Goal: Task Accomplishment & Management: Use online tool/utility

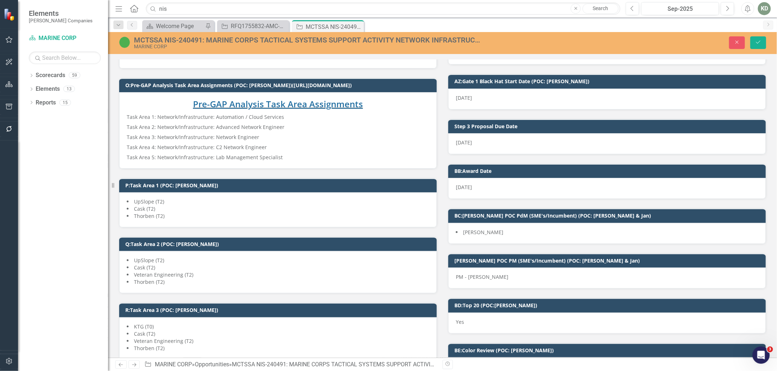
scroll to position [1256, 0]
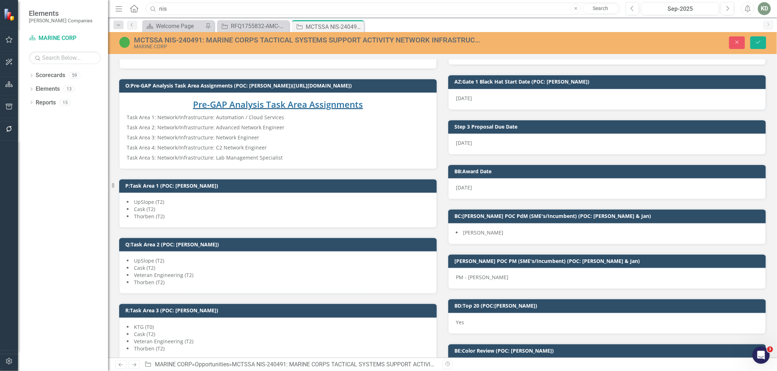
click at [213, 10] on input "nis" at bounding box center [383, 9] width 475 height 13
type input "ad412"
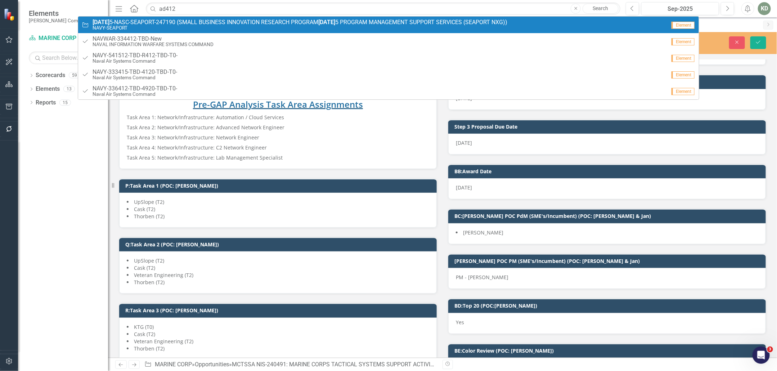
click at [211, 24] on span "AD412 5-NASC-SEAPORT-247190 (SMALL BUSINESS INNOVATION RESEARCH PROGRAM AD412 5…" at bounding box center [300, 22] width 415 height 6
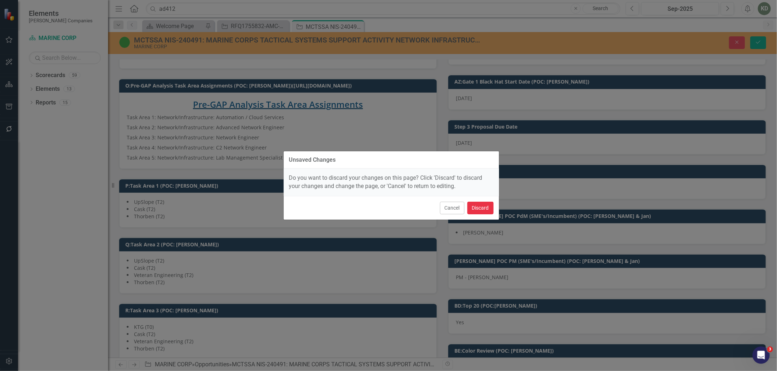
click at [482, 214] on button "Discard" at bounding box center [481, 208] width 26 height 13
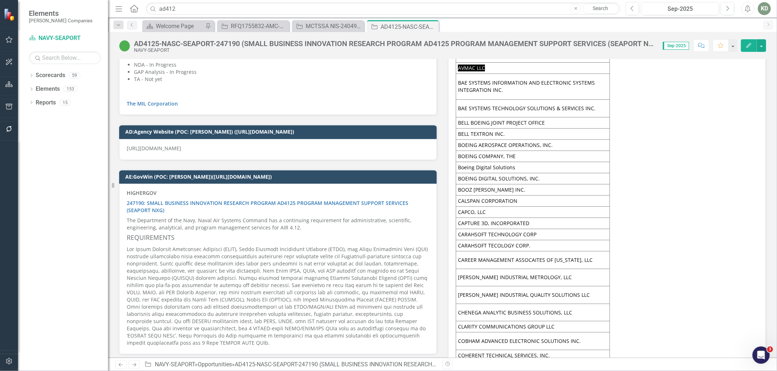
scroll to position [4347, 0]
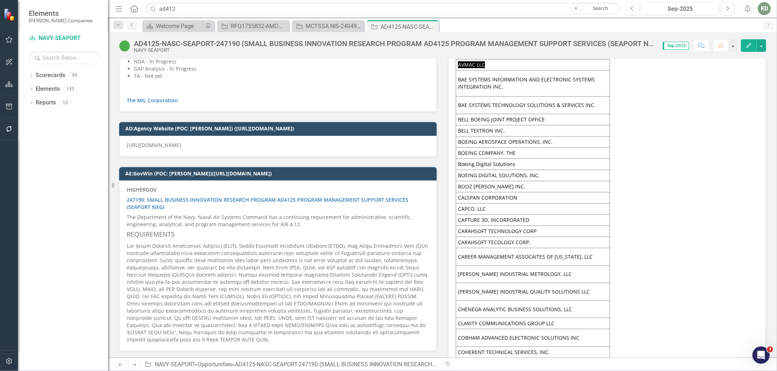
click at [237, 223] on div "HIGHERGOV 247190: SMALL BUSINESS INNOVATION RESEARCH PROGRAM AD4125 PROGRAM MAN…" at bounding box center [278, 264] width 303 height 157
click at [238, 223] on div "HIGHERGOV 247190: SMALL BUSINESS INNOVATION RESEARCH PROGRAM AD4125 PROGRAM MAN…" at bounding box center [278, 264] width 303 height 157
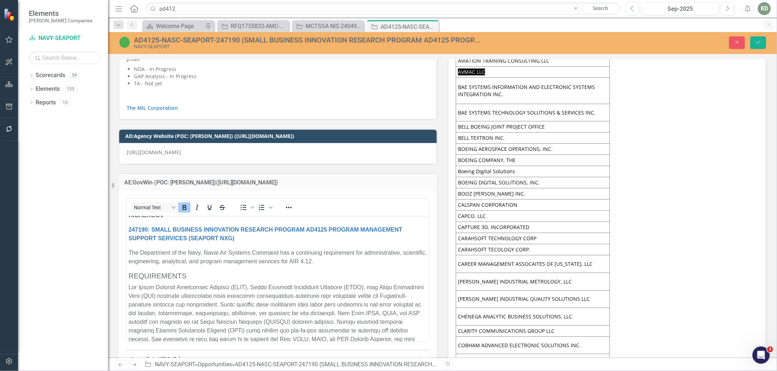
scroll to position [10, 0]
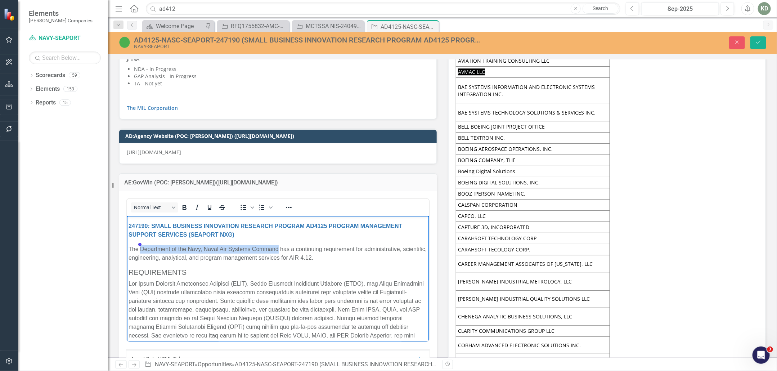
drag, startPoint x: 278, startPoint y: 248, endPoint x: 536, endPoint y: 321, distance: 268.0
click at [141, 249] on p "The Department of the Navy, Naval Air Systems Command has a continuing requirem…" at bounding box center [277, 253] width 299 height 17
copy p "Department of the Navy, Naval Air Systems Command"
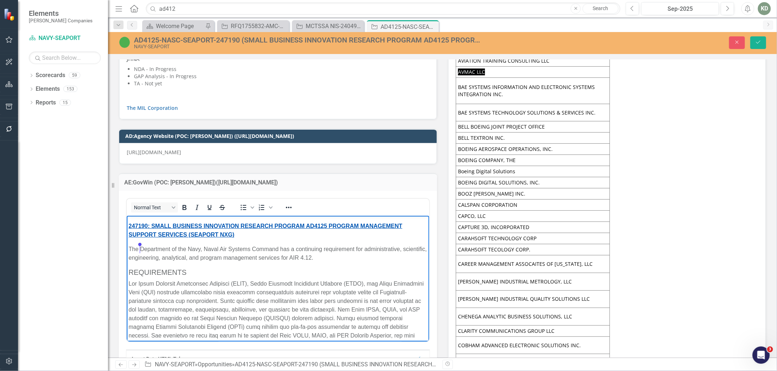
click at [134, 224] on link "247190: SMALL BUSINESS INNOVATION RESEARCH PROGRAM AD4125 PROGRAM MANAGEMENT SU…" at bounding box center [265, 230] width 274 height 15
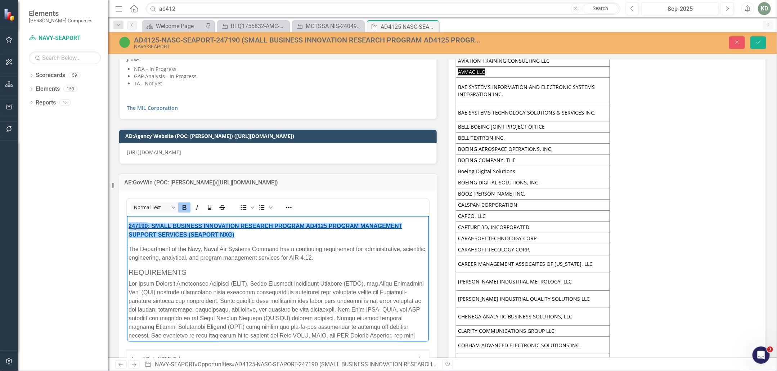
click at [134, 224] on link "247190: SMALL BUSINESS INNOVATION RESEARCH PROGRAM AD4125 PROGRAM MANAGEMENT SU…" at bounding box center [265, 230] width 274 height 15
copy link "247190"
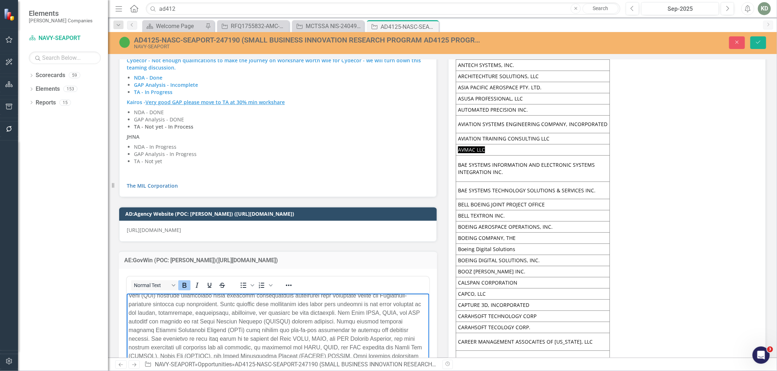
scroll to position [4214, 0]
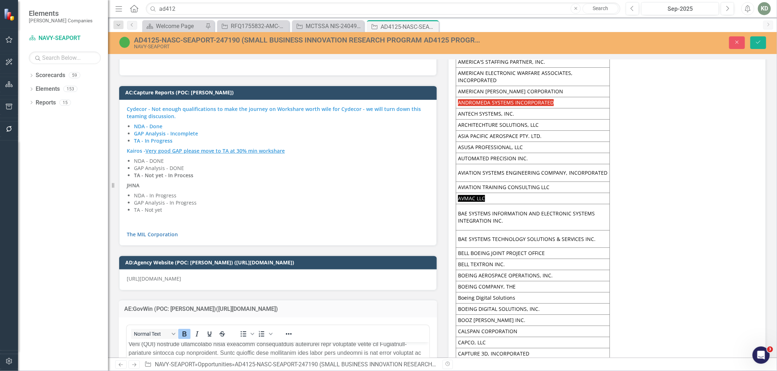
click at [238, 180] on p "JHNA" at bounding box center [278, 185] width 303 height 10
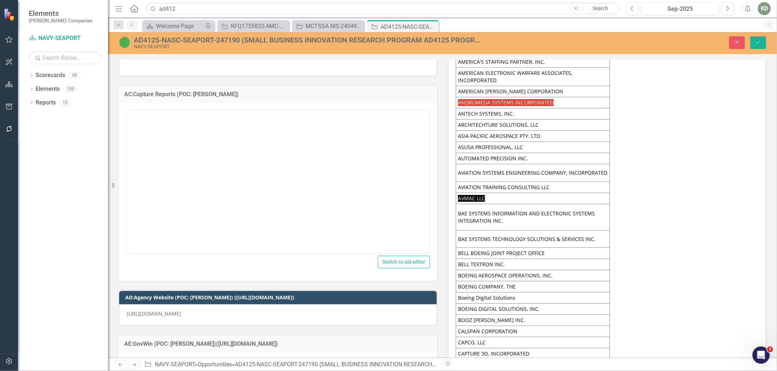
scroll to position [0, 0]
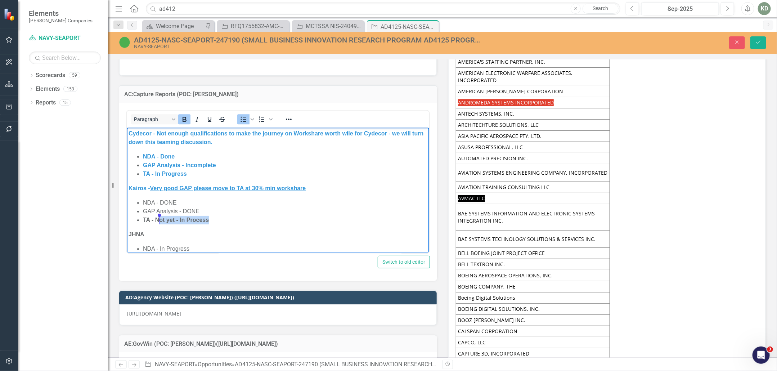
drag, startPoint x: 211, startPoint y: 222, endPoint x: 157, endPoint y: 219, distance: 53.4
click at [157, 219] on li "TA - Not yet - In Process" at bounding box center [285, 219] width 285 height 9
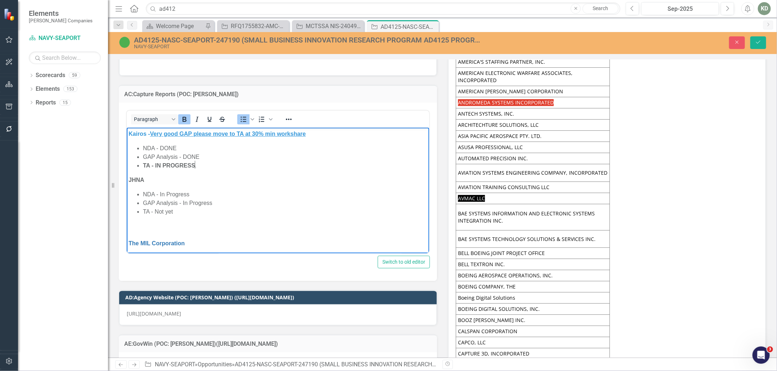
scroll to position [56, 0]
click at [261, 220] on p "The MIL Corporation" at bounding box center [277, 233] width 299 height 26
click at [261, 216] on body "Cydecor - Not enough qualifications to make the journey on Workshare worth wile…" at bounding box center [277, 162] width 303 height 182
click at [165, 219] on body "Cydecor - Not enough qualifications to make the journey on Workshare worth wile…" at bounding box center [277, 162] width 303 height 182
drag, startPoint x: 146, startPoint y: 229, endPoint x: 134, endPoint y: 233, distance: 12.9
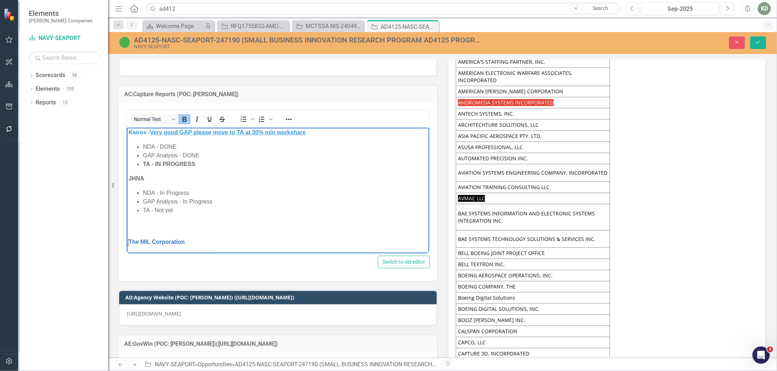
click at [146, 229] on p "The MIL Corporation" at bounding box center [277, 233] width 299 height 26
click at [130, 239] on link "The MIL Corporation" at bounding box center [156, 241] width 56 height 6
click at [129, 240] on link "The MIL Corporation" at bounding box center [156, 241] width 56 height 6
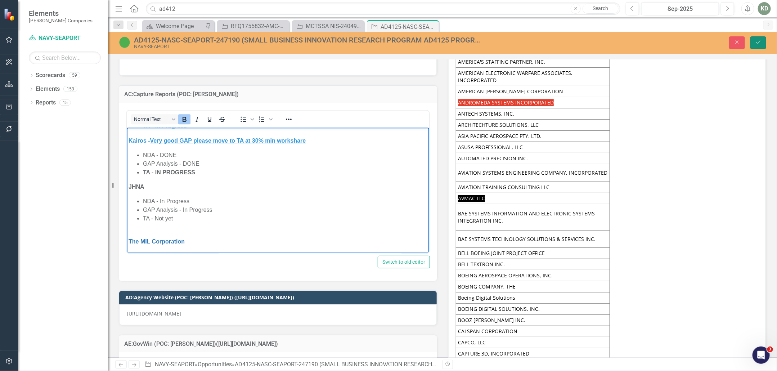
click at [761, 46] on button "Save" at bounding box center [759, 42] width 16 height 13
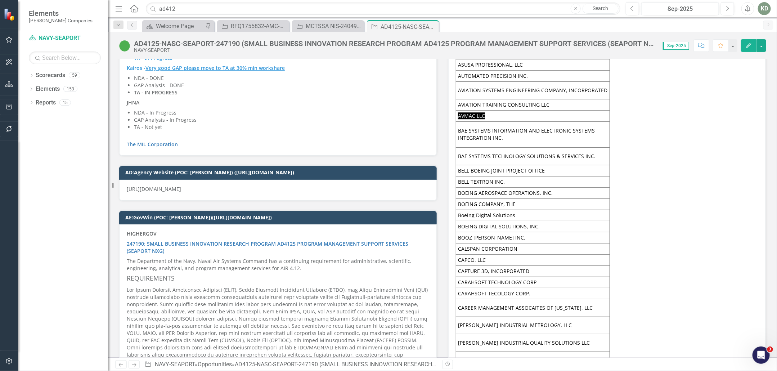
scroll to position [4262, 0]
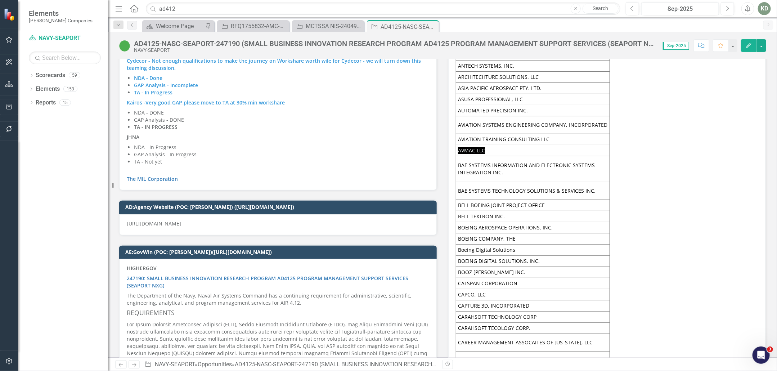
drag, startPoint x: 190, startPoint y: 167, endPoint x: 190, endPoint y: 164, distance: 3.6
click at [191, 170] on div "Cydecor - Not enough qualifications to make the journey on Workshare worth wile…" at bounding box center [278, 121] width 318 height 139
click at [190, 167] on p "The MIL Corporation" at bounding box center [278, 175] width 303 height 16
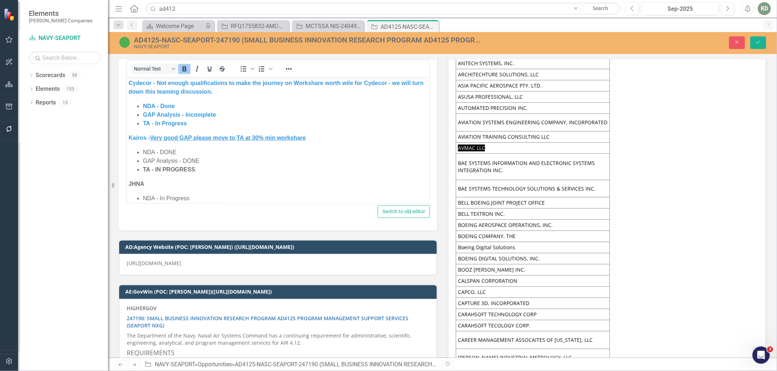
scroll to position [0, 0]
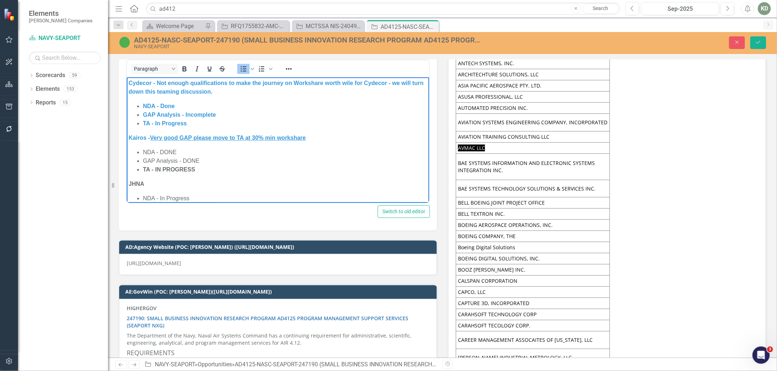
click at [195, 200] on li "NDA - In Progress" at bounding box center [285, 198] width 285 height 9
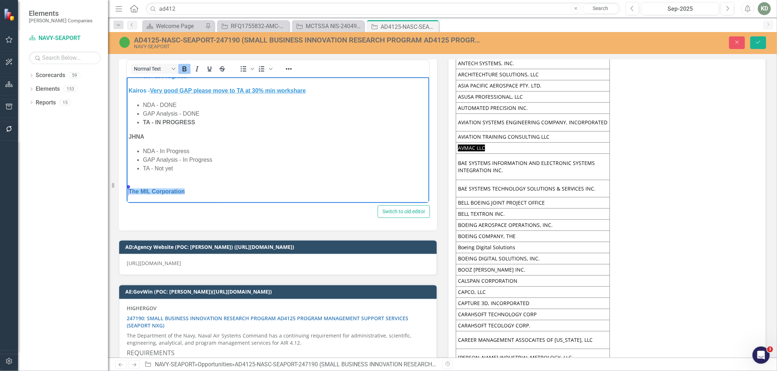
drag, startPoint x: 195, startPoint y: 190, endPoint x: 129, endPoint y: 194, distance: 66.4
click at [127, 194] on body "Cydecor - Not enough qualifications to make the journey on Workshare worth wile…" at bounding box center [277, 117] width 303 height 174
copy link "The MIL Corporation﻿"
click at [739, 48] on button "Close" at bounding box center [737, 42] width 16 height 13
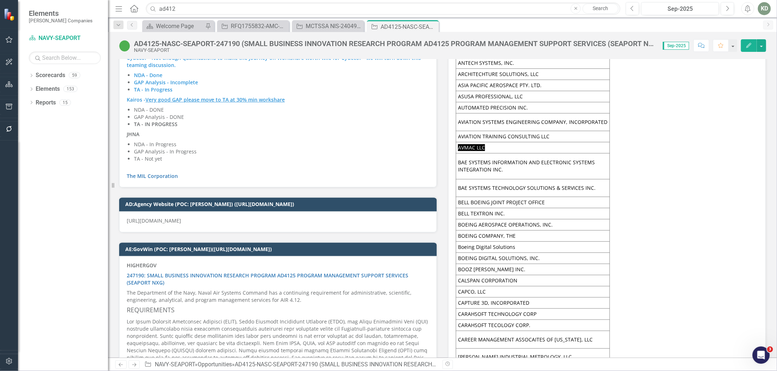
scroll to position [4262, 0]
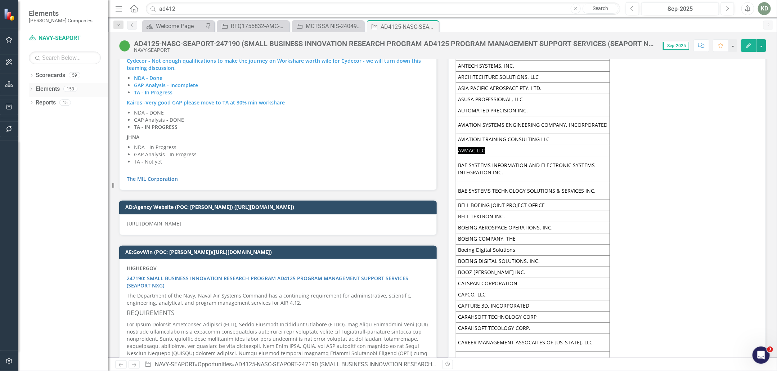
click at [33, 88] on icon "Dropdown" at bounding box center [31, 90] width 5 height 4
click at [75, 113] on link "Opportunity Opportunities" at bounding box center [61, 116] width 45 height 8
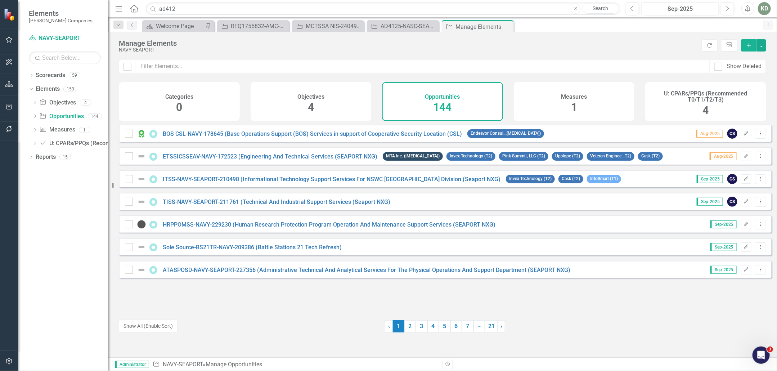
click at [753, 46] on button "Add" at bounding box center [749, 45] width 16 height 12
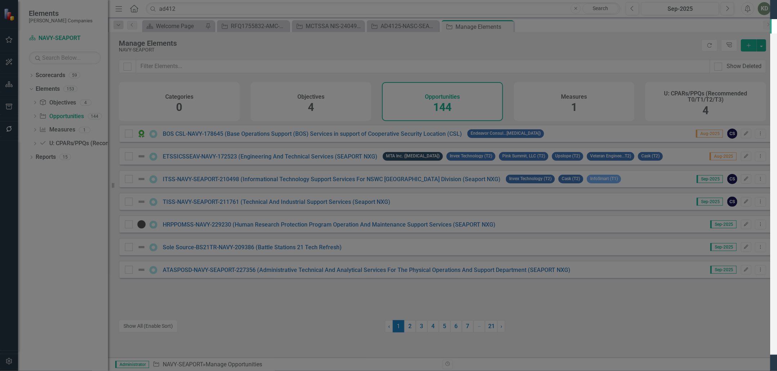
click at [348, 44] on input "Name" at bounding box center [497, 41] width 545 height 13
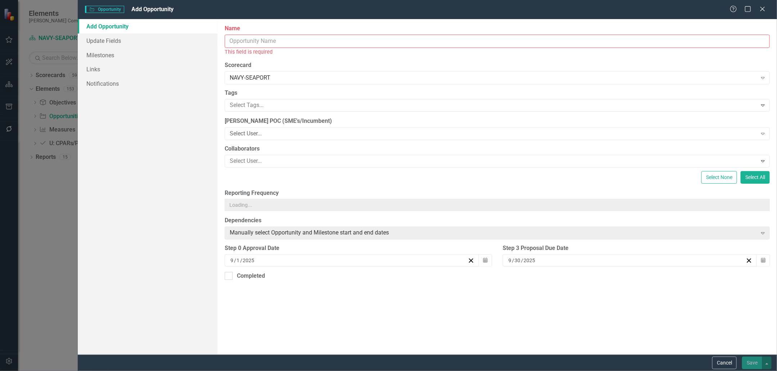
paste input "NETWORK PROTECTION DESIGN DEPLOYMENT AND ENGINEERING SUPPORT (SEAPORT NXG)"
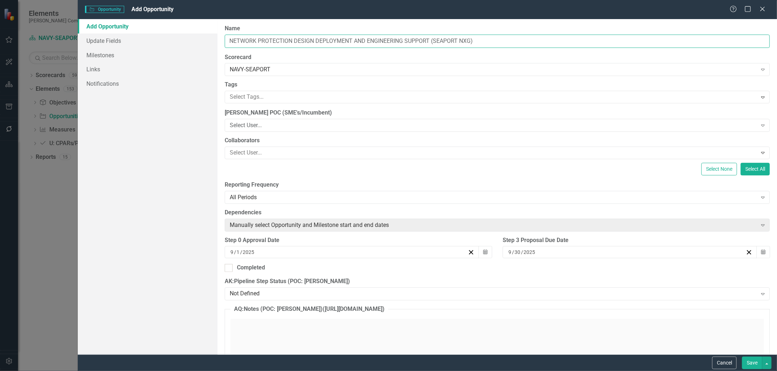
click at [232, 42] on input "NETWORK PROTECTION DESIGN DEPLOYMENT AND ENGINEERING SUPPORT (SEAPORT NXG)" at bounding box center [497, 41] width 545 height 13
click at [229, 43] on input "NETWORK PROTECTION DESIGN DEPLOYMENT AND ENGINEERING SUPPORT (SEAPORT NXG)" at bounding box center [497, 41] width 545 height 13
paste input "257673"
click at [228, 41] on input "257673: NETWORK PROTECTION DESIGN DEPLOYMENT AND ENGINEERING SUPPORT (SEAPORT N…" at bounding box center [497, 41] width 545 height 13
click at [278, 41] on input "NPDDES-NIWCA-NA257673: NETWORK PROTECTION DESIGN DEPLOYMENT AND ENGINEERING SUP…" at bounding box center [497, 41] width 545 height 13
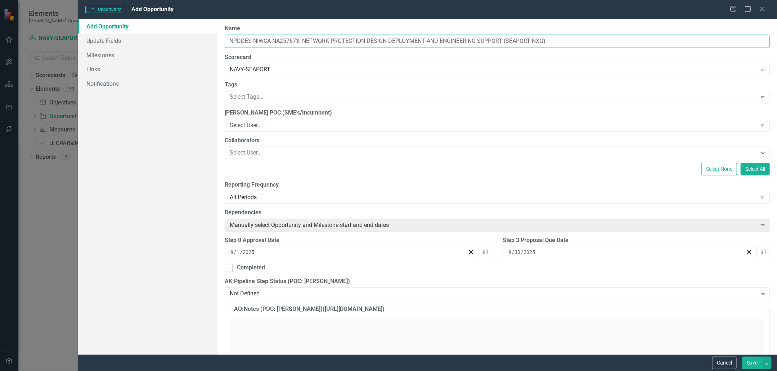
click at [282, 43] on input "NPDDES-NIWCA-NA257673: NETWORK PROTECTION DESIGN DEPLOYMENT AND ENGINEERING SUP…" at bounding box center [497, 41] width 545 height 13
type input "NPDDES-NIWCA-NAVWAR-257673: NETWORK PROTECTION DESIGN DEPLOYMENT AND ENGINEERIN…"
click at [270, 292] on div "Not Defined" at bounding box center [493, 294] width 527 height 8
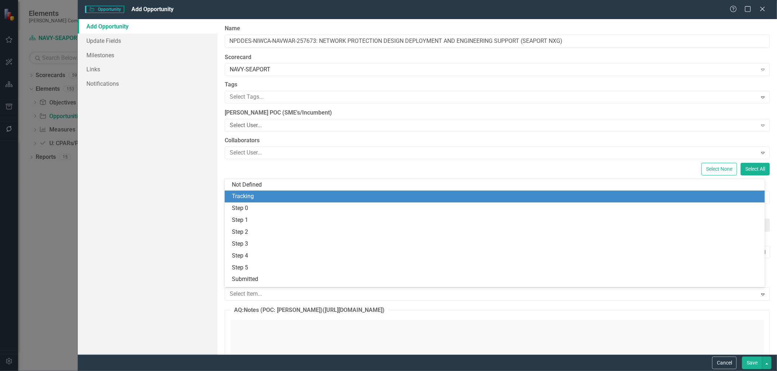
click at [264, 198] on div "Tracking" at bounding box center [496, 196] width 528 height 8
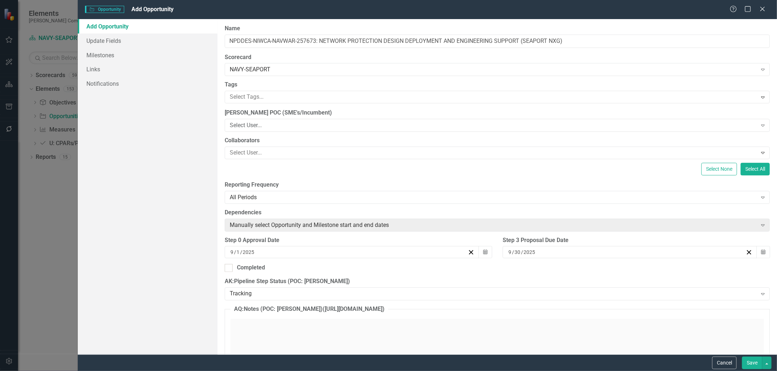
click at [748, 361] on button "Save" at bounding box center [752, 363] width 20 height 13
click at [311, 43] on input "NPDDES-NIWCA-NAVWAR-257673: NETWORK PROTECTION DESIGN DEPLOYMENT AND ENGINEERIN…" at bounding box center [497, 41] width 545 height 13
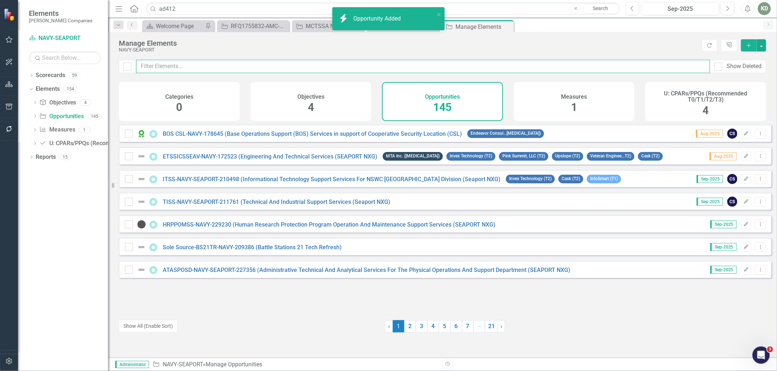
click at [185, 67] on input "text" at bounding box center [423, 66] width 574 height 13
paste input "257673"
type input "257673"
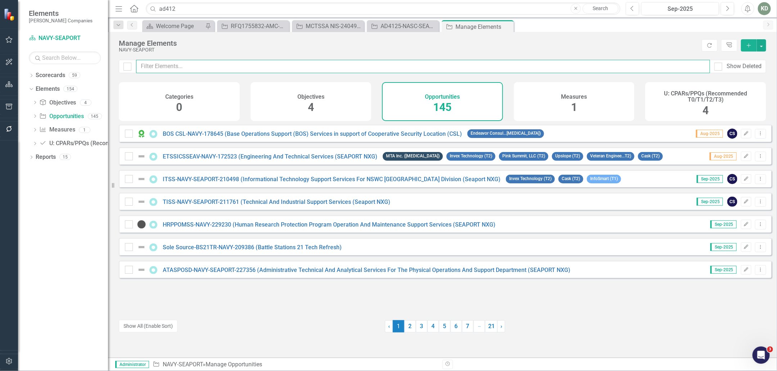
paste input "257673"
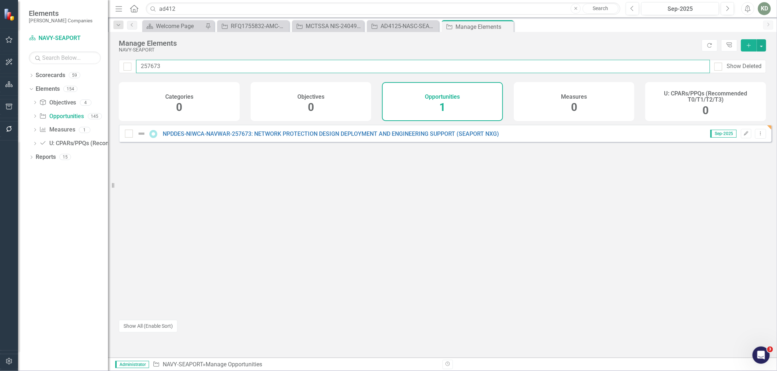
type input "257673"
click at [200, 137] on link "NPDDES-NIWCA-NAVWAR-257673: NETWORK PROTECTION DESIGN DEPLOYMENT AND ENGINEERIN…" at bounding box center [331, 133] width 336 height 7
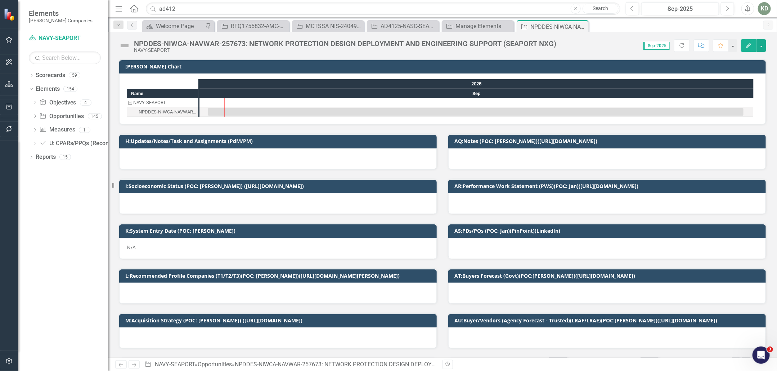
click at [131, 46] on div "NPDDES-NIWCA-NAVWAR-257673: NETWORK PROTECTION DESIGN DEPLOYMENT AND ENGINEERIN…" at bounding box center [339, 46] width 441 height 14
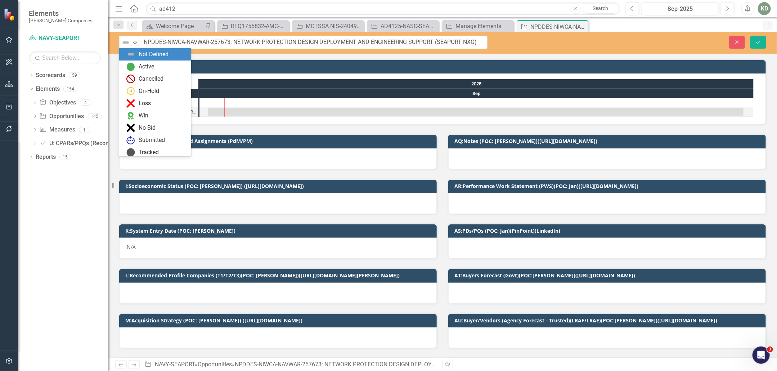
drag, startPoint x: 130, startPoint y: 44, endPoint x: 133, endPoint y: 52, distance: 8.3
click at [130, 44] on div "Not Defined" at bounding box center [125, 42] width 9 height 9
click at [150, 154] on div "Tracked" at bounding box center [149, 152] width 20 height 8
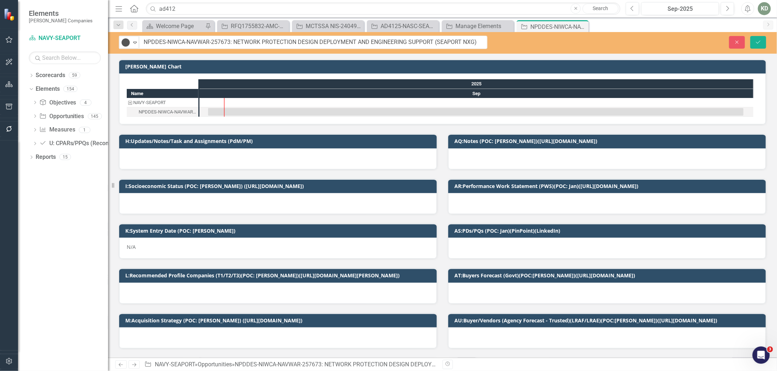
click at [193, 238] on div "N/A" at bounding box center [278, 248] width 318 height 21
drag, startPoint x: 193, startPoint y: 238, endPoint x: 178, endPoint y: 277, distance: 42.1
click at [193, 238] on div "N/A" at bounding box center [278, 248] width 318 height 21
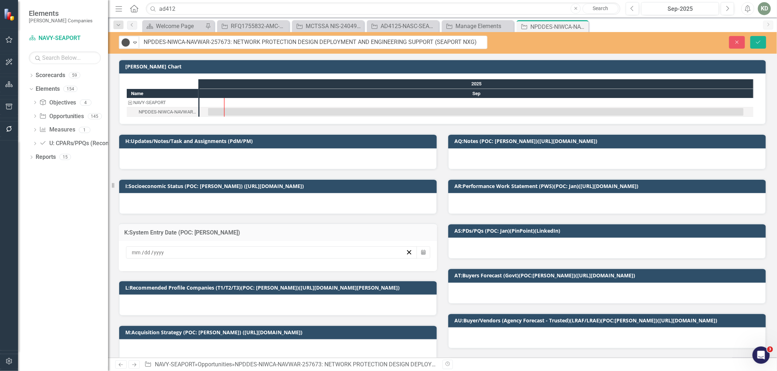
click at [185, 246] on div "/ /" at bounding box center [271, 252] width 291 height 12
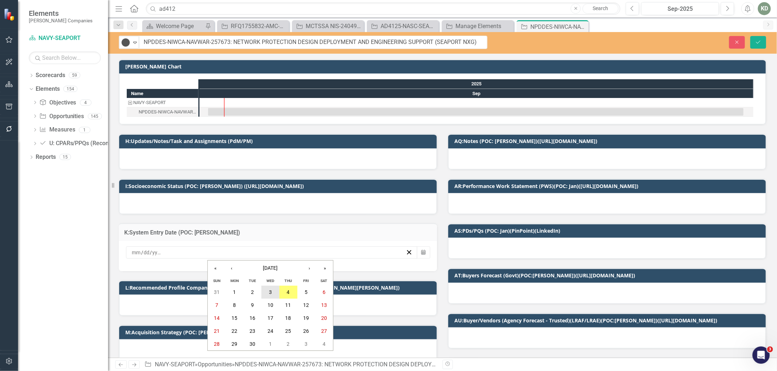
click at [270, 290] on abbr "3" at bounding box center [270, 293] width 3 height 6
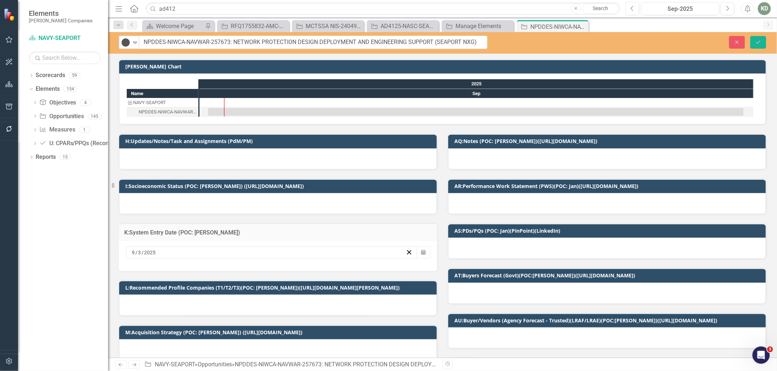
click at [238, 208] on div at bounding box center [278, 203] width 318 height 21
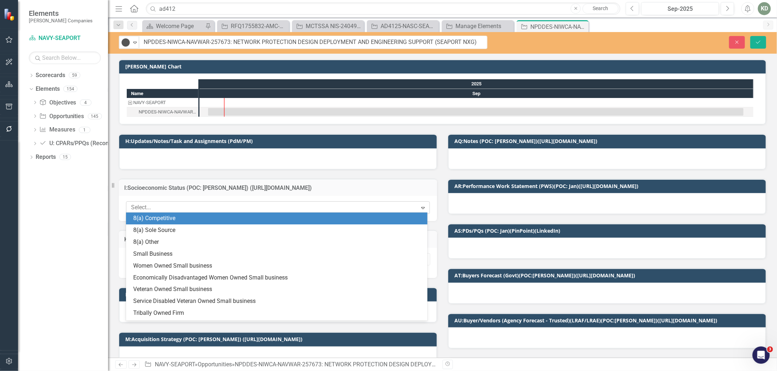
click at [238, 208] on div at bounding box center [272, 208] width 289 height 10
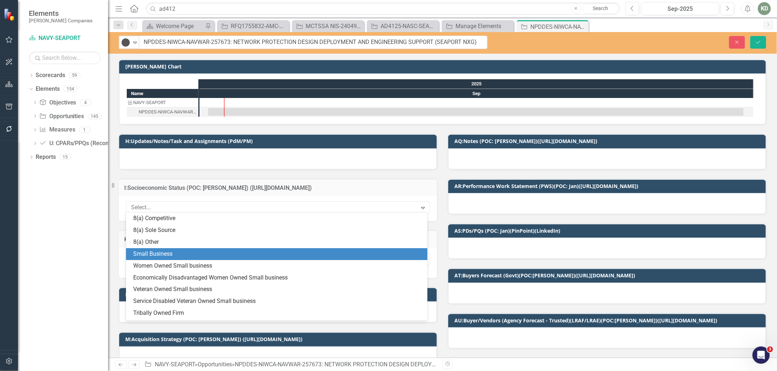
click at [217, 255] on div "Small Business" at bounding box center [278, 254] width 290 height 8
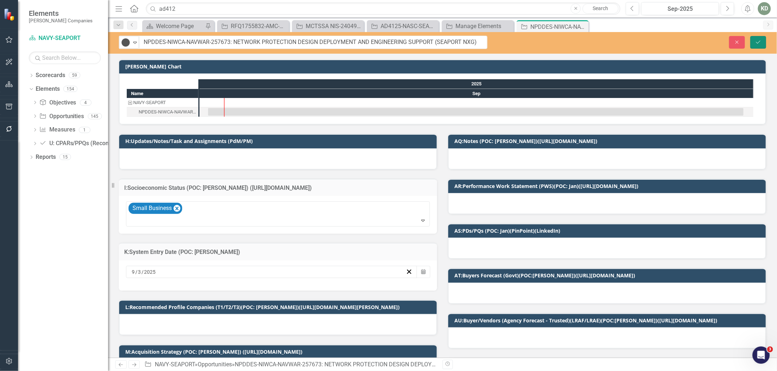
click at [759, 45] on button "Save" at bounding box center [759, 42] width 16 height 13
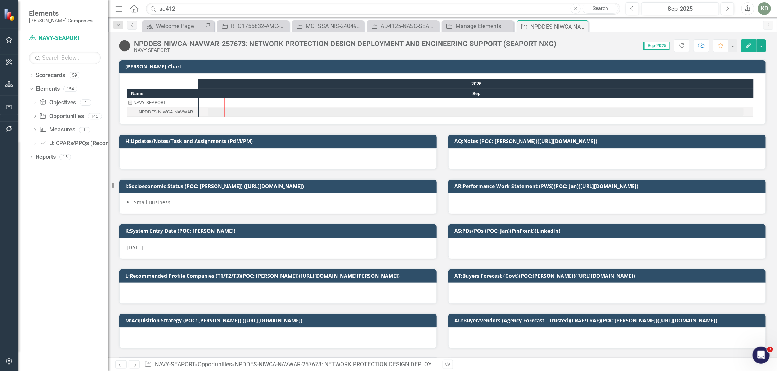
click at [236, 289] on div at bounding box center [278, 293] width 318 height 21
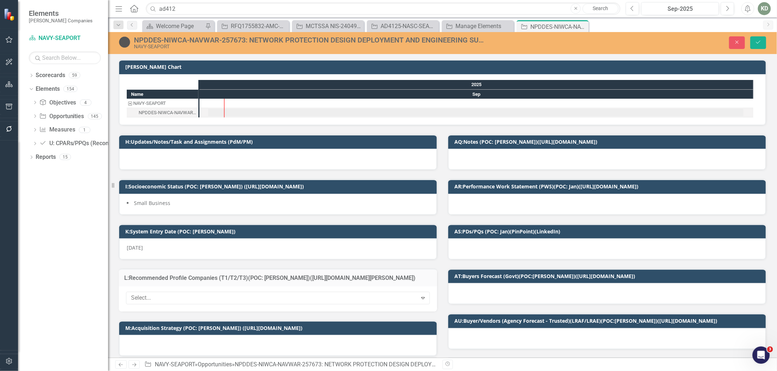
scroll to position [10, 0]
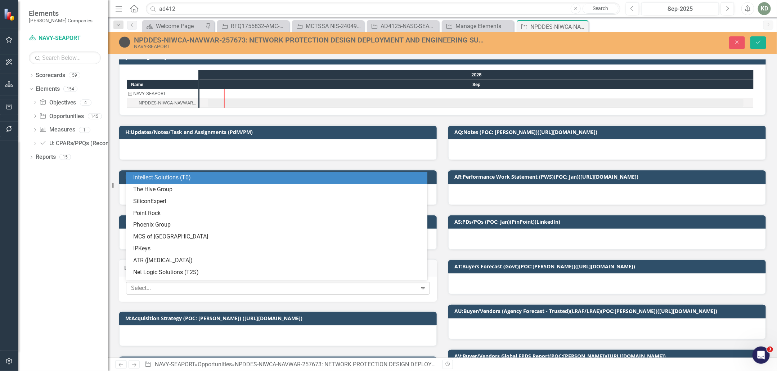
click at [191, 283] on div at bounding box center [272, 288] width 289 height 10
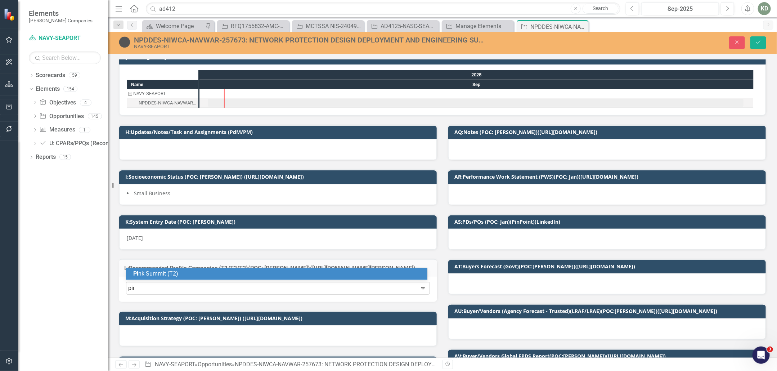
type input "pink"
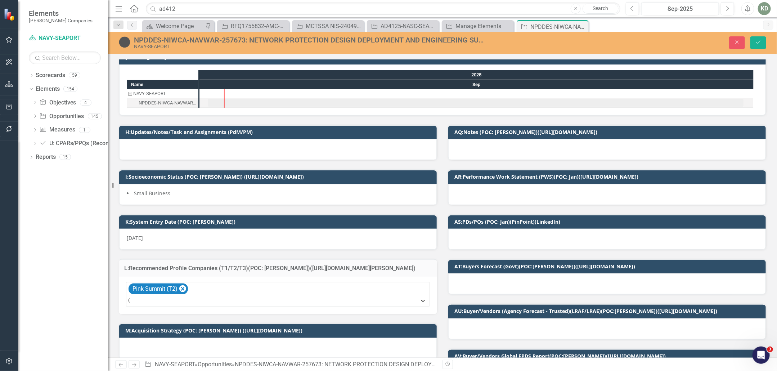
type input "C"
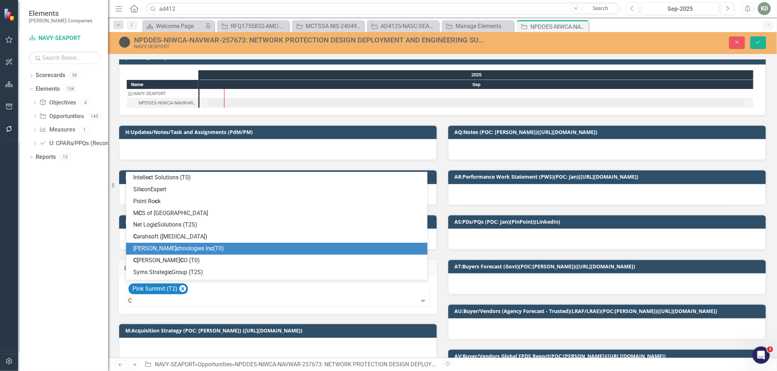
type input "CR"
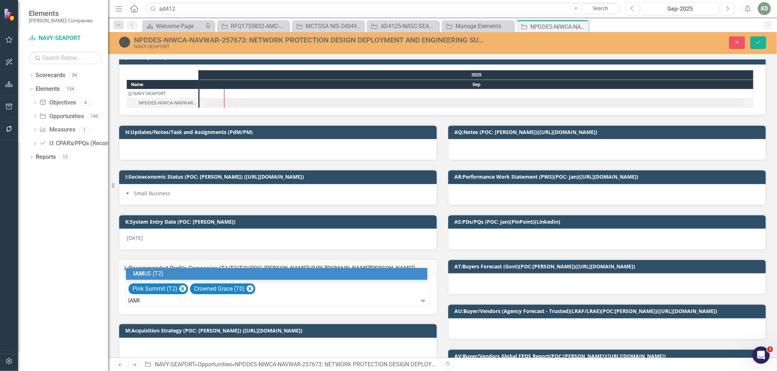
type input "IAMUS"
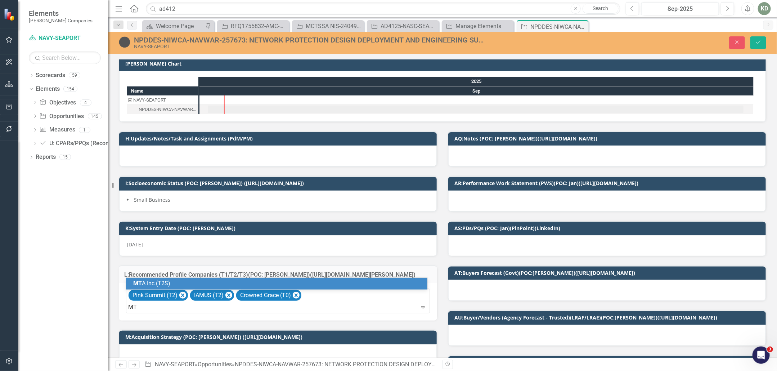
scroll to position [0, 0]
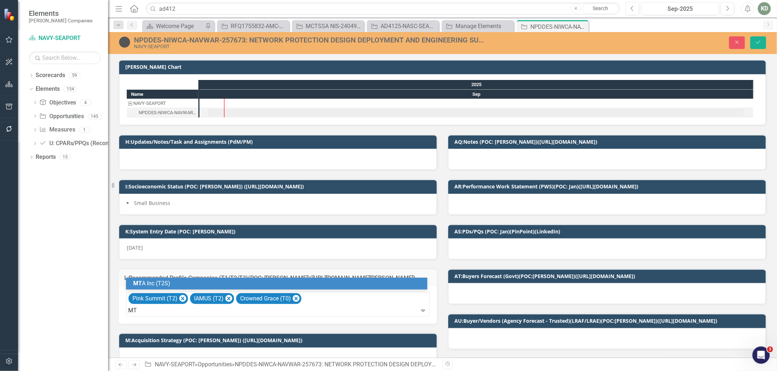
type input "MTA"
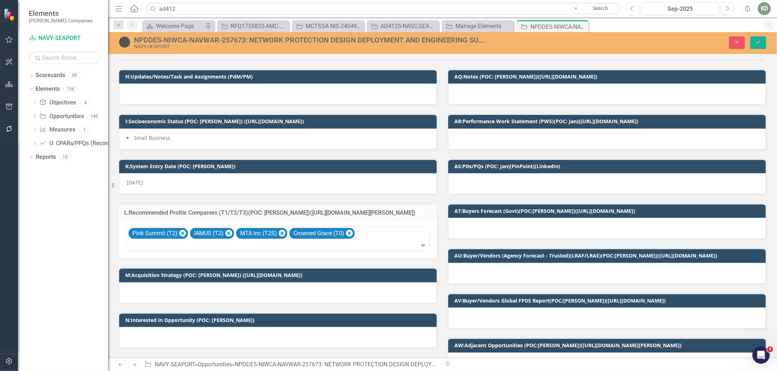
scroll to position [67, 0]
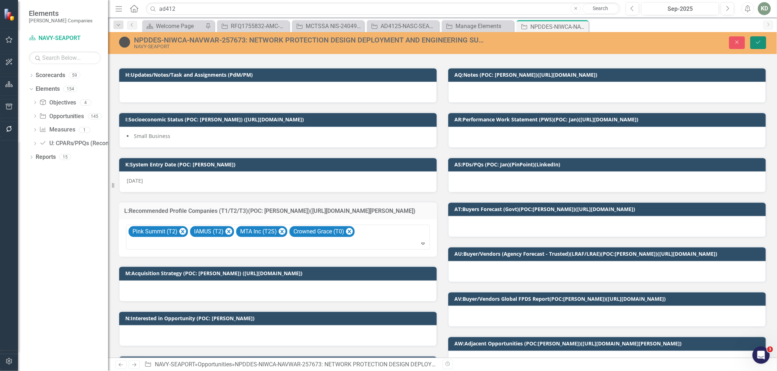
click at [763, 42] on button "Save" at bounding box center [759, 42] width 16 height 13
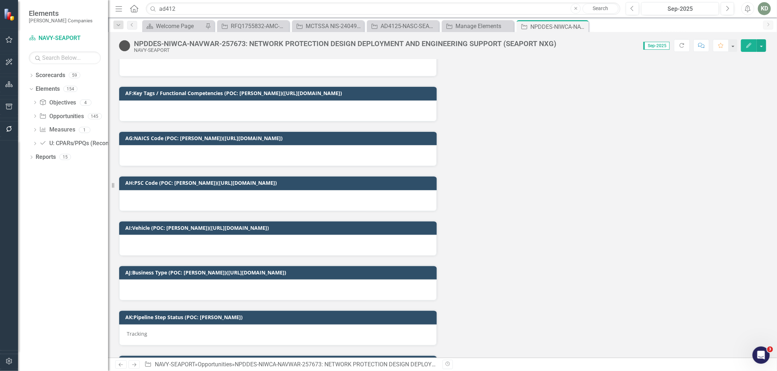
scroll to position [1337, 0]
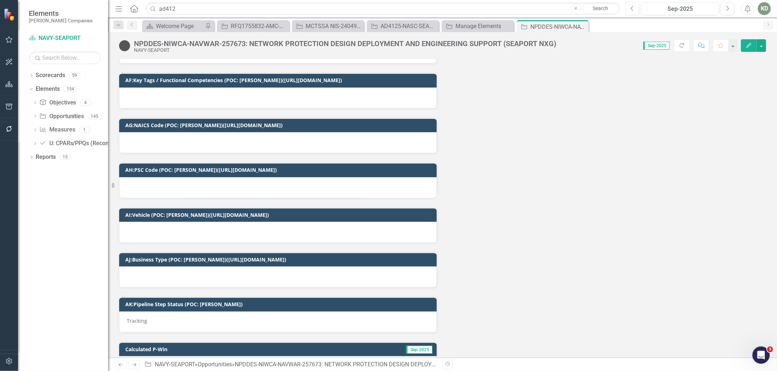
click at [262, 227] on div at bounding box center [278, 232] width 318 height 21
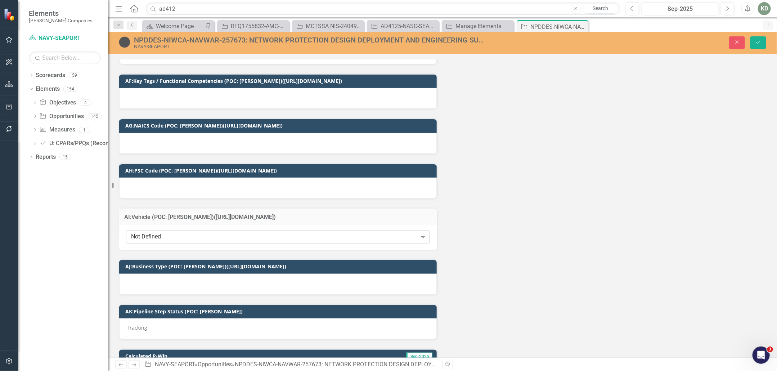
click at [263, 233] on div "Not Defined" at bounding box center [274, 237] width 286 height 8
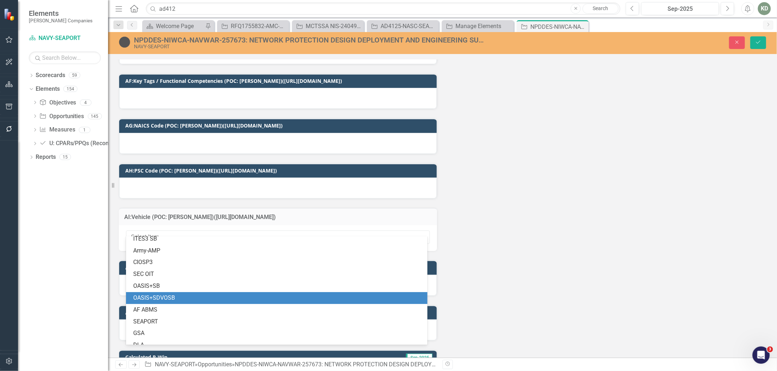
scroll to position [77, 0]
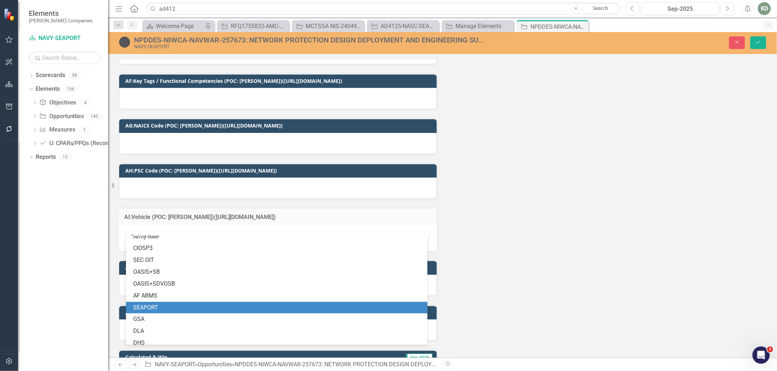
click at [171, 309] on div "SEAPORT" at bounding box center [278, 308] width 290 height 8
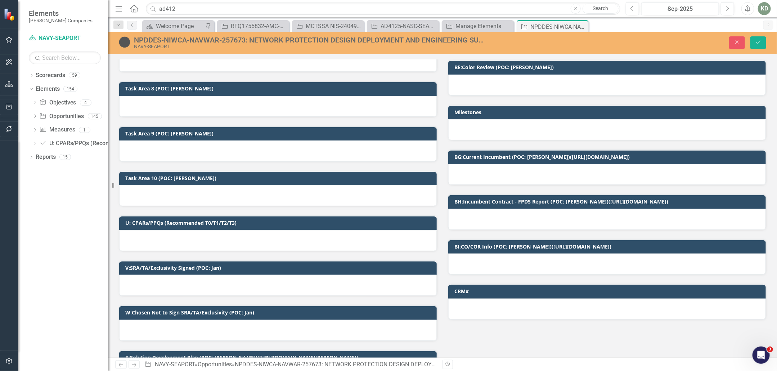
scroll to position [511, 0]
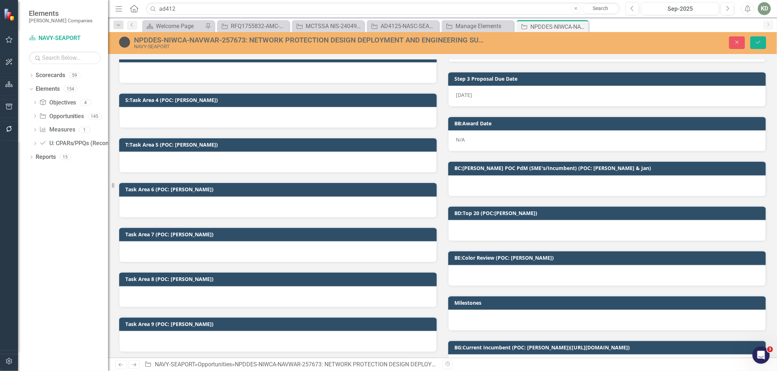
click at [537, 232] on div at bounding box center [607, 230] width 318 height 21
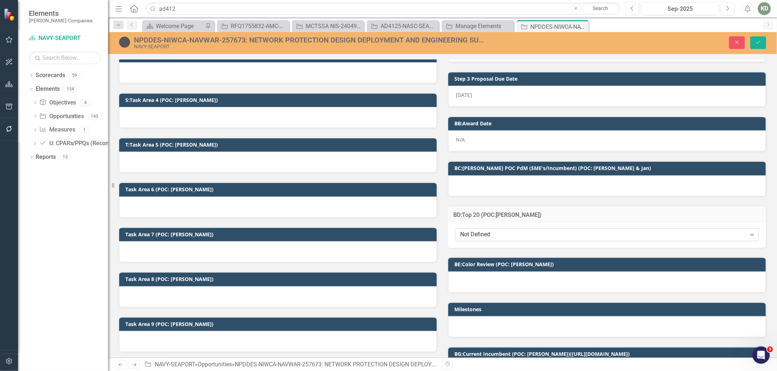
click at [540, 231] on div "Not Defined" at bounding box center [603, 235] width 286 height 8
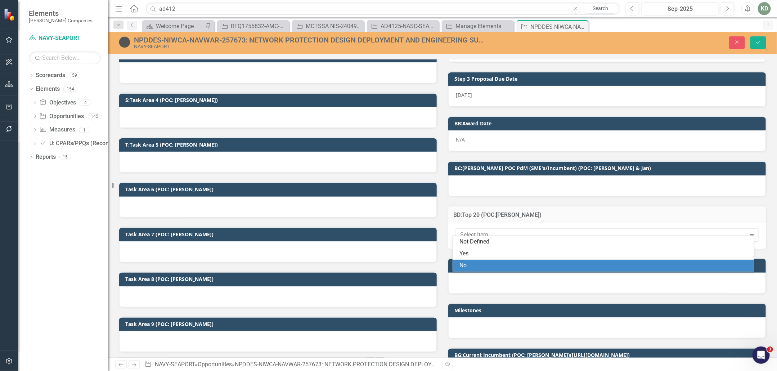
drag, startPoint x: 496, startPoint y: 265, endPoint x: 510, endPoint y: 250, distance: 20.6
click at [496, 265] on div "No" at bounding box center [605, 265] width 290 height 8
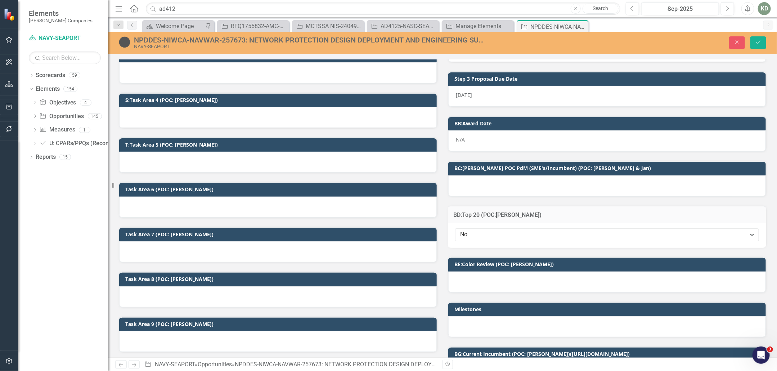
click at [758, 49] on div "NPDDES-NIWCA-NAVWAR-257673: NETWORK PROTECTION DESIGN DEPLOYMENT AND ENGINEERIN…" at bounding box center [442, 43] width 669 height 14
click at [761, 45] on button "Save" at bounding box center [759, 42] width 16 height 13
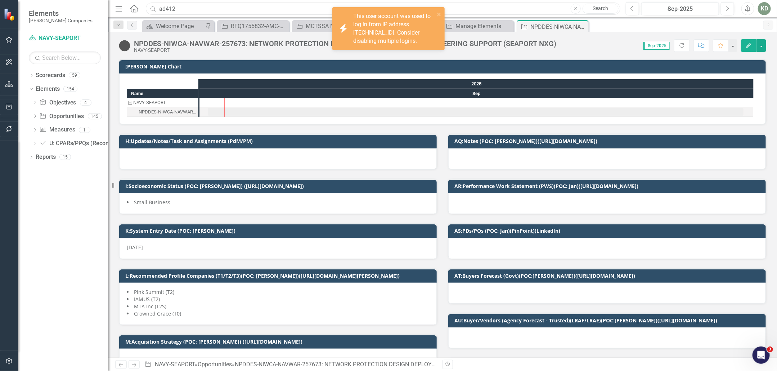
click at [205, 6] on input "ad412" at bounding box center [383, 9] width 475 height 13
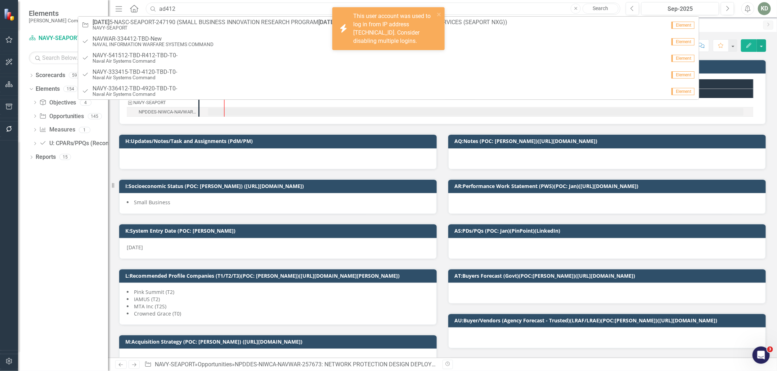
paste input "240003"
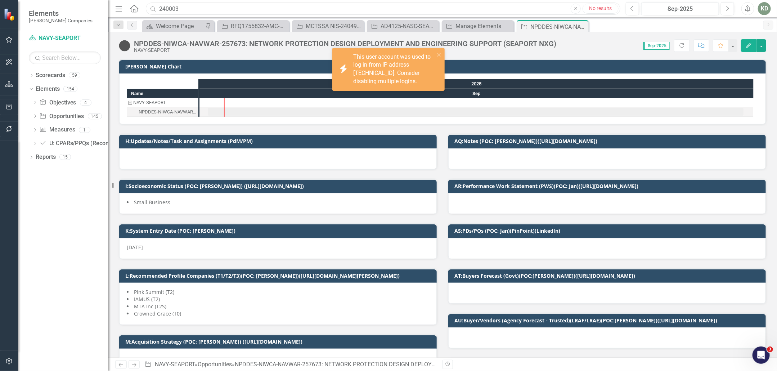
type input "240003"
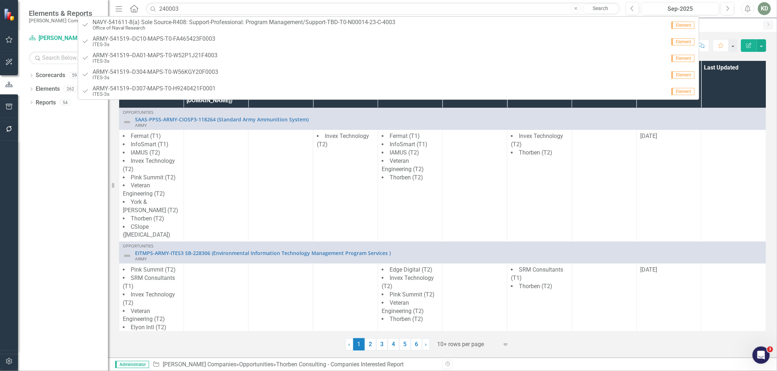
type input "240003"
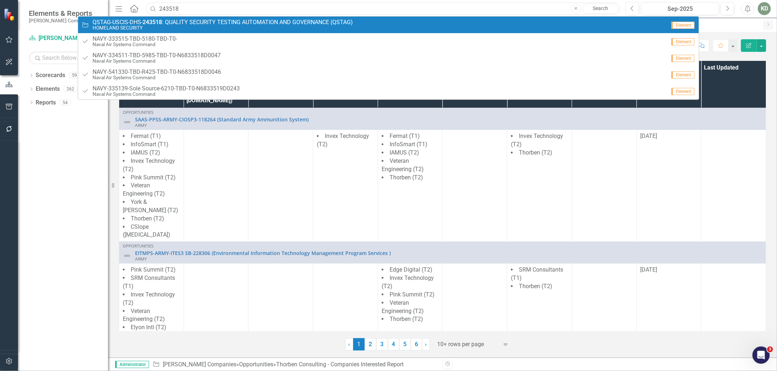
click at [175, 6] on input "243518" at bounding box center [383, 9] width 475 height 13
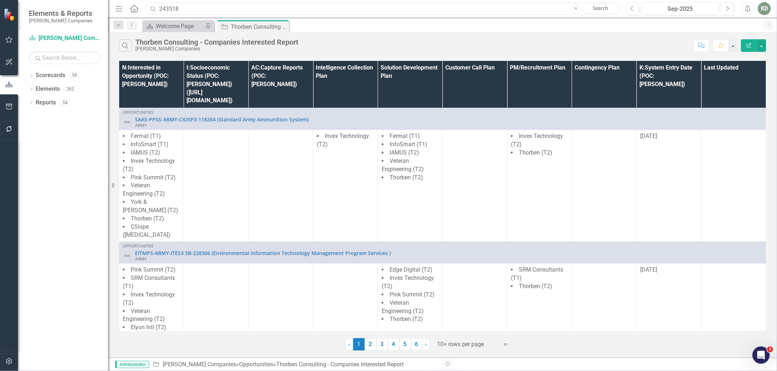
click at [176, 5] on input "243518" at bounding box center [383, 9] width 475 height 13
click at [173, 8] on input "243518" at bounding box center [383, 9] width 475 height 13
click at [170, 10] on input "243518" at bounding box center [383, 9] width 475 height 13
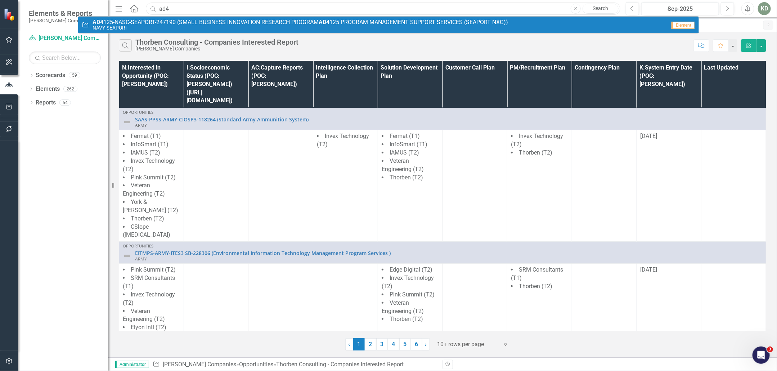
type input "ad4"
click at [165, 29] on small "NAVY-SEAPORT" at bounding box center [301, 27] width 416 height 5
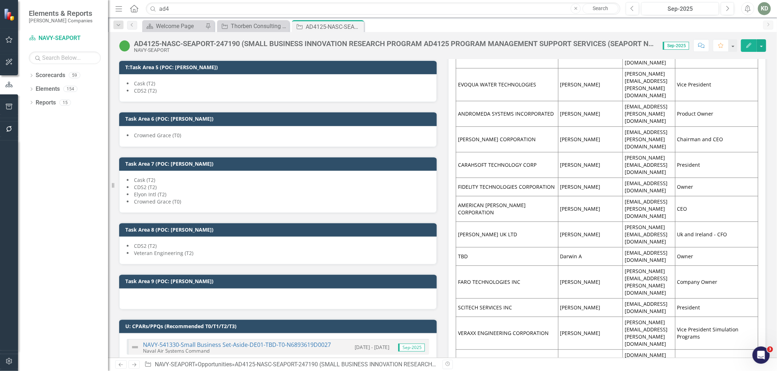
scroll to position [1459, 0]
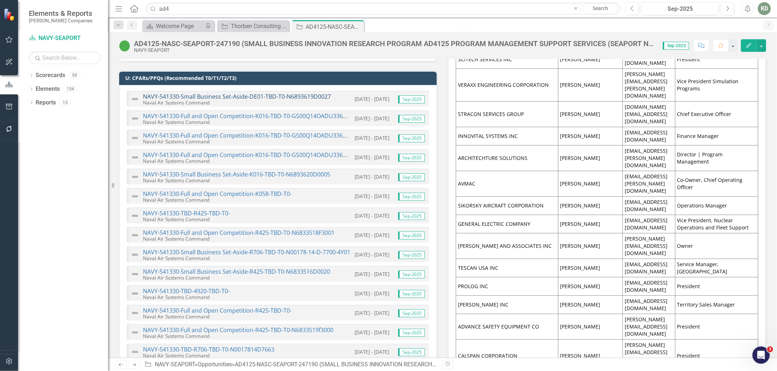
click at [306, 93] on link "NAVY-541330-Small Business Set-Aside-DE01-TBD-T0-N6893619D0027" at bounding box center [237, 97] width 188 height 8
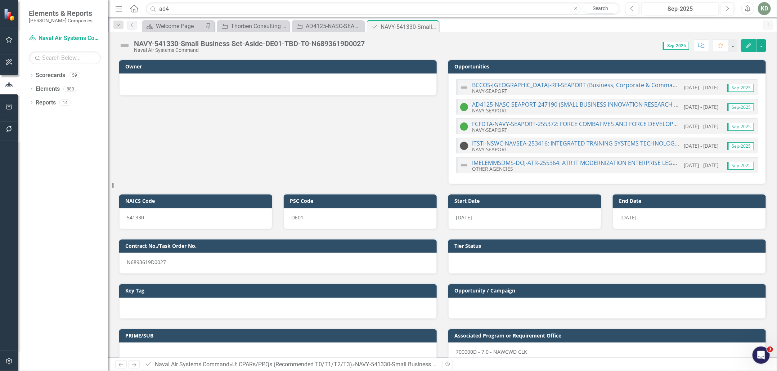
drag, startPoint x: 350, startPoint y: 43, endPoint x: 354, endPoint y: 40, distance: 4.2
click at [351, 42] on div "NAVY-541330-Small Business Set-Aside-DE01-TBD-T0-N6893619D0027" at bounding box center [249, 44] width 231 height 8
click at [354, 40] on div "NAVY-541330-Small Business Set-Aside-DE01-TBD-T0-N6893619D0027" at bounding box center [249, 44] width 231 height 8
click at [351, 45] on div "NAVY-541330-Small Business Set-Aside-DE01-TBD-T0-N6893619D0027" at bounding box center [249, 44] width 231 height 8
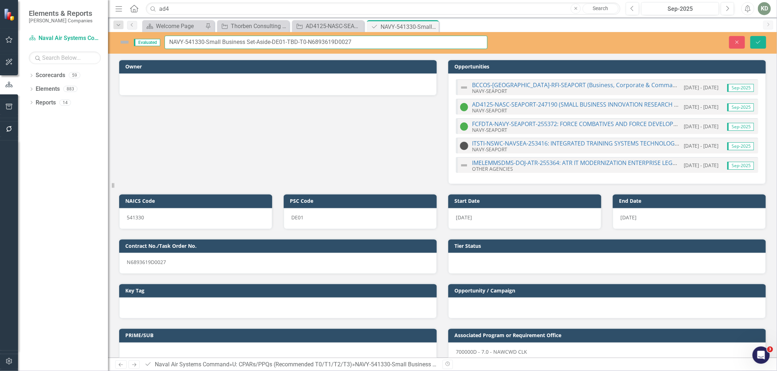
click at [341, 40] on input "NAVY-541330-Small Business Set-Aside-DE01-TBD-T0-N6893619D0027" at bounding box center [326, 42] width 323 height 13
click at [342, 39] on input "NAVY-541330-Small Business Set-Aside-DE01-TBD-T0-N6893619D0027" at bounding box center [326, 42] width 323 height 13
click at [339, 40] on input "NAVY-541330-Small Business Set-Aside-DE01-TBD-T0-N6893619D0027" at bounding box center [326, 42] width 323 height 13
click at [340, 40] on input "NAVY-541330-Small Business Set-Aside-DE01-TBD-T0-N6893619D0027" at bounding box center [326, 42] width 323 height 13
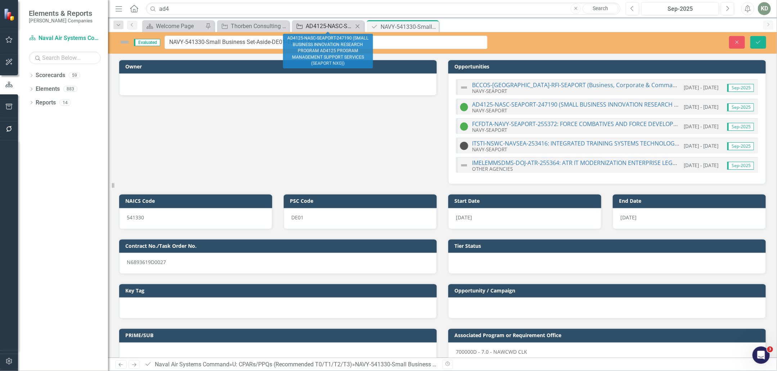
click at [328, 25] on div "AD4125-NASC-SEAPORT-247190 (SMALL BUSINESS INNOVATION RESEARCH PROGRAM AD4125 P…" at bounding box center [330, 26] width 48 height 9
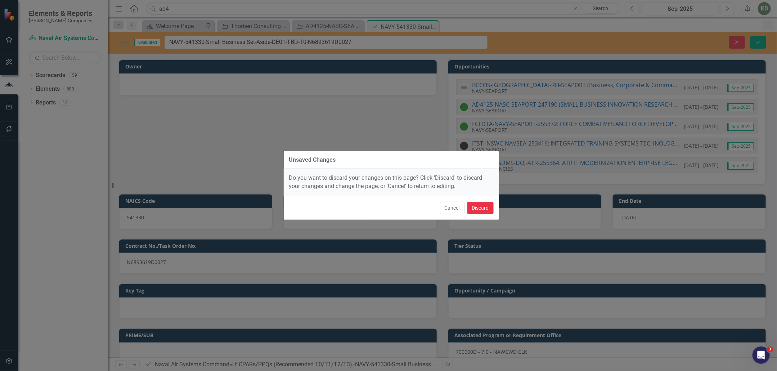
click at [477, 206] on button "Discard" at bounding box center [481, 208] width 26 height 13
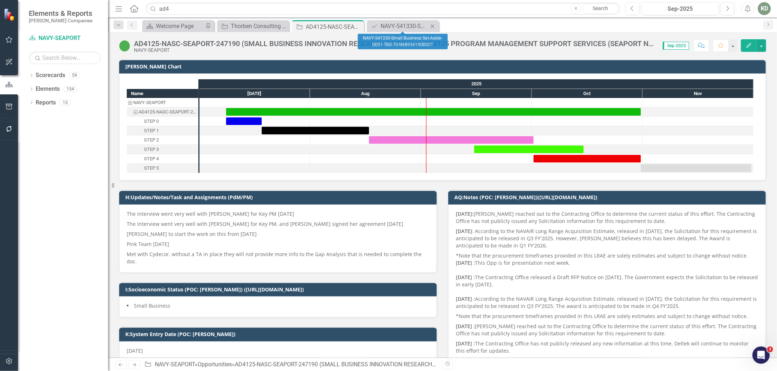
click at [434, 25] on icon "Close" at bounding box center [432, 26] width 7 height 6
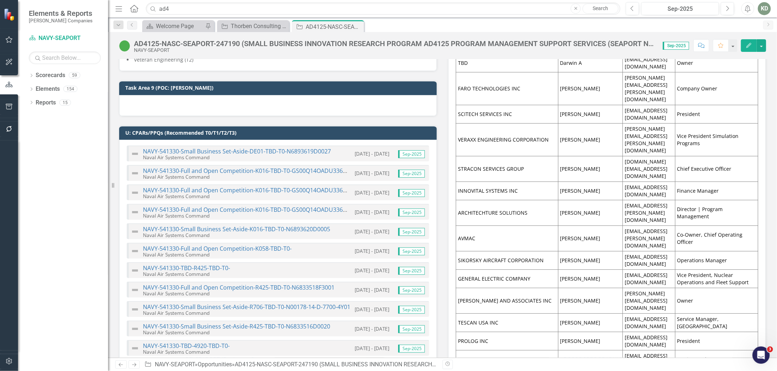
scroll to position [1407, 0]
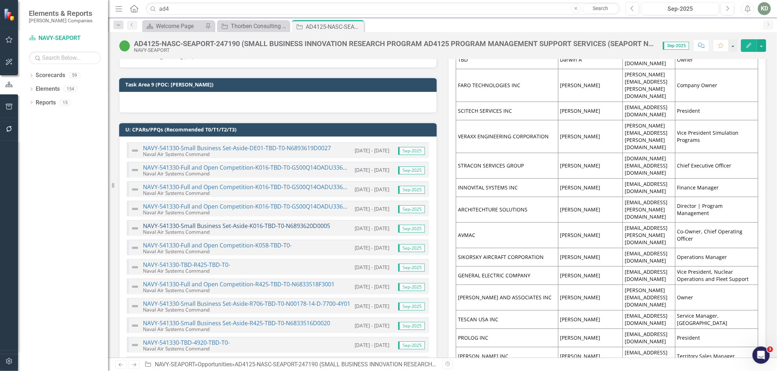
click at [281, 222] on link "NAVY-541330-Small Business Set-Aside-K016-TBD-T0-N6893620D0005" at bounding box center [236, 226] width 187 height 8
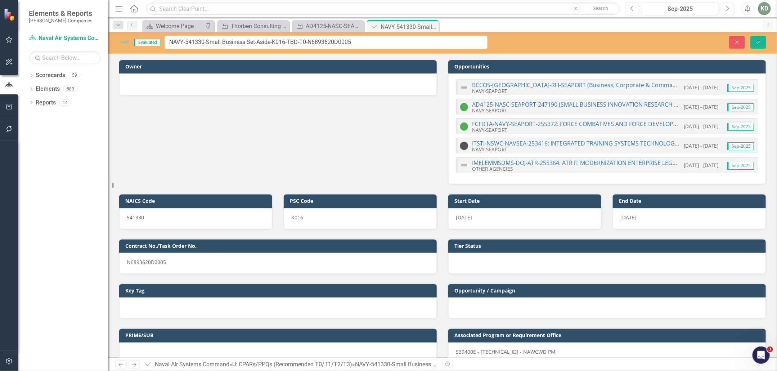
click at [339, 42] on input "NAVY-541330-Small Business Set-Aside-K016-TBD-T0-N6893620D0005" at bounding box center [326, 42] width 323 height 13
click at [306, 23] on div "AD4125-NASC-SEAPORT-247190 (SMALL BUSINESS INNOVATION RESEARCH PROGRAM AD4125 P…" at bounding box center [330, 26] width 48 height 9
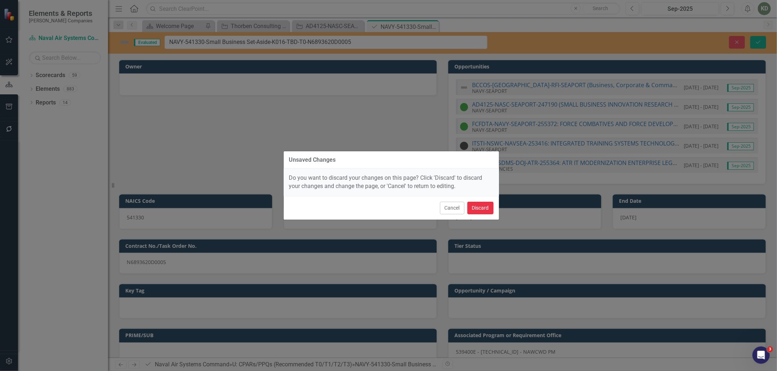
click at [480, 208] on button "Discard" at bounding box center [481, 208] width 26 height 13
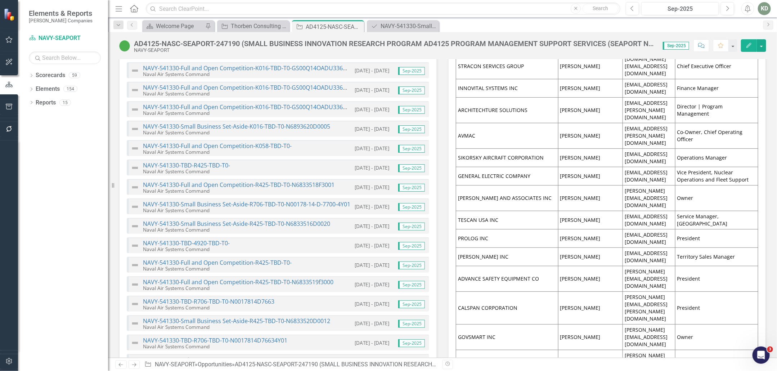
scroll to position [1502, 0]
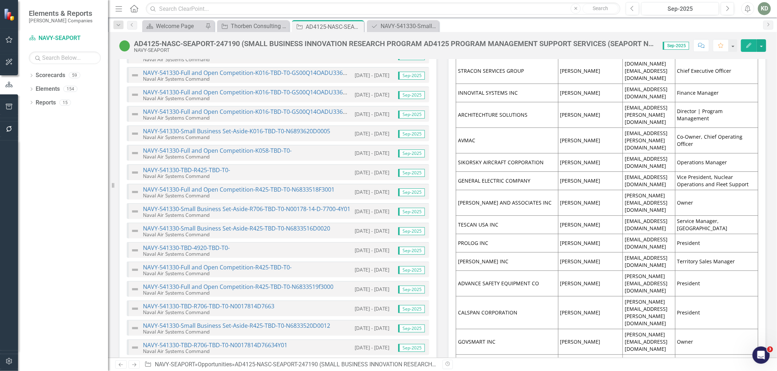
drag, startPoint x: 339, startPoint y: 206, endPoint x: 330, endPoint y: 214, distance: 11.5
click at [331, 223] on div "NAVY-541330-Small Business Set-Aside-R425-TBD-T0-N6833516D0020 Naval Air System…" at bounding box center [278, 231] width 303 height 16
drag, startPoint x: 331, startPoint y: 211, endPoint x: 296, endPoint y: 212, distance: 35.3
click at [296, 223] on div "NAVY-541330-Small Business Set-Aside-R425-TBD-T0-N6833516D0020 Naval Air System…" at bounding box center [278, 231] width 303 height 16
click at [296, 225] on link "NAVY-541330-Small Business Set-Aside-R425-TBD-T0-N6833516D0020" at bounding box center [236, 229] width 187 height 8
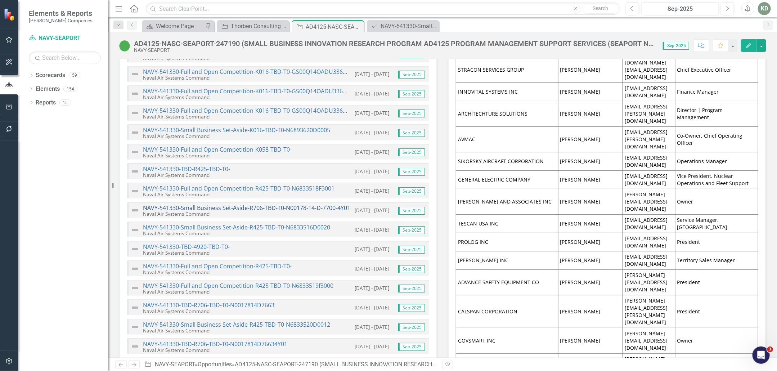
click at [281, 204] on link "NAVY-541330-Small Business Set-Aside-R706-TBD-T0-N00178-14-D-7700-4Y01" at bounding box center [246, 208] width 207 height 8
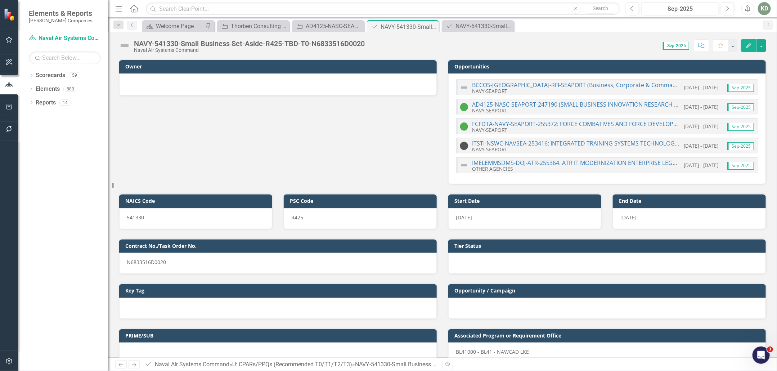
click at [340, 43] on div "NAVY-541330-Small Business Set-Aside-R425-TBD-T0-N6833516D0020" at bounding box center [249, 44] width 231 height 8
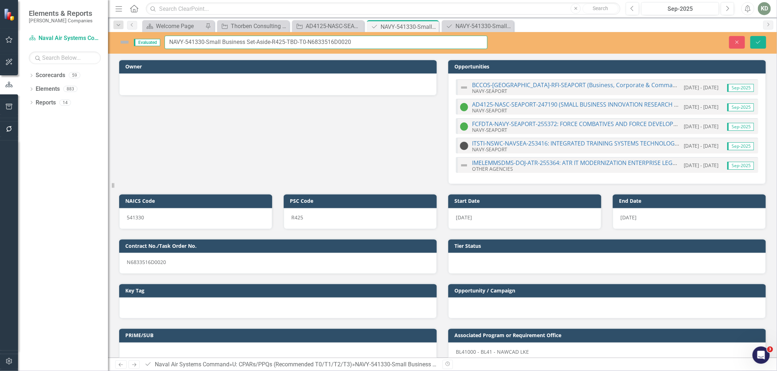
click at [332, 44] on input "NAVY-541330-Small Business Set-Aside-R425-TBD-T0-N6833516D0020" at bounding box center [326, 42] width 323 height 13
click at [334, 43] on input "NAVY-541330-Small Business Set-Aside-R425-TBD-T0-N6833516D0020" at bounding box center [326, 42] width 323 height 13
click at [334, 41] on input "NAVY-541330-Small Business Set-Aside-R425-TBD-T0-N6833516D0020" at bounding box center [326, 42] width 323 height 13
click at [333, 41] on input "NAVY-541330-Small Business Set-Aside-R425-TBD-T0-N6833516D0020" at bounding box center [326, 42] width 323 height 13
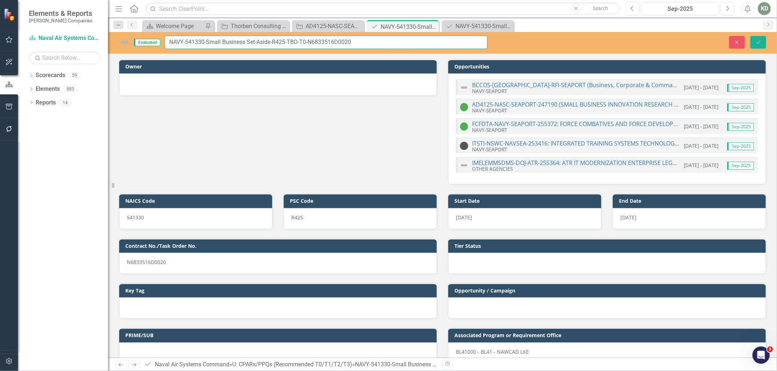
click at [334, 41] on input "NAVY-541330-Small Business Set-Aside-R425-TBD-T0-N6833516D0020" at bounding box center [326, 42] width 323 height 13
click at [331, 43] on input "NAVY-541330-Small Business Set-Aside-R425-TBD-T0-N6833516D0020" at bounding box center [326, 42] width 323 height 13
click at [325, 43] on input "NAVY-541330-Small Business Set-Aside-R425-TBD-T0-N6833516D0020" at bounding box center [326, 42] width 323 height 13
click at [326, 42] on input "NAVY-541330-Small Business Set-Aside-R425-TBD-T0-N6833516D0020" at bounding box center [326, 42] width 323 height 13
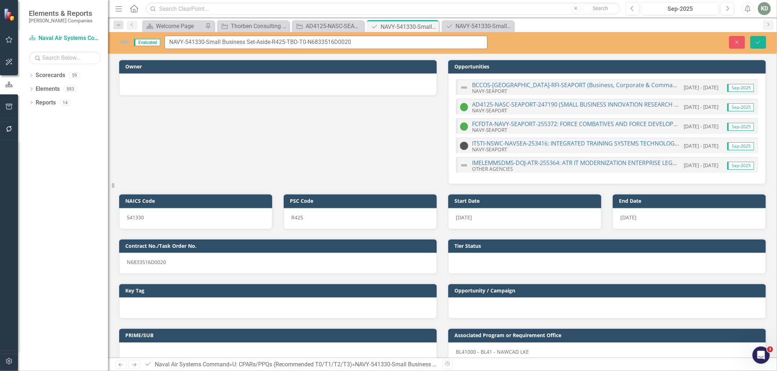
drag, startPoint x: 335, startPoint y: 43, endPoint x: 218, endPoint y: 16, distance: 120.2
click at [309, 44] on input "NAVY-541330-Small Business Set-Aside-R425-TBD-T0-N6833516D0020" at bounding box center [326, 42] width 323 height 13
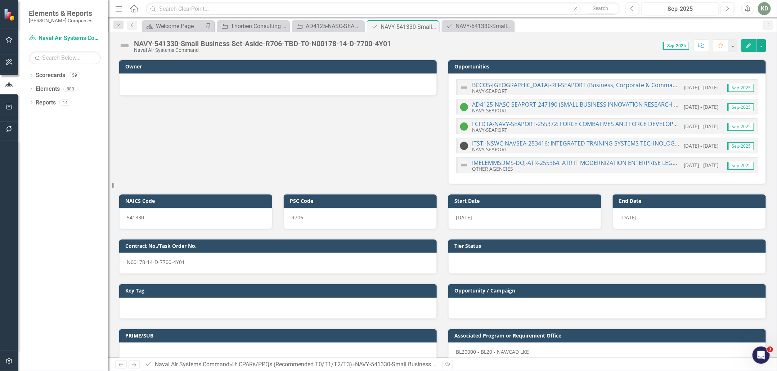
click at [353, 39] on div "NAVY-541330-Small Business Set-Aside-R706-TBD-T0-N00178-14-D-7700-4Y01 Naval Ai…" at bounding box center [257, 46] width 276 height 14
click at [353, 38] on div "NAVY-541330-Small Business Set-Aside-R706-TBD-T0-N00178-14-D-7700-4Y01 Naval Ai…" at bounding box center [442, 43] width 669 height 22
click at [337, 41] on div "NAVY-541330-Small Business Set-Aside-R706-TBD-T0-N00178-14-D-7700-4Y01" at bounding box center [262, 44] width 257 height 8
click at [338, 41] on div "NAVY-541330-Small Business Set-Aside-R706-TBD-T0-N00178-14-D-7700-4Y01" at bounding box center [262, 44] width 257 height 8
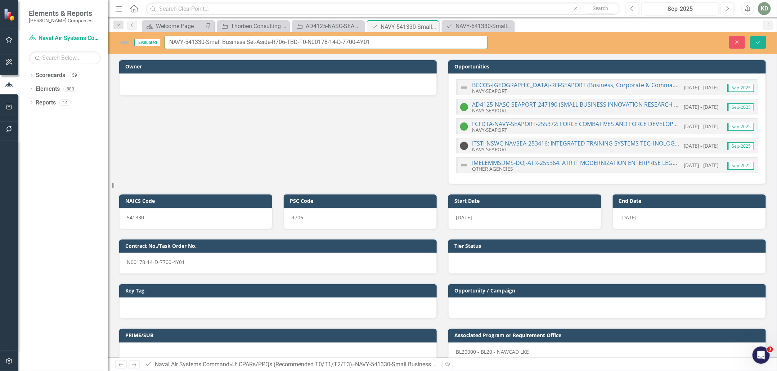
drag, startPoint x: 309, startPoint y: 43, endPoint x: 357, endPoint y: 42, distance: 48.6
click at [357, 42] on input "NAVY-541330-Small Business Set-Aside-R706-TBD-T0-N00178-14-D-7700-4Y01" at bounding box center [326, 42] width 323 height 13
click at [41, 74] on link "Scorecards" at bounding box center [51, 75] width 30 height 8
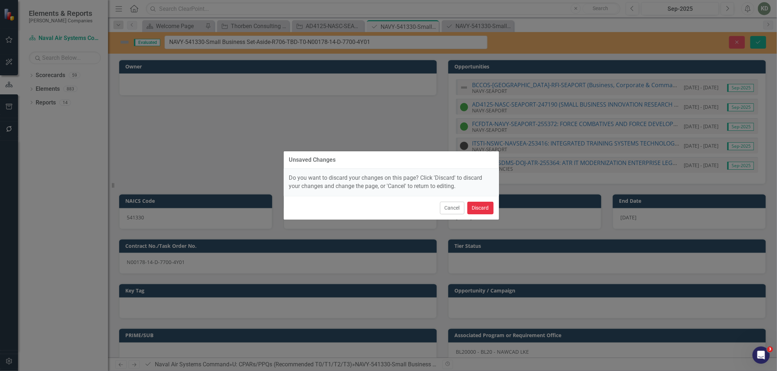
click at [481, 209] on button "Discard" at bounding box center [481, 208] width 26 height 13
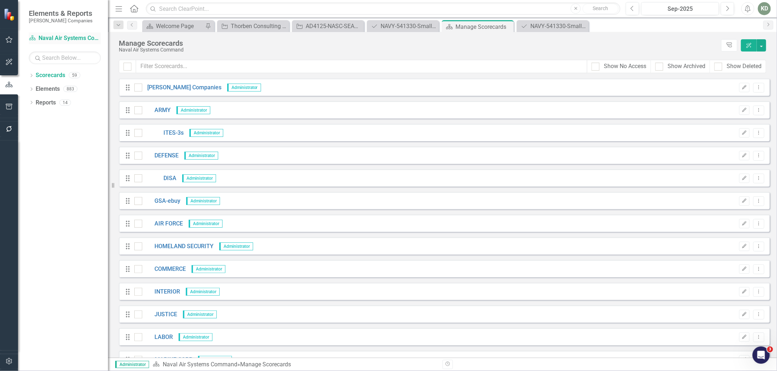
click at [37, 37] on link "Scorecard Naval Air Systems Command" at bounding box center [65, 38] width 72 height 8
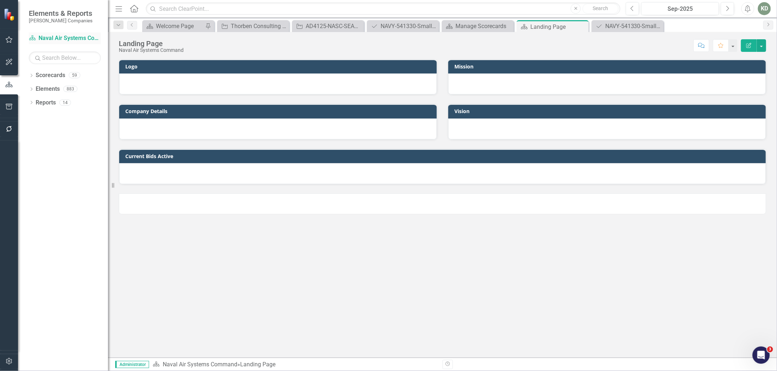
click at [38, 40] on link "Scorecard Naval Air Systems Command" at bounding box center [65, 38] width 72 height 8
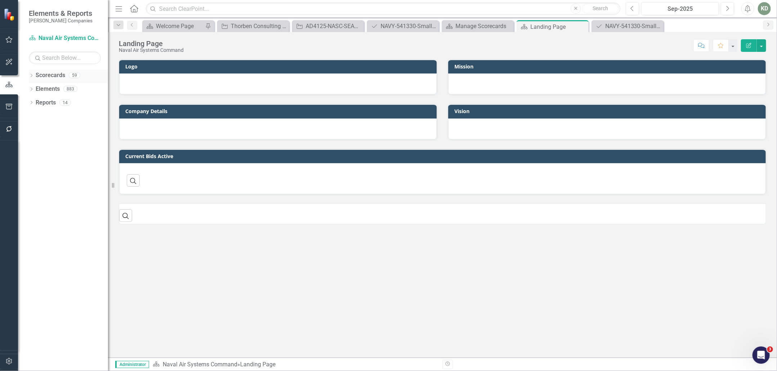
click at [30, 75] on icon "Dropdown" at bounding box center [31, 76] width 5 height 4
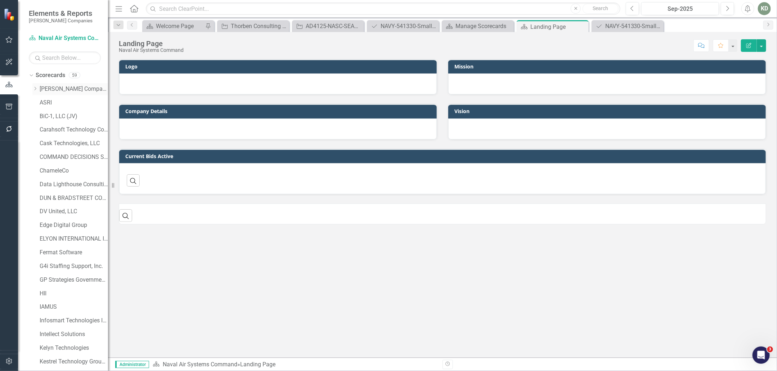
click at [49, 86] on link "[PERSON_NAME] Companies" at bounding box center [74, 89] width 68 height 8
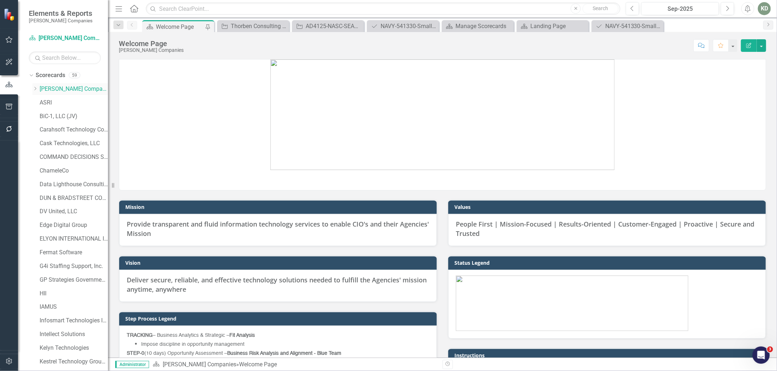
scroll to position [257, 0]
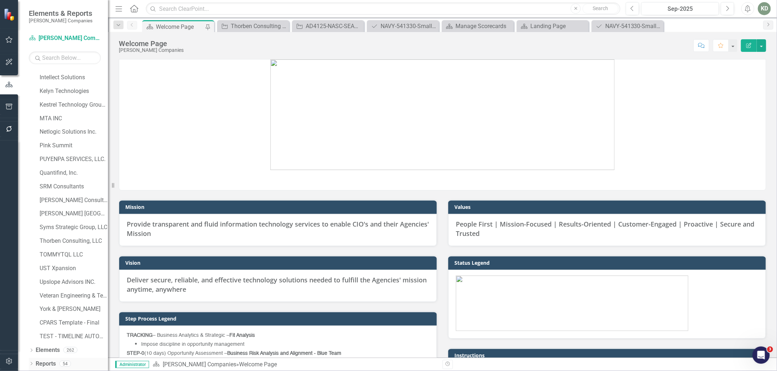
click at [32, 362] on icon "Dropdown" at bounding box center [31, 364] width 5 height 4
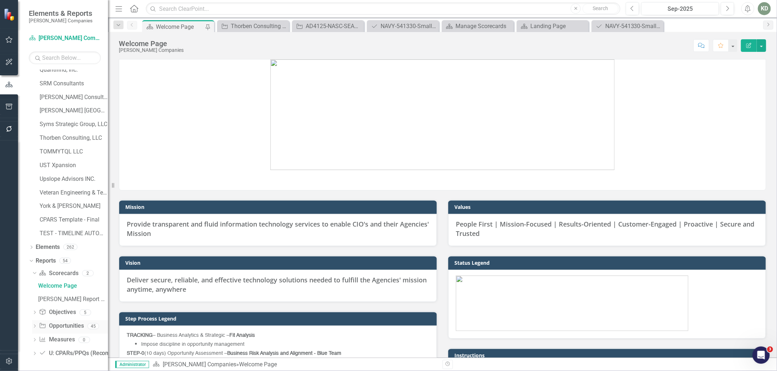
click at [65, 323] on link "Opportunity Opportunities" at bounding box center [61, 326] width 45 height 8
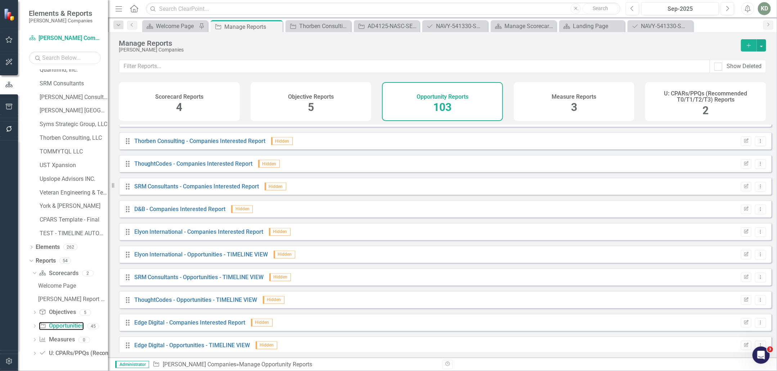
scroll to position [671, 0]
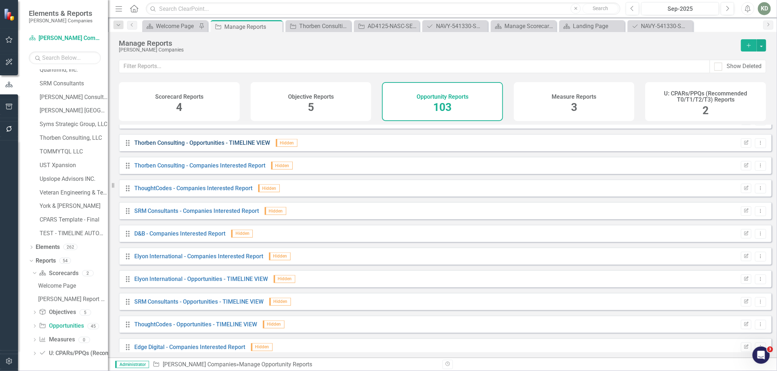
click at [200, 146] on link "Thorben Consulting - Opportunities - TIMELINE VIEW" at bounding box center [202, 142] width 136 height 7
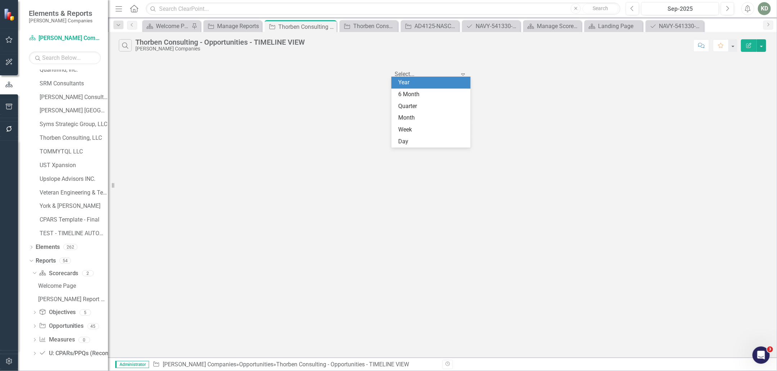
scroll to position [1, 0]
click at [466, 72] on icon "Expand" at bounding box center [463, 74] width 7 height 6
click at [426, 96] on div "6 Month" at bounding box center [433, 94] width 68 height 8
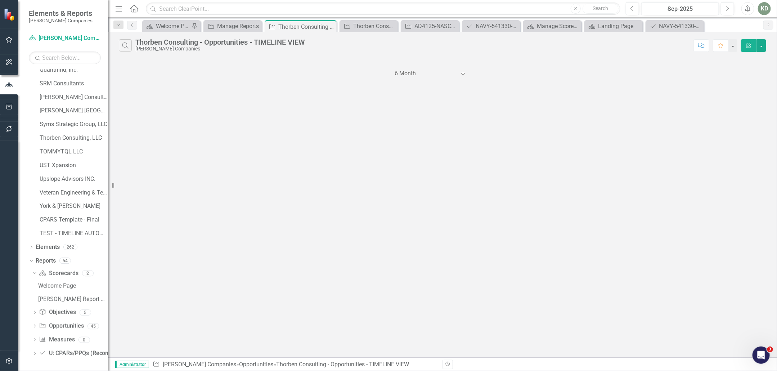
click at [466, 72] on icon "Expand" at bounding box center [463, 74] width 7 height 6
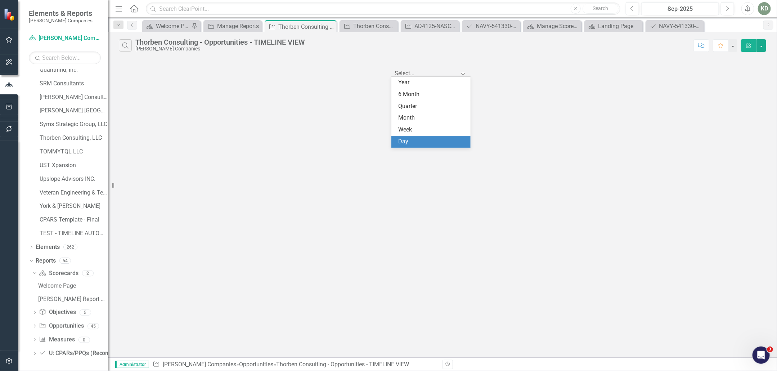
click at [424, 136] on div "Day" at bounding box center [431, 142] width 79 height 12
click at [465, 71] on icon "Expand" at bounding box center [463, 74] width 7 height 6
click at [444, 83] on div "Year" at bounding box center [433, 83] width 68 height 8
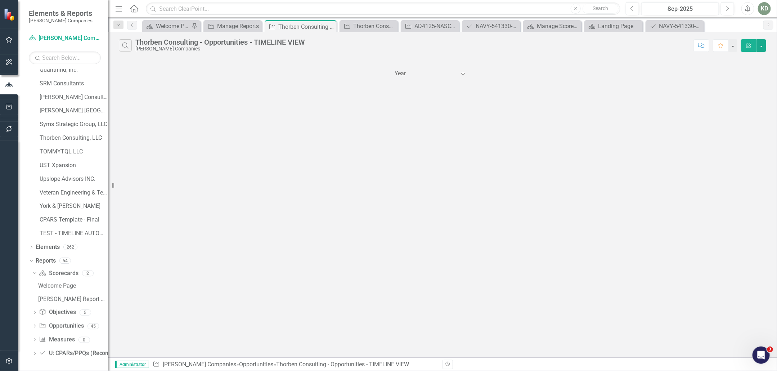
click at [752, 47] on icon "Edit Report" at bounding box center [749, 45] width 6 height 5
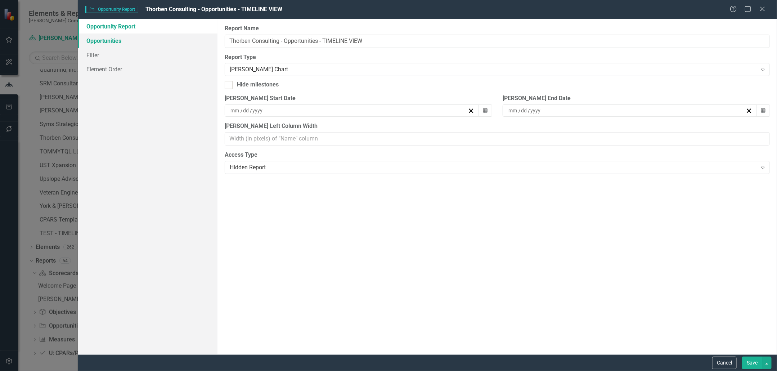
click at [132, 39] on link "Opportunities" at bounding box center [148, 40] width 140 height 14
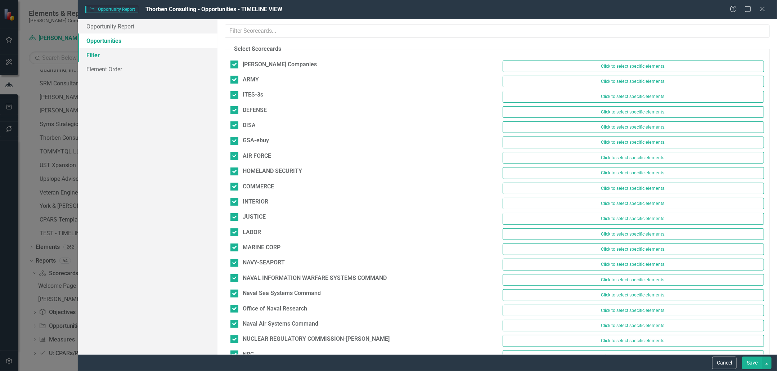
click at [128, 52] on link "Filter" at bounding box center [148, 55] width 140 height 14
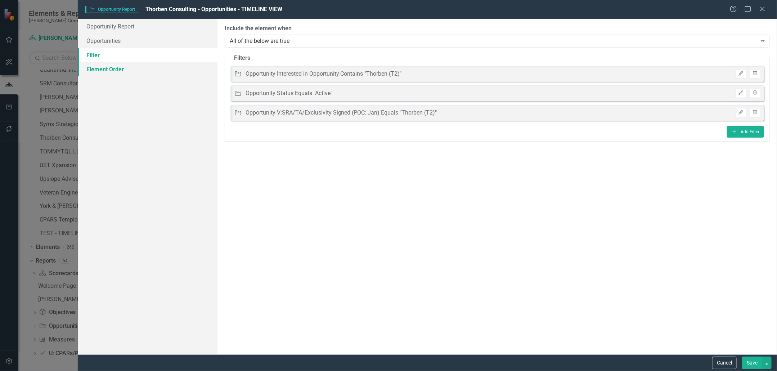
click at [139, 72] on link "Element Order" at bounding box center [148, 69] width 140 height 14
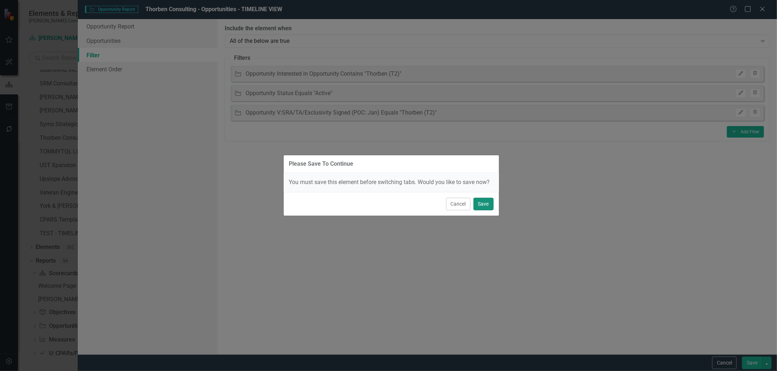
click at [483, 202] on button "Save" at bounding box center [484, 204] width 20 height 13
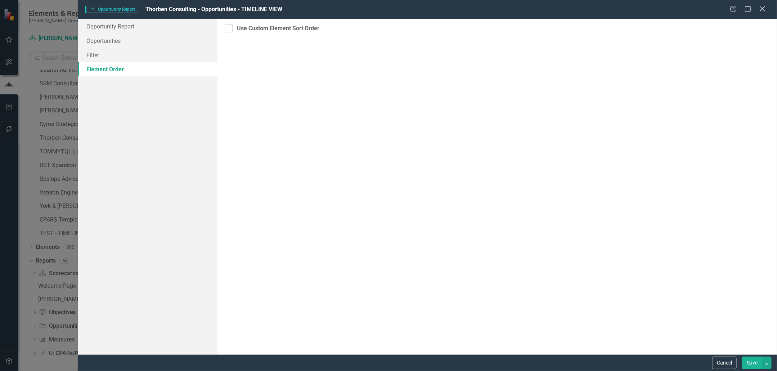
click at [765, 9] on icon "Close" at bounding box center [762, 8] width 9 height 7
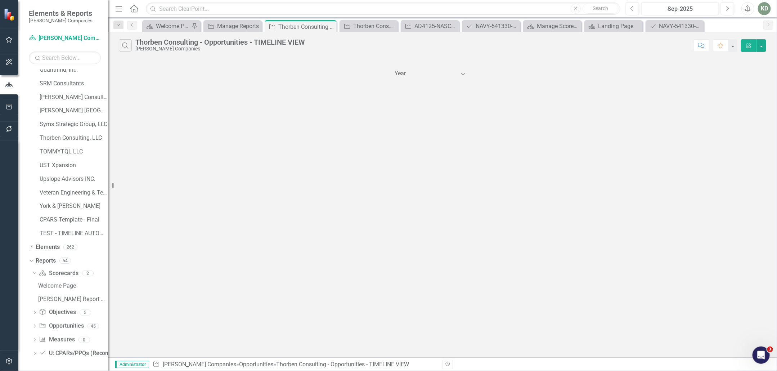
click at [467, 74] on div "Expand" at bounding box center [465, 73] width 11 height 13
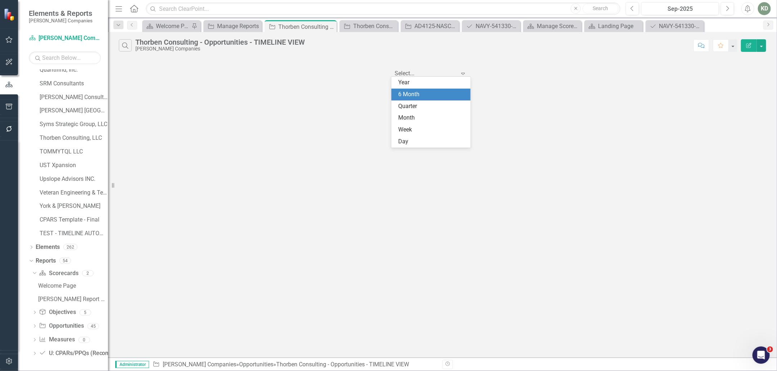
click at [437, 96] on div "6 Month" at bounding box center [433, 94] width 68 height 8
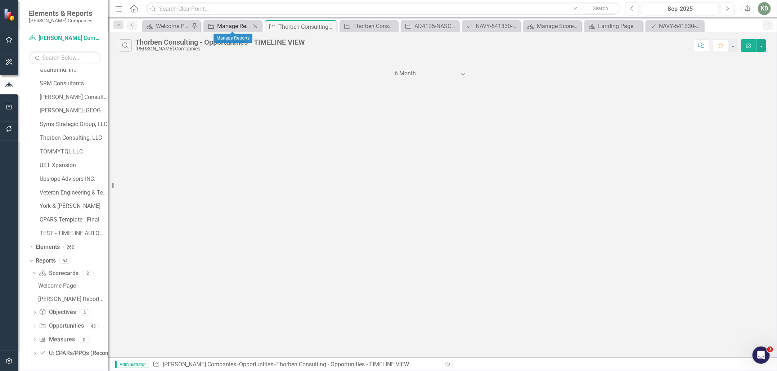
click at [243, 28] on div "Manage Reports" at bounding box center [234, 26] width 34 height 9
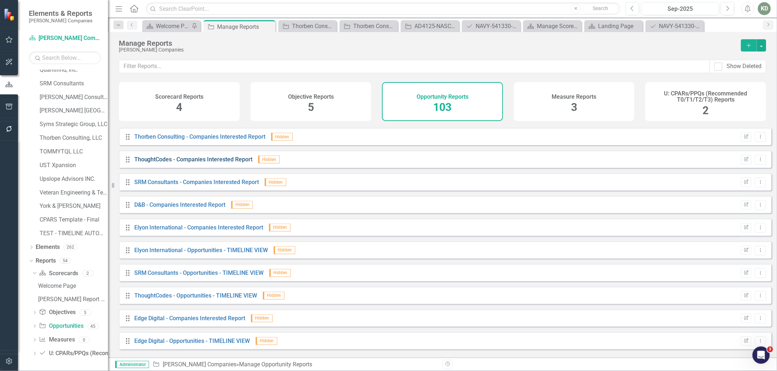
scroll to position [707, 0]
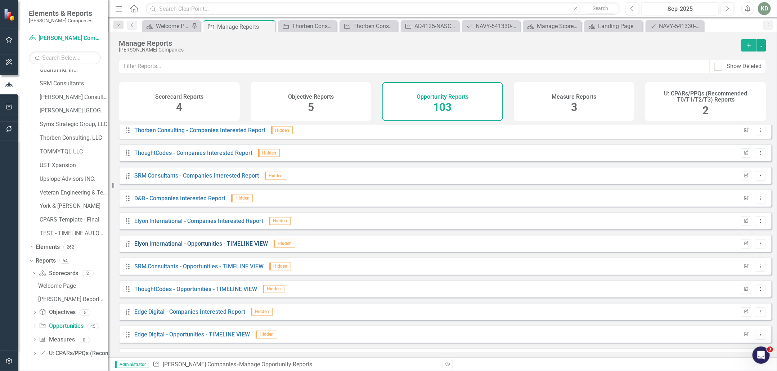
click at [212, 247] on link "Elyon International - Opportunities - TIMELINE VIEW" at bounding box center [201, 243] width 134 height 7
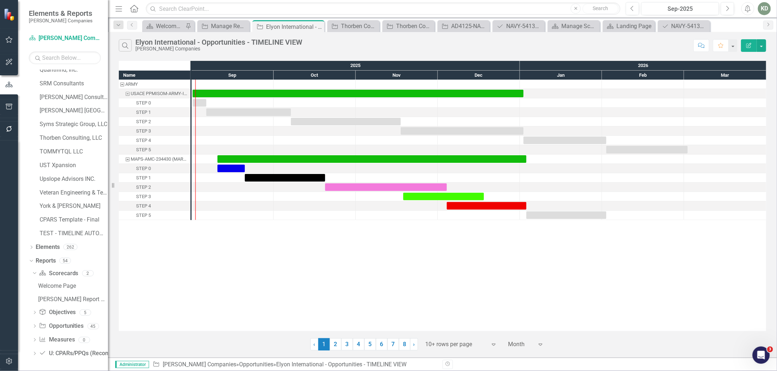
click at [751, 42] on button "Edit Report" at bounding box center [749, 45] width 16 height 13
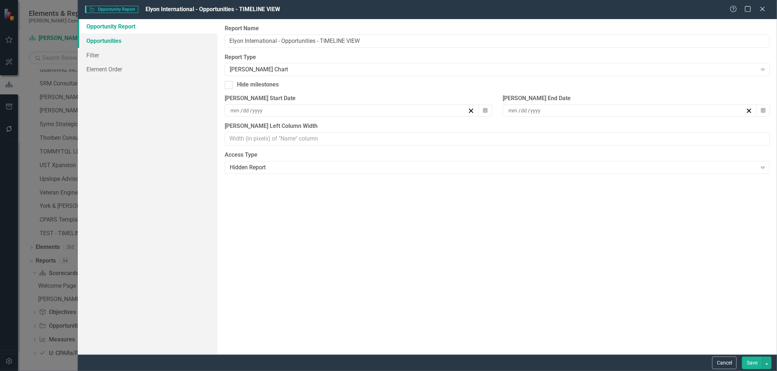
click at [149, 44] on link "Opportunities" at bounding box center [148, 40] width 140 height 14
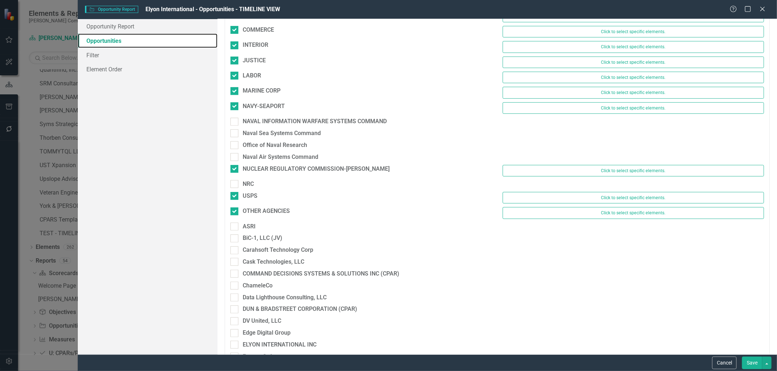
scroll to position [159, 0]
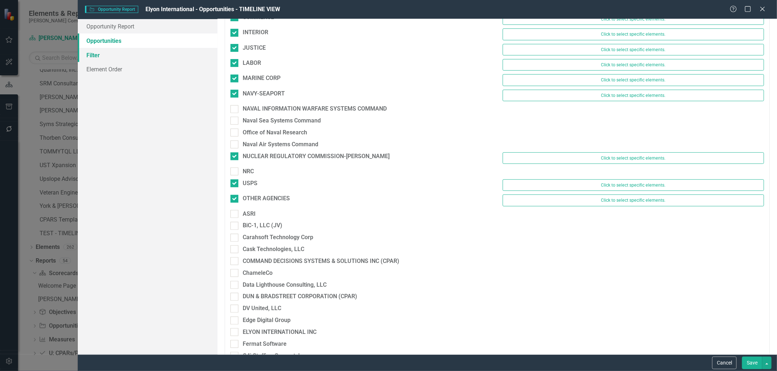
click at [133, 62] on link "Filter" at bounding box center [148, 55] width 140 height 14
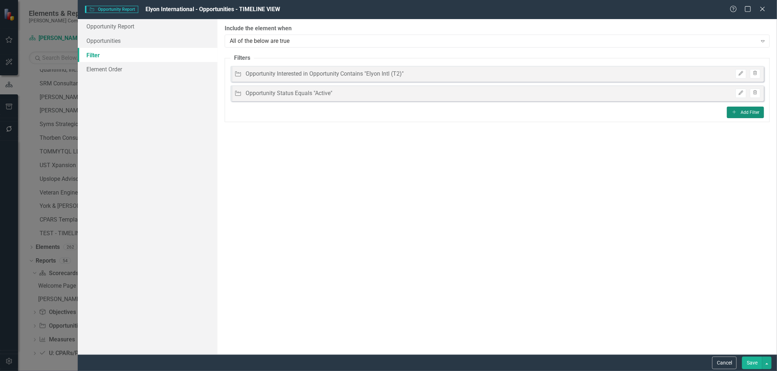
click at [745, 114] on button "Add Add Filter" at bounding box center [745, 113] width 37 height 12
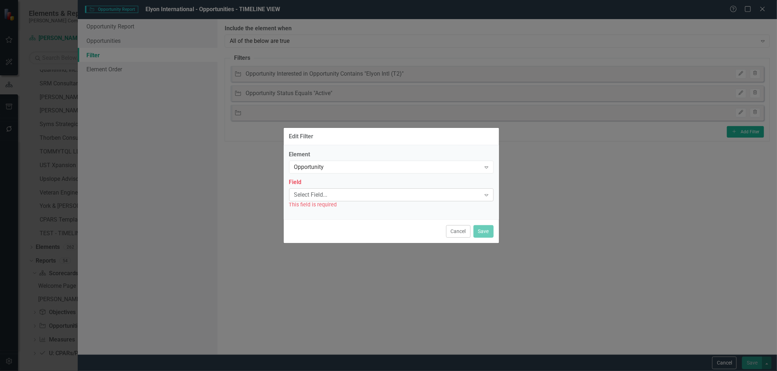
click at [391, 198] on div "Select Field..." at bounding box center [387, 195] width 187 height 8
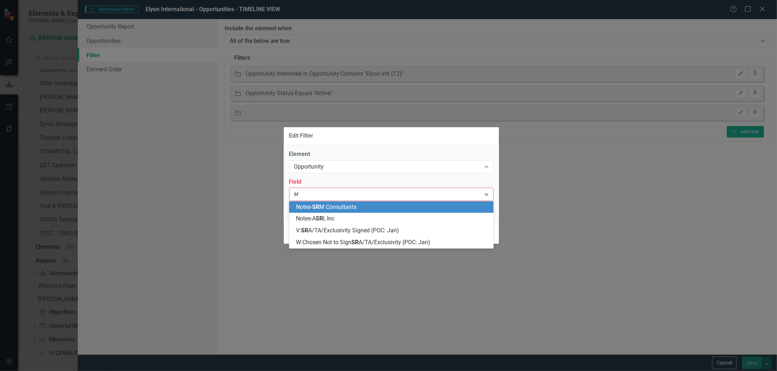
type input "sra"
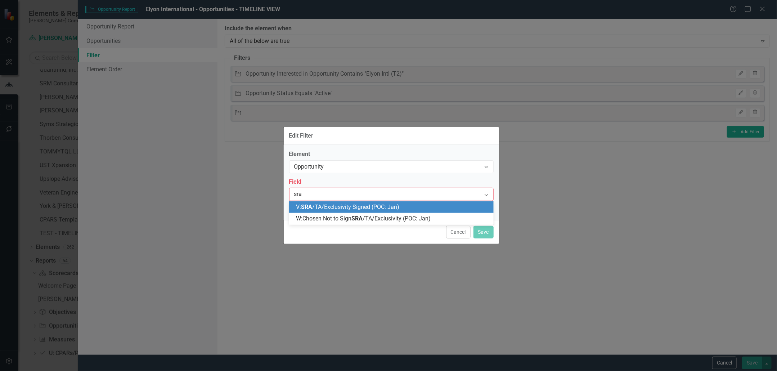
click at [389, 207] on span "V: SRA /TA/Exclusivity Signed (POC: Jan)" at bounding box center [347, 206] width 103 height 7
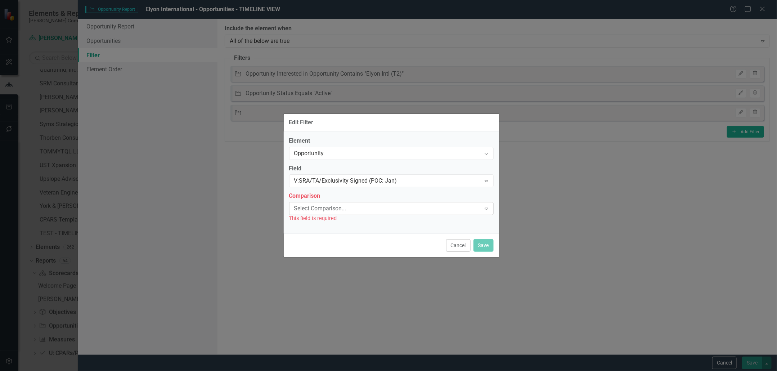
click at [478, 210] on div "Select Comparison..." at bounding box center [387, 209] width 187 height 8
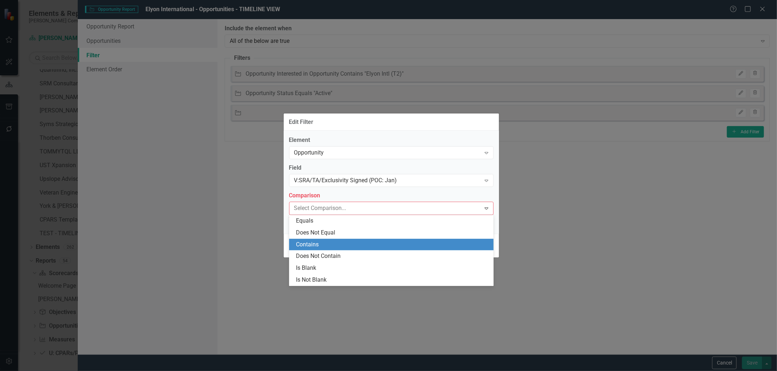
click at [372, 242] on div "Contains" at bounding box center [392, 245] width 193 height 8
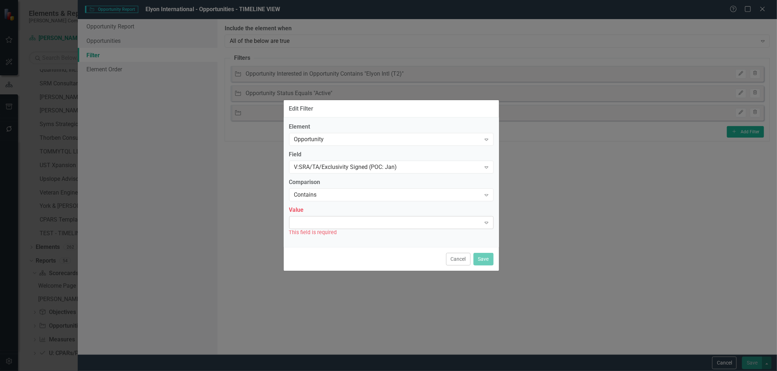
click at [383, 222] on div at bounding box center [386, 222] width 190 height 1
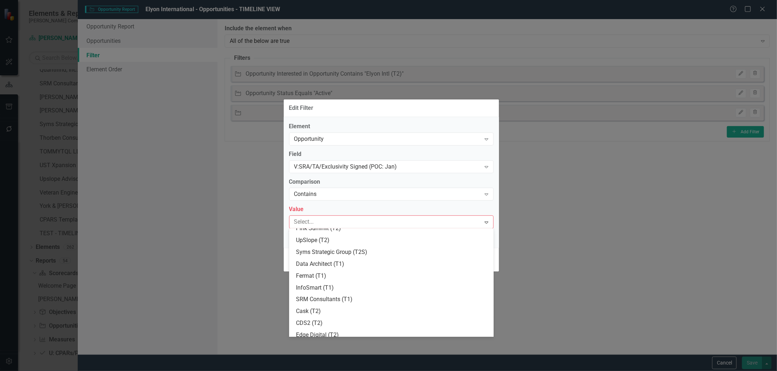
scroll to position [0, 0]
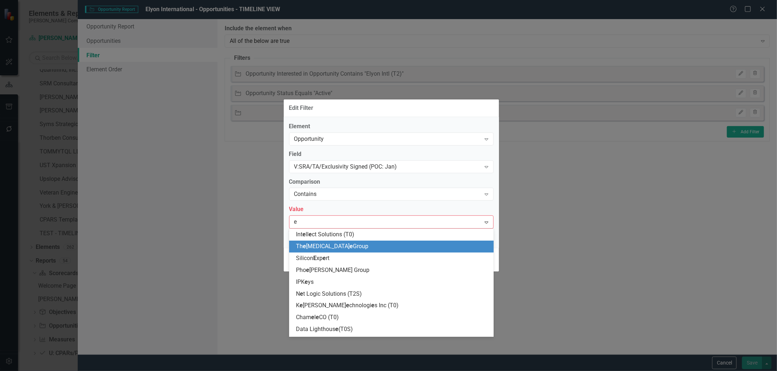
type input "el"
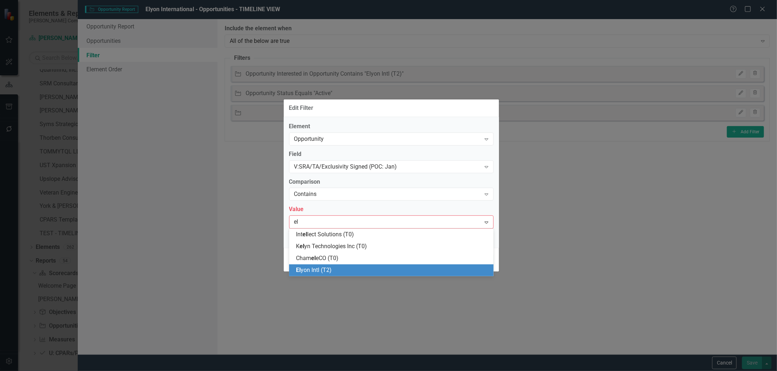
click at [357, 271] on div "El yon Intl (T2)" at bounding box center [392, 270] width 193 height 8
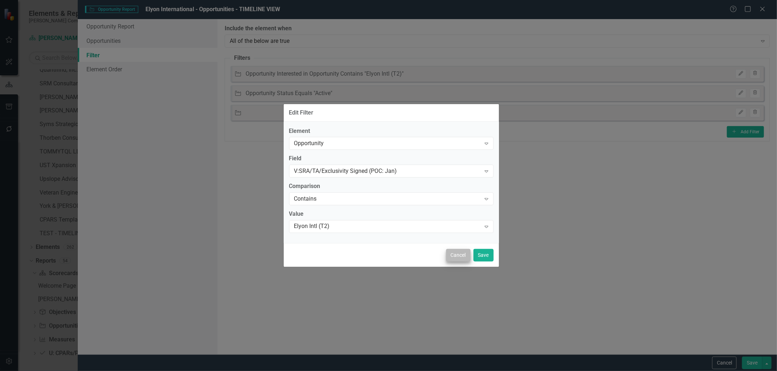
drag, startPoint x: 496, startPoint y: 256, endPoint x: 470, endPoint y: 260, distance: 26.9
click at [496, 256] on div "Cancel Save" at bounding box center [391, 255] width 215 height 24
click at [488, 259] on button "Save" at bounding box center [484, 255] width 20 height 13
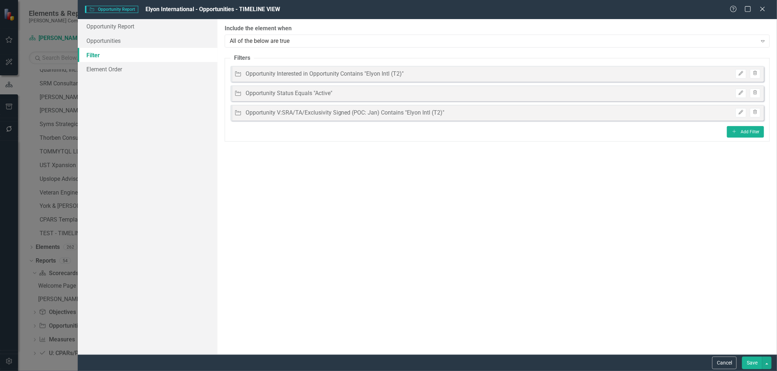
click at [750, 363] on button "Save" at bounding box center [752, 363] width 20 height 13
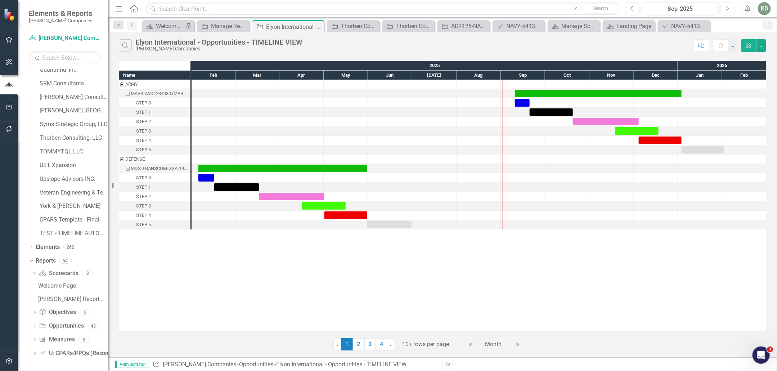
click at [748, 46] on icon "Edit Report" at bounding box center [749, 45] width 6 height 5
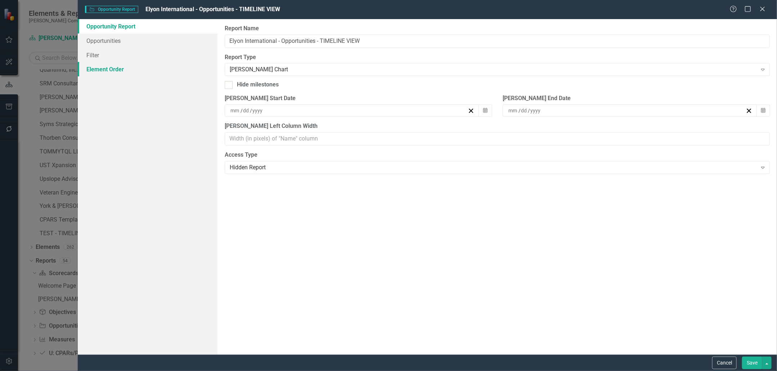
click at [116, 68] on link "Element Order" at bounding box center [148, 69] width 140 height 14
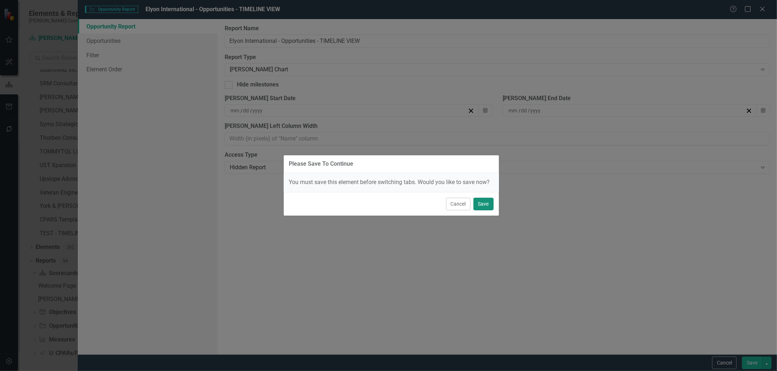
click at [493, 205] on button "Save" at bounding box center [484, 204] width 20 height 13
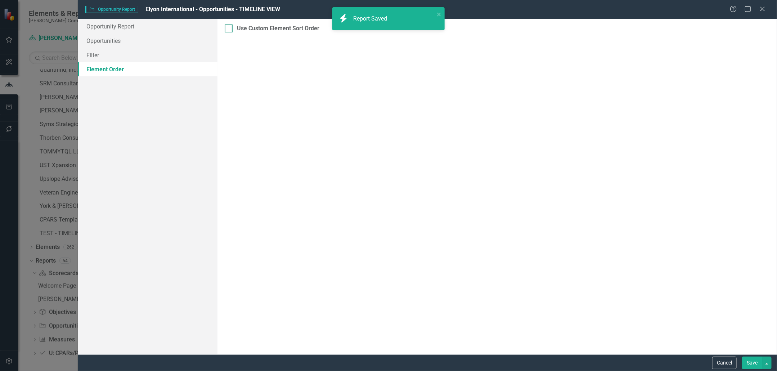
click at [240, 30] on div "Use Custom Element Sort Order" at bounding box center [278, 28] width 82 height 8
click at [229, 29] on input "Use Custom Element Sort Order" at bounding box center [227, 26] width 5 height 5
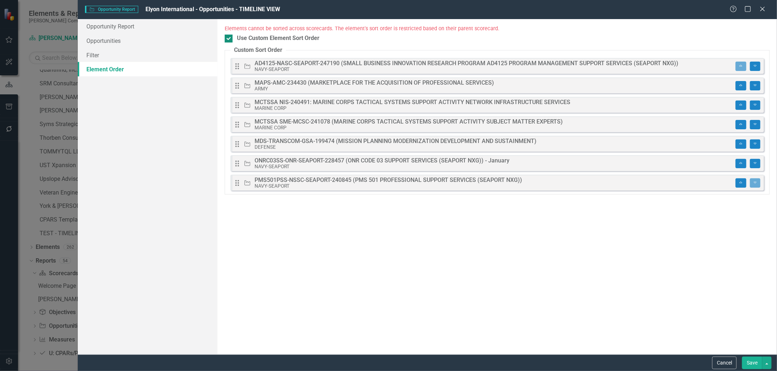
click at [229, 40] on div at bounding box center [229, 39] width 8 height 8
click at [229, 39] on input "Use Custom Element Sort Order" at bounding box center [227, 37] width 5 height 5
checkbox input "false"
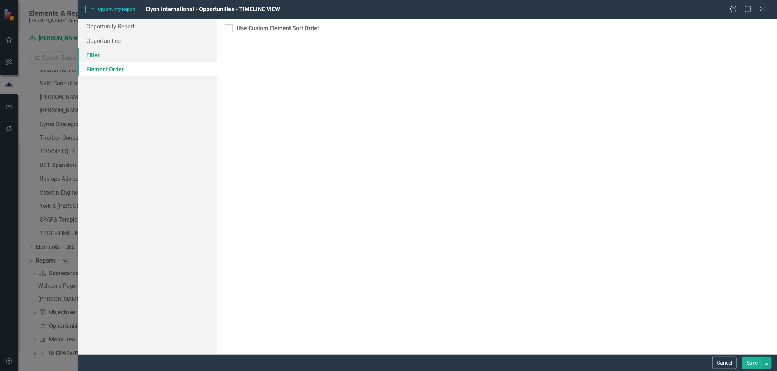
click at [179, 49] on link "Filter" at bounding box center [148, 55] width 140 height 14
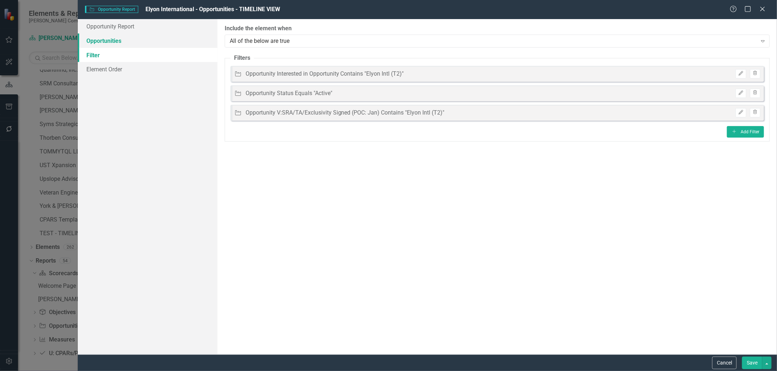
click at [180, 42] on link "Opportunities" at bounding box center [148, 40] width 140 height 14
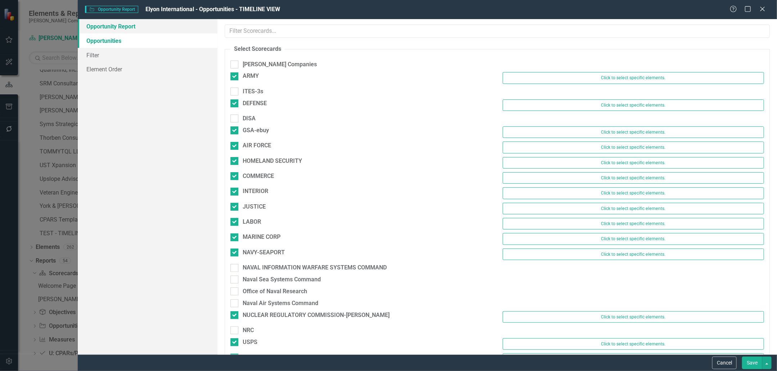
click at [182, 31] on link "Opportunity Report" at bounding box center [148, 26] width 140 height 14
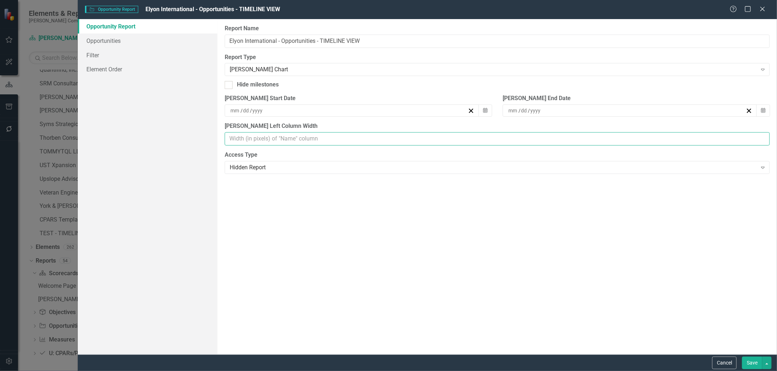
click at [276, 143] on input "[PERSON_NAME] Left Column Width" at bounding box center [497, 138] width 545 height 13
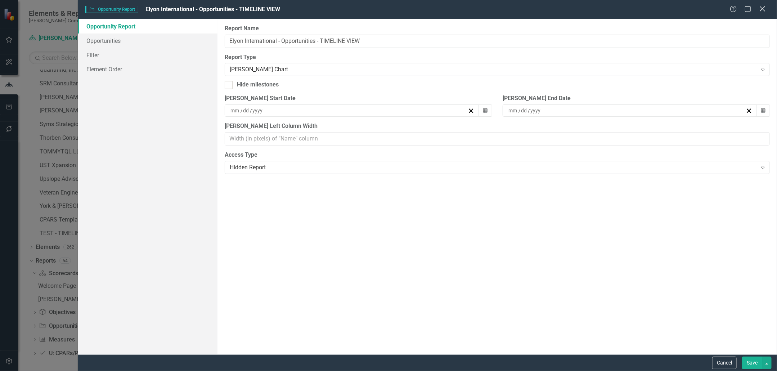
click at [769, 8] on div "Help Maximize Close" at bounding box center [750, 9] width 40 height 8
click at [766, 9] on icon "Close" at bounding box center [762, 8] width 9 height 7
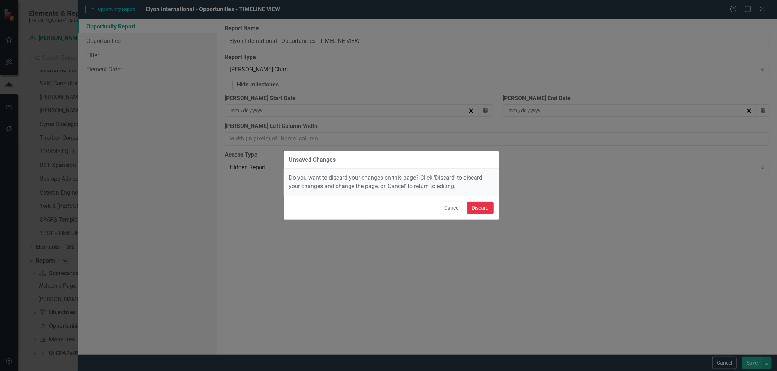
click at [485, 210] on button "Discard" at bounding box center [481, 208] width 26 height 13
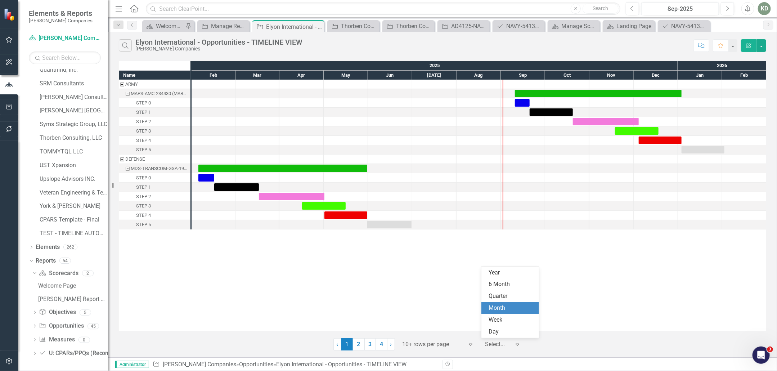
click at [495, 345] on div at bounding box center [498, 345] width 25 height 10
click at [501, 274] on div "Year" at bounding box center [512, 273] width 46 height 8
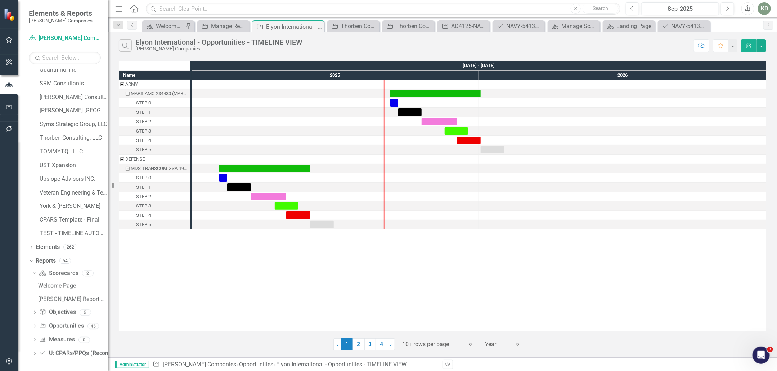
click at [405, 345] on div at bounding box center [433, 345] width 61 height 10
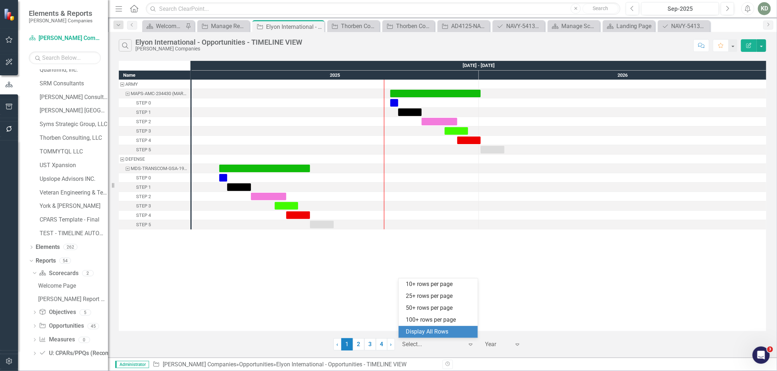
click at [415, 332] on div "Display All Rows" at bounding box center [440, 332] width 68 height 8
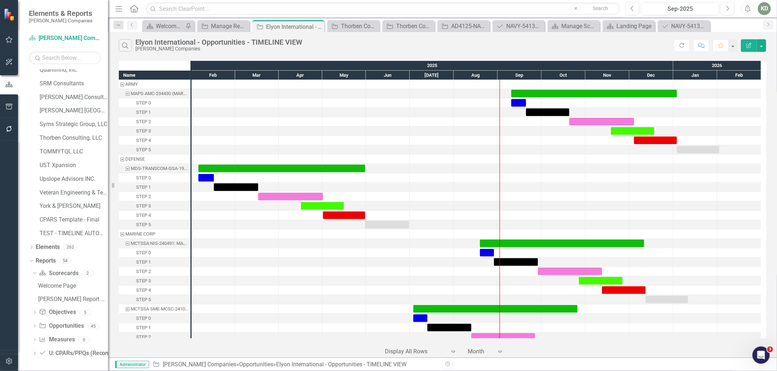
click at [749, 47] on icon "button" at bounding box center [749, 45] width 5 height 5
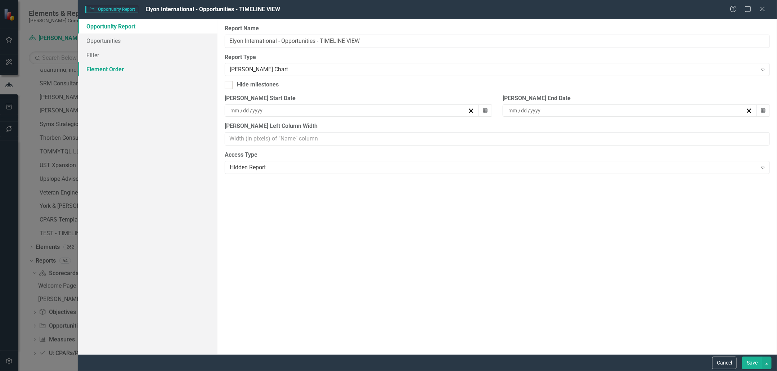
click at [176, 62] on link "Element Order" at bounding box center [148, 69] width 140 height 14
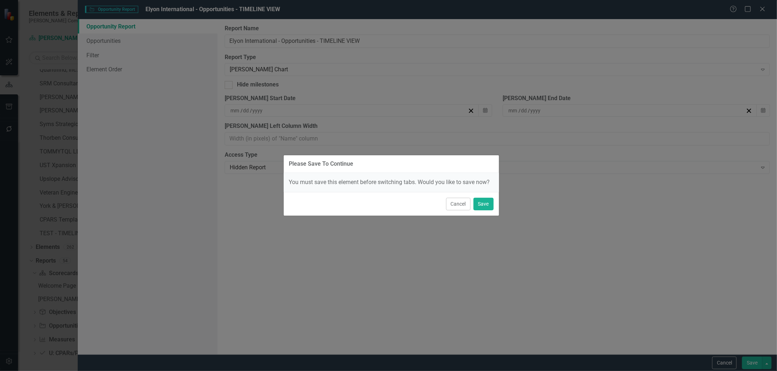
drag, startPoint x: 461, startPoint y: 203, endPoint x: 377, endPoint y: 173, distance: 89.0
click at [461, 203] on button "Cancel" at bounding box center [458, 204] width 24 height 13
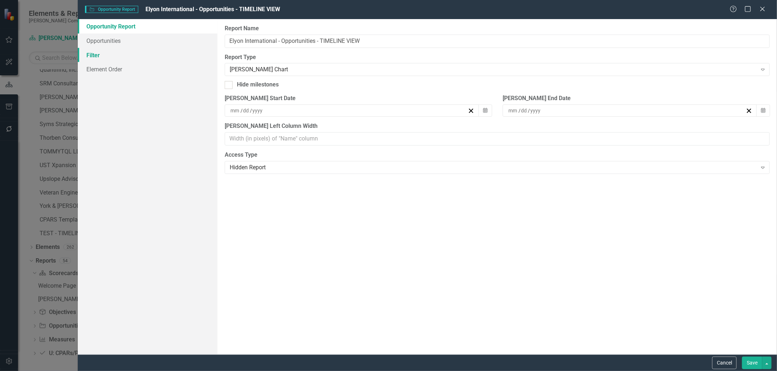
click at [150, 58] on link "Filter" at bounding box center [148, 55] width 140 height 14
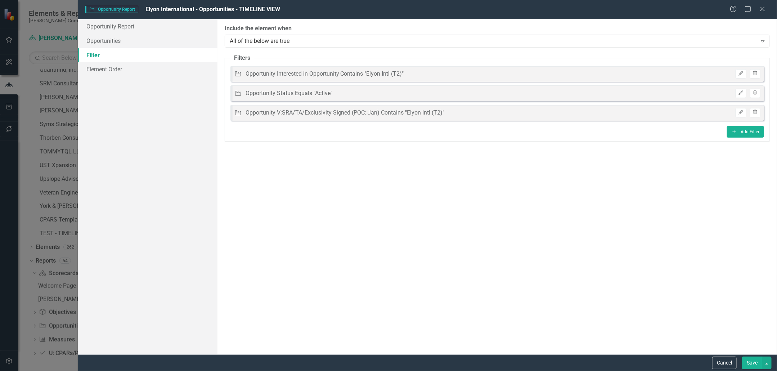
click at [325, 94] on div "Opportunity Status Equals "Active"" at bounding box center [289, 93] width 87 height 8
click at [743, 92] on icon "button" at bounding box center [741, 93] width 4 height 4
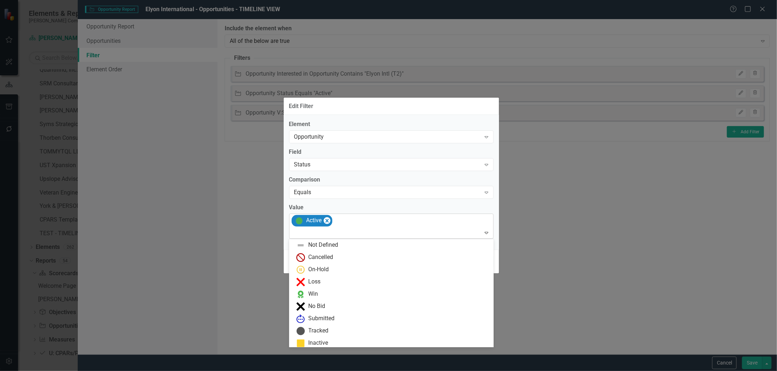
click at [364, 225] on div "Active" at bounding box center [392, 226] width 203 height 25
click at [360, 331] on div "Tracked" at bounding box center [392, 331] width 193 height 9
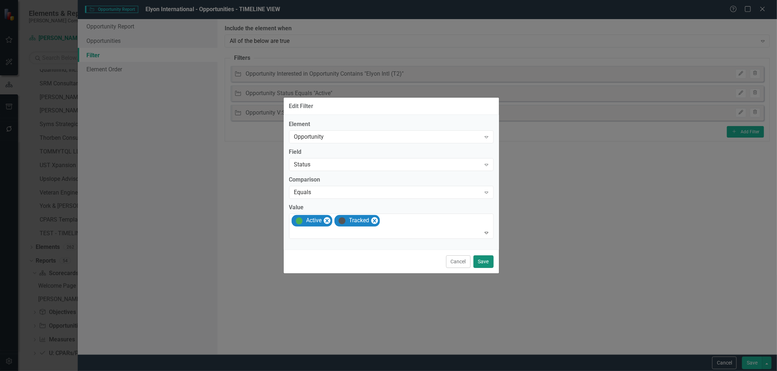
click at [486, 261] on button "Save" at bounding box center [484, 261] width 20 height 13
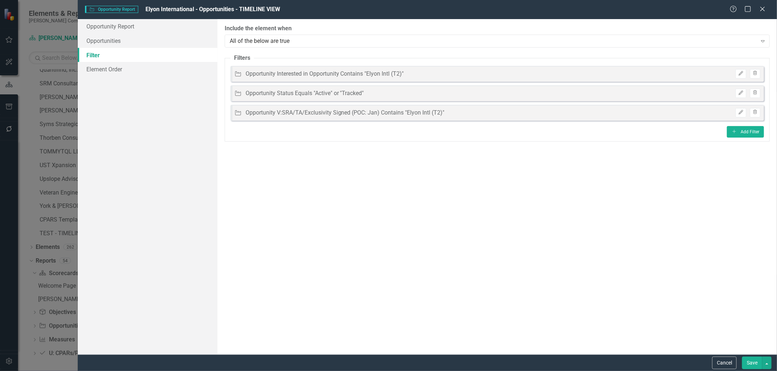
click at [751, 358] on button "Save" at bounding box center [752, 363] width 20 height 13
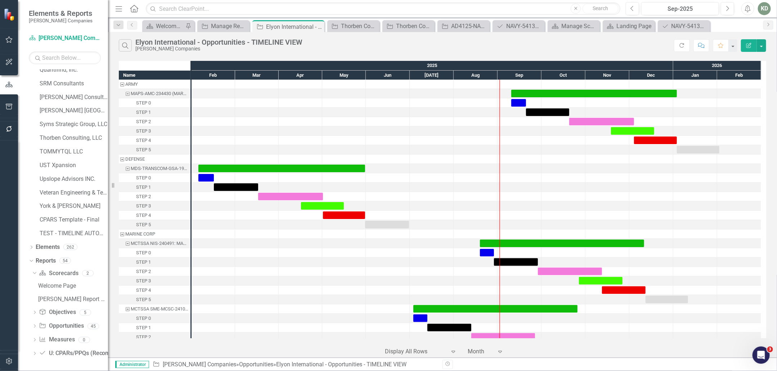
scroll to position [237, 0]
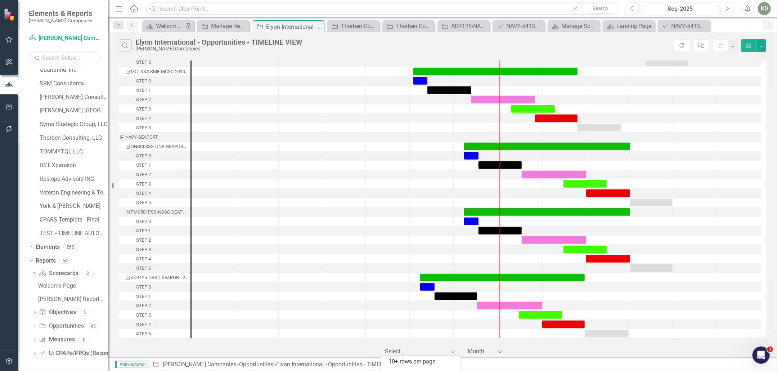
click at [435, 352] on div at bounding box center [415, 352] width 61 height 10
click at [433, 365] on div "Display All Rows" at bounding box center [423, 365] width 68 height 8
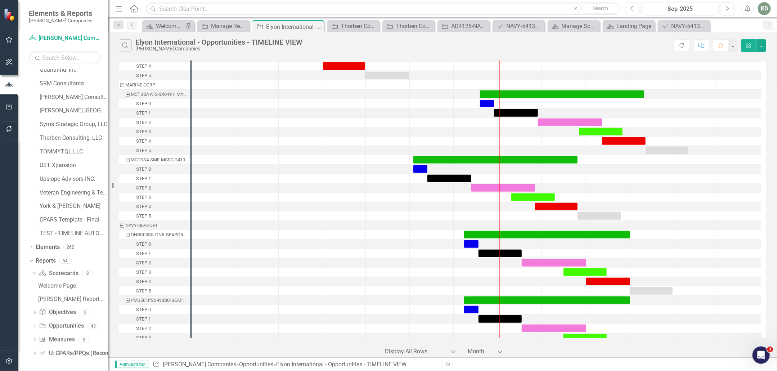
scroll to position [237, 0]
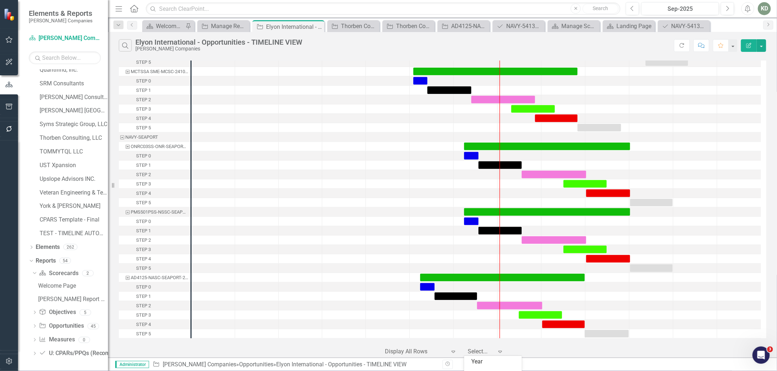
click at [499, 355] on div "Expand" at bounding box center [502, 351] width 11 height 13
click at [497, 361] on div "Year" at bounding box center [494, 362] width 46 height 8
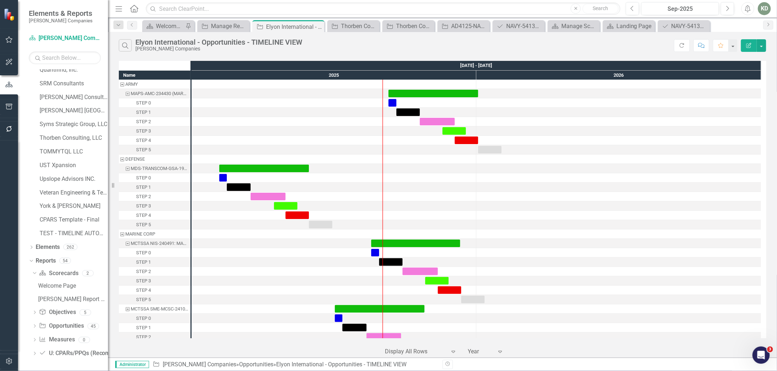
click at [748, 46] on icon "Edit Report" at bounding box center [749, 45] width 6 height 5
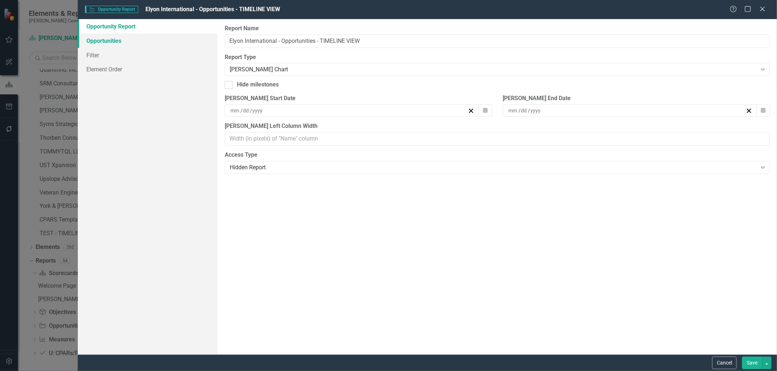
click at [158, 43] on link "Opportunities" at bounding box center [148, 40] width 140 height 14
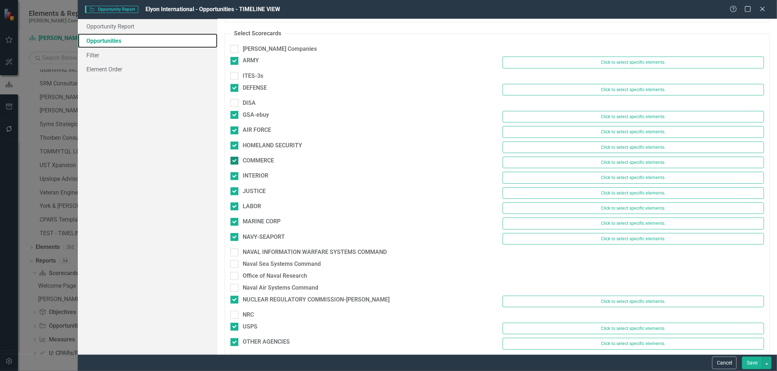
scroll to position [10, 0]
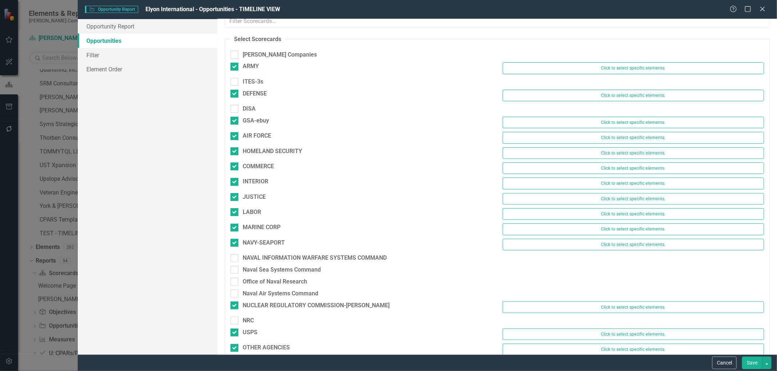
click at [238, 113] on div "DISA" at bounding box center [361, 111] width 272 height 12
click at [237, 111] on div at bounding box center [235, 109] width 8 height 8
click at [235, 109] on input "DISA" at bounding box center [233, 107] width 5 height 5
checkbox input "true"
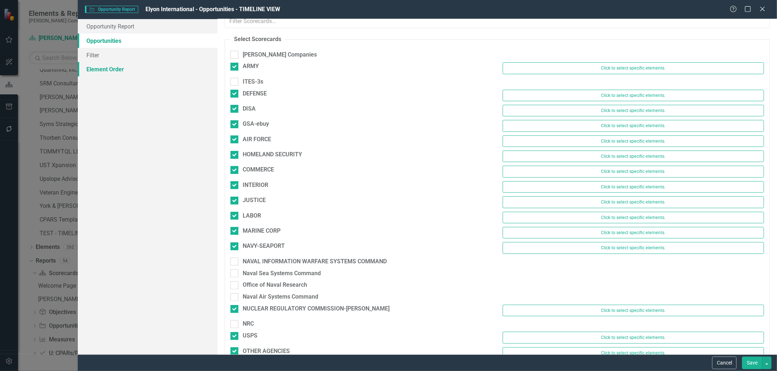
click at [126, 66] on link "Element Order" at bounding box center [148, 69] width 140 height 14
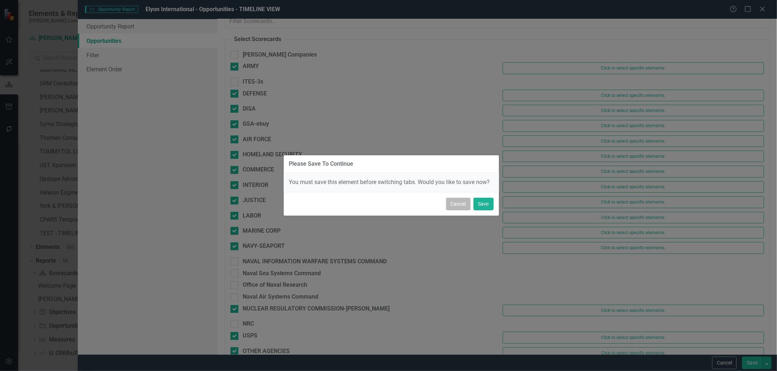
click at [460, 201] on button "Cancel" at bounding box center [458, 204] width 24 height 13
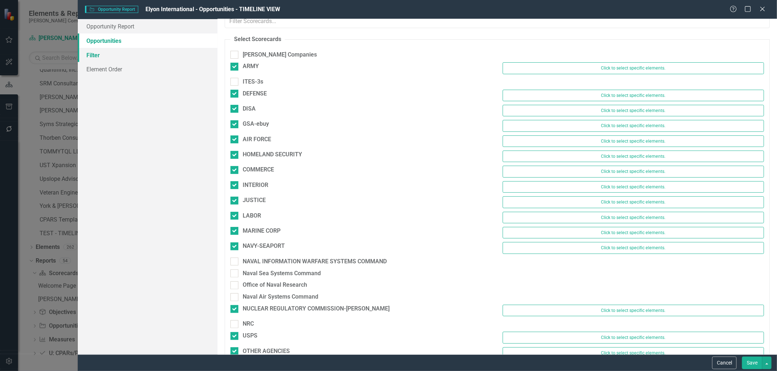
click at [165, 54] on link "Filter" at bounding box center [148, 55] width 140 height 14
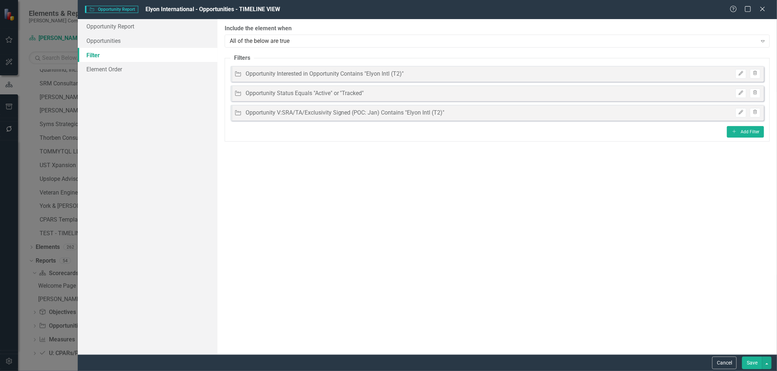
click at [303, 90] on div "Opportunity Status Equals "Active" or "Tracked"" at bounding box center [305, 93] width 118 height 8
click at [738, 94] on button "Edit" at bounding box center [741, 93] width 10 height 9
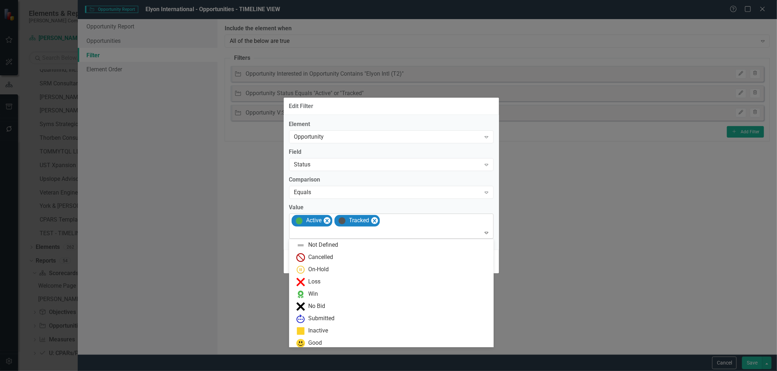
click at [457, 220] on div "Active Tracked" at bounding box center [392, 226] width 203 height 25
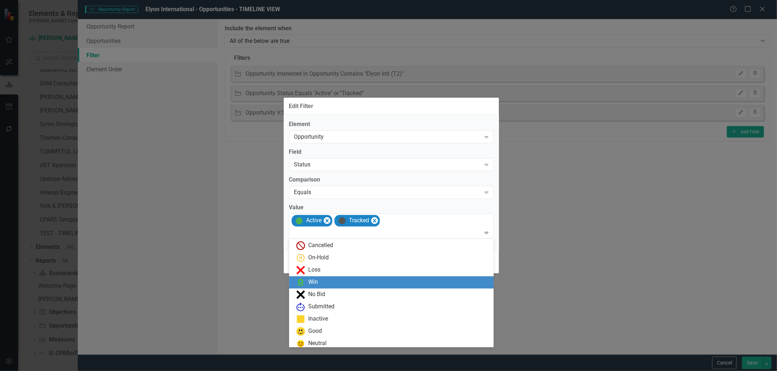
scroll to position [17, 0]
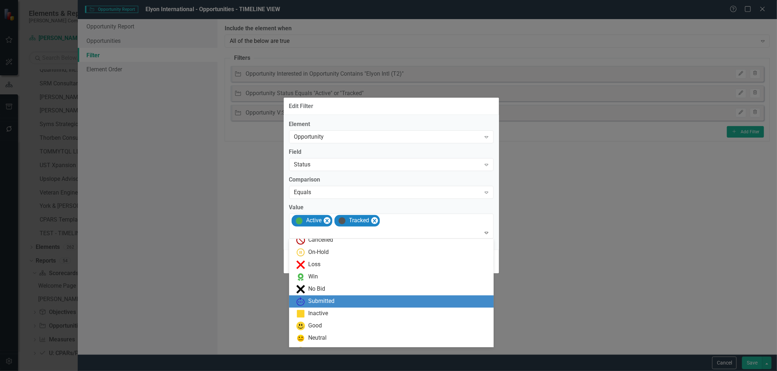
click at [379, 296] on div "Submitted" at bounding box center [391, 301] width 205 height 12
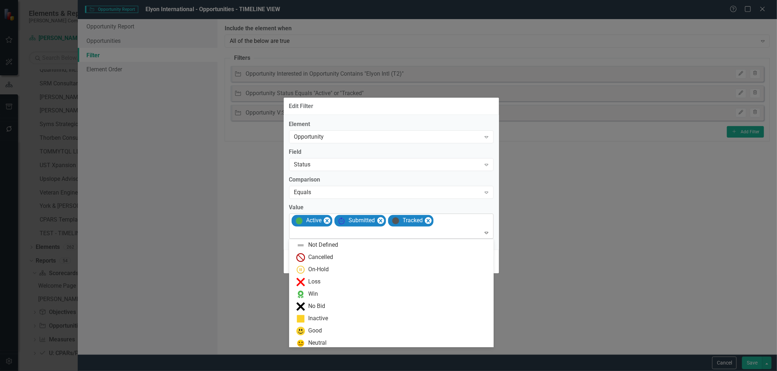
drag, startPoint x: 477, startPoint y: 231, endPoint x: 473, endPoint y: 232, distance: 3.7
click at [477, 231] on div at bounding box center [391, 233] width 201 height 10
click at [358, 304] on div "No Bid" at bounding box center [392, 306] width 193 height 9
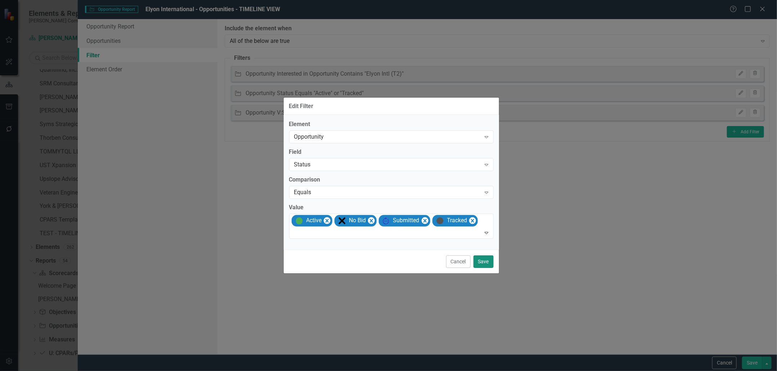
click at [485, 261] on button "Save" at bounding box center [484, 261] width 20 height 13
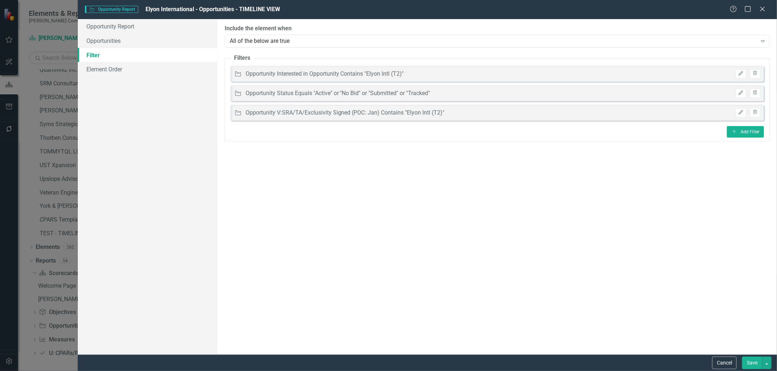
click at [757, 364] on button "Save" at bounding box center [752, 363] width 20 height 13
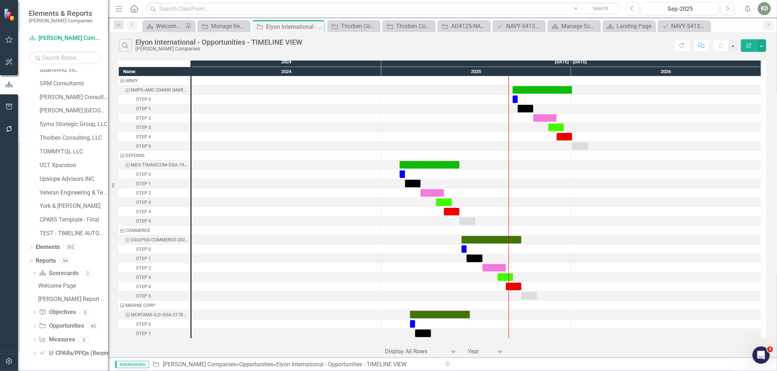
scroll to position [0, 0]
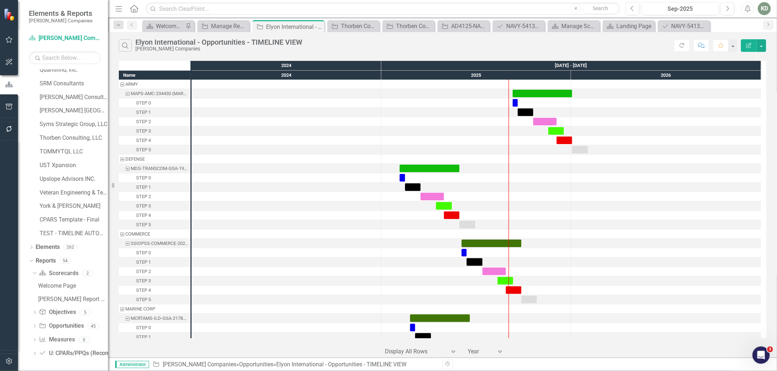
click at [179, 90] on div "MAPS-AMC-234430 (MARKETPLACE FOR THE ACQUISITION OF PROFESSIONAL SERVICES)" at bounding box center [160, 93] width 58 height 9
click at [176, 92] on div "MAPS-AMC-234430 (MARKETPLACE FOR THE ACQUISITION OF PROFESSIONAL SERVICES)" at bounding box center [160, 93] width 58 height 9
click at [158, 166] on div "MDS-TRANSCOM-GSA-199474 (MISSION PLANNING MODERNIZATION DEVELOPMENT AND SUSTAIN…" at bounding box center [160, 168] width 58 height 9
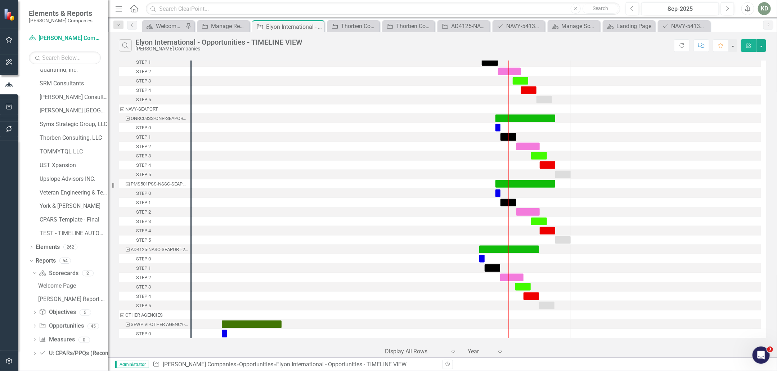
scroll to position [398, 0]
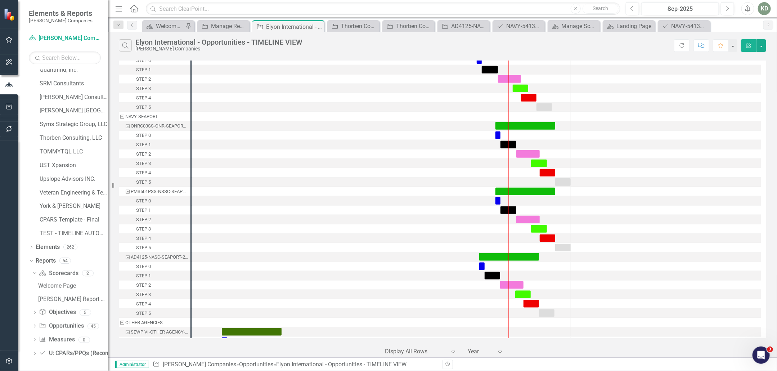
click at [753, 50] on button "Edit Report" at bounding box center [749, 45] width 16 height 13
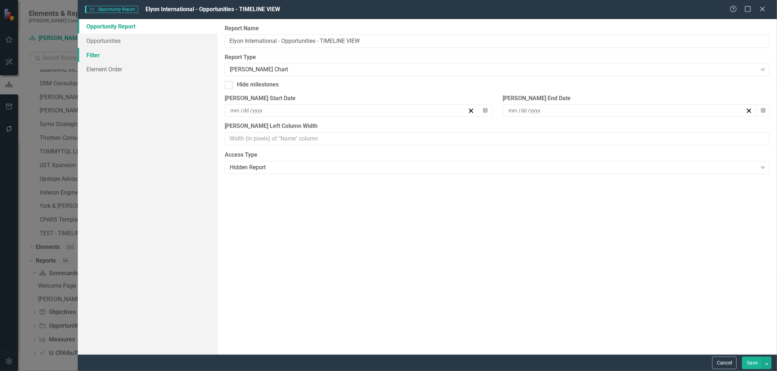
click at [149, 60] on link "Filter" at bounding box center [148, 55] width 140 height 14
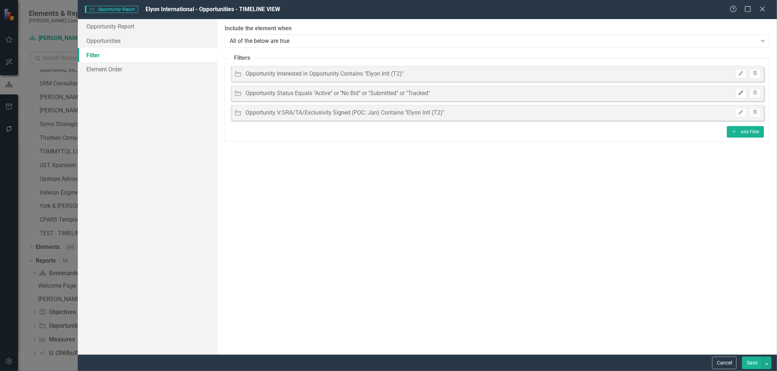
click at [740, 94] on icon "Edit" at bounding box center [740, 93] width 5 height 4
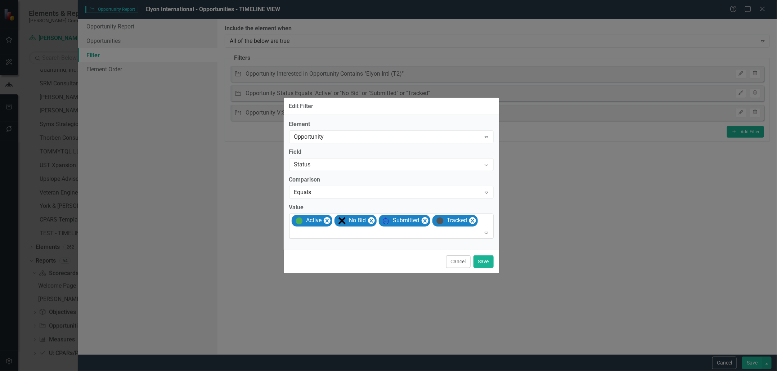
click at [484, 229] on div "Expand" at bounding box center [488, 233] width 10 height 12
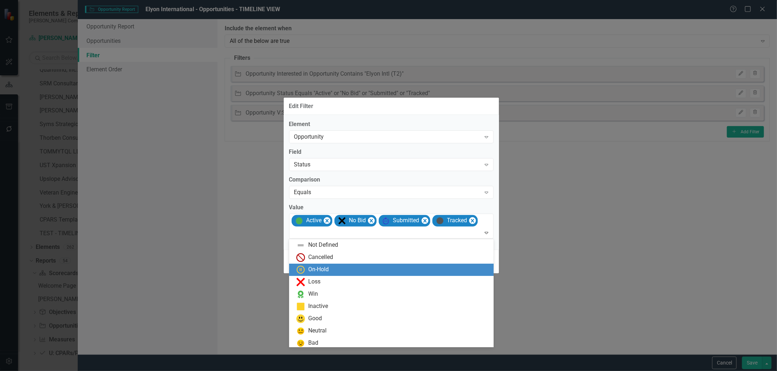
click at [389, 270] on div "On-Hold" at bounding box center [392, 269] width 193 height 9
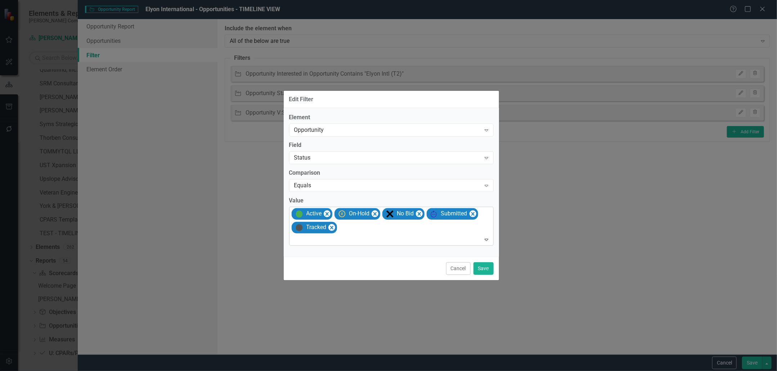
click at [489, 243] on div "Expand" at bounding box center [488, 240] width 10 height 12
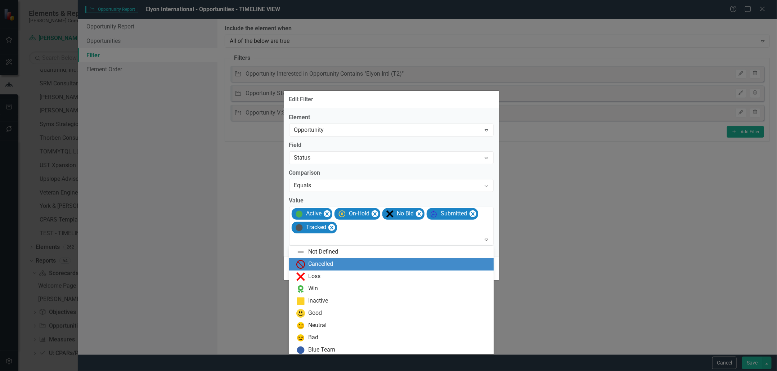
click at [399, 267] on div "Cancelled" at bounding box center [392, 264] width 193 height 9
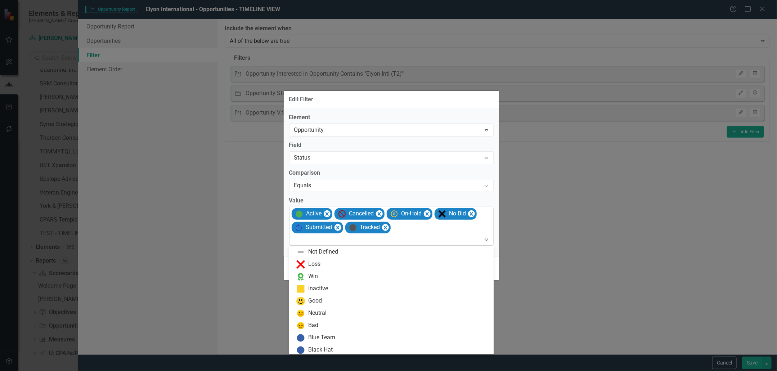
click at [485, 242] on icon "Expand" at bounding box center [486, 240] width 7 height 6
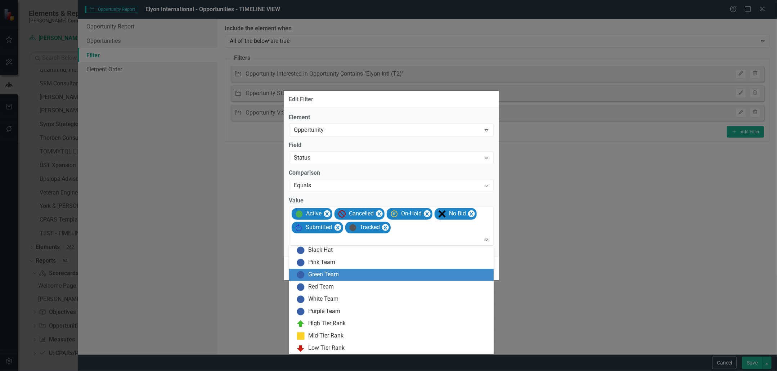
scroll to position [0, 0]
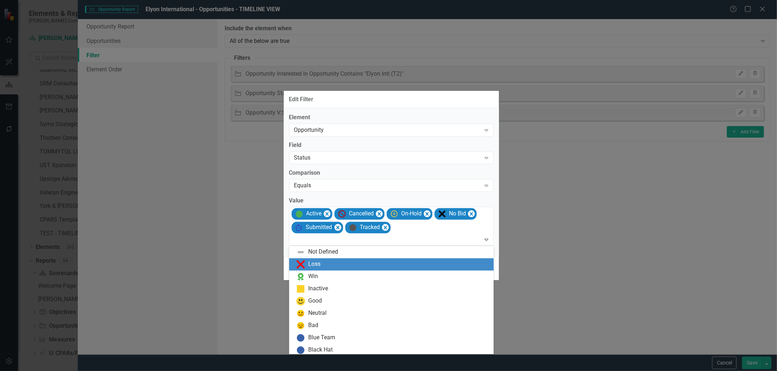
click at [349, 260] on div "Loss" at bounding box center [392, 264] width 193 height 9
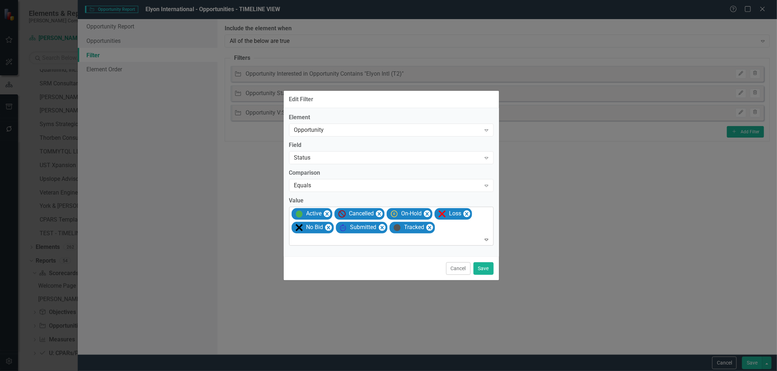
click at [471, 236] on div at bounding box center [391, 240] width 201 height 10
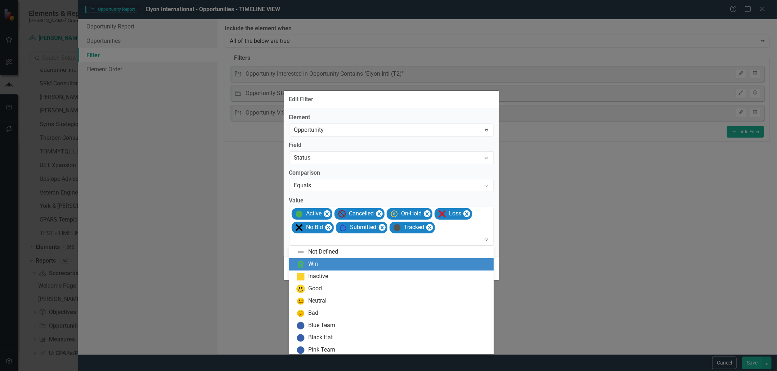
click at [372, 265] on div "Win" at bounding box center [392, 264] width 193 height 9
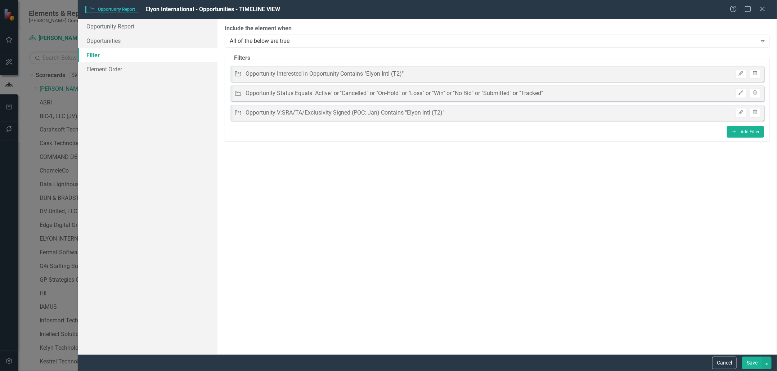
scroll to position [398, 0]
click at [753, 361] on button "Save" at bounding box center [752, 363] width 20 height 13
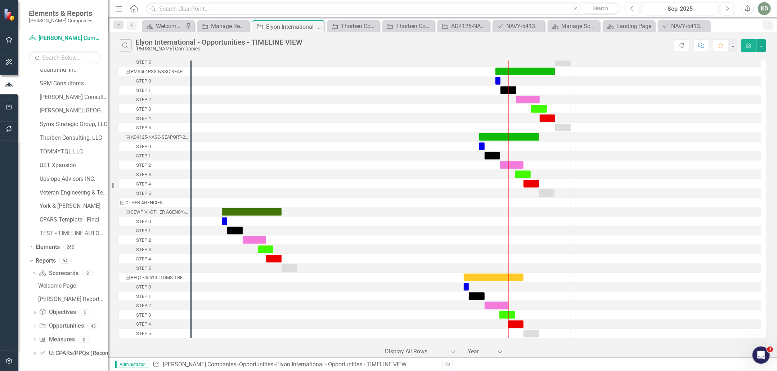
scroll to position [0, 0]
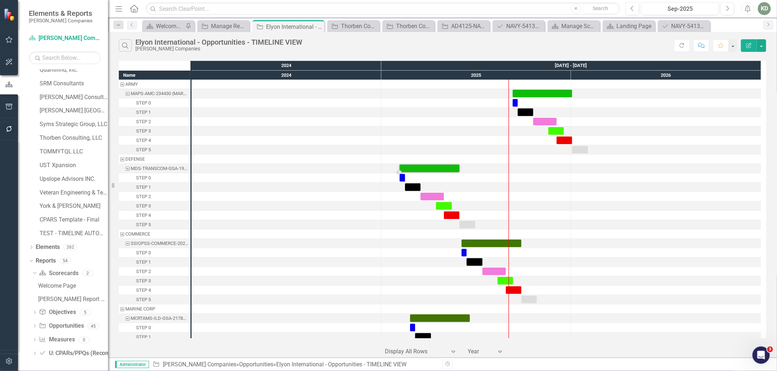
click at [216, 32] on div "Search Elyon International - Opportunities - TIMELINE VIEW [PERSON_NAME] Compan…" at bounding box center [442, 43] width 669 height 23
click at [218, 30] on div "Manage Reports" at bounding box center [225, 26] width 28 height 9
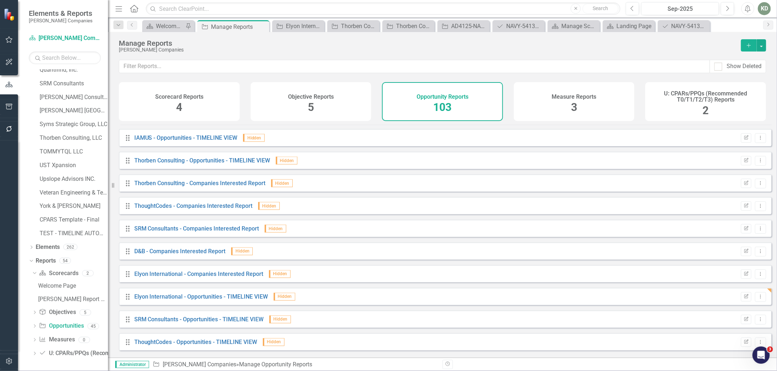
scroll to position [678, 0]
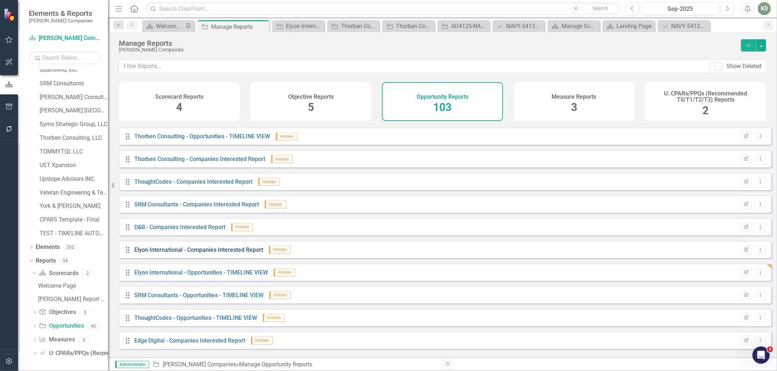
click at [207, 253] on link "Elyon International - Companies Interested Report" at bounding box center [198, 249] width 129 height 7
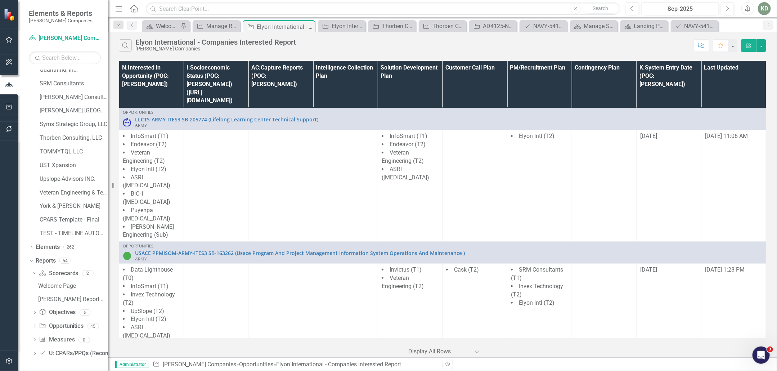
click at [747, 47] on icon "Edit Report" at bounding box center [749, 45] width 6 height 5
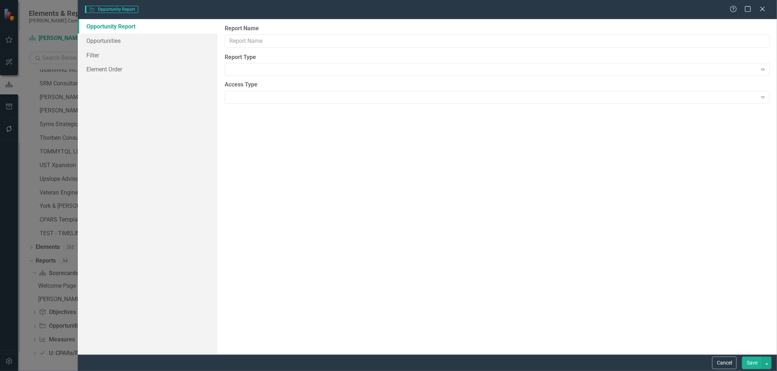
type input "Elyon International - Companies Interested Report"
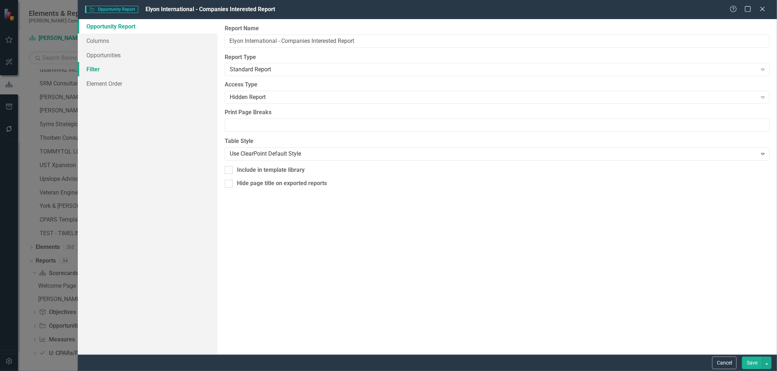
click at [120, 71] on link "Filter" at bounding box center [148, 69] width 140 height 14
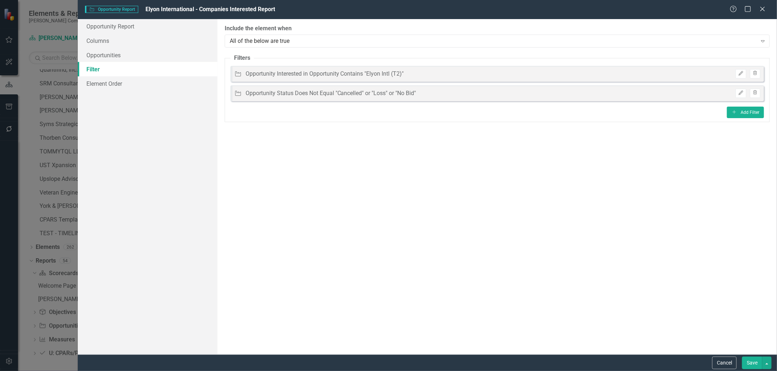
click at [732, 106] on fieldset "Filters Opportunity Opportunity Interested in Opportunity Contains "Elyon Intl …" at bounding box center [497, 88] width 545 height 68
click at [734, 111] on icon "Add" at bounding box center [734, 112] width 5 height 4
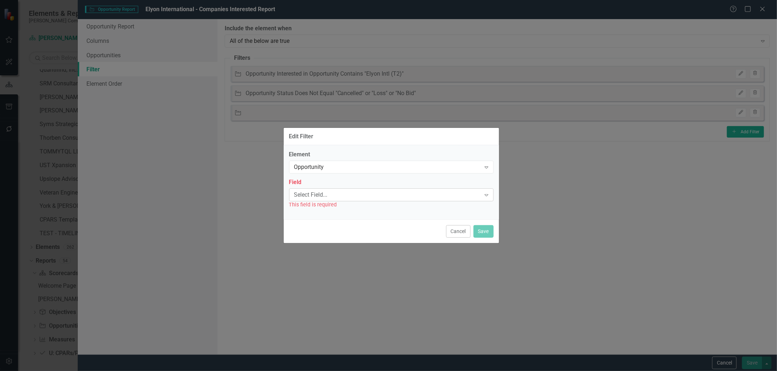
click at [408, 189] on div "Select Field... Expand" at bounding box center [391, 194] width 205 height 13
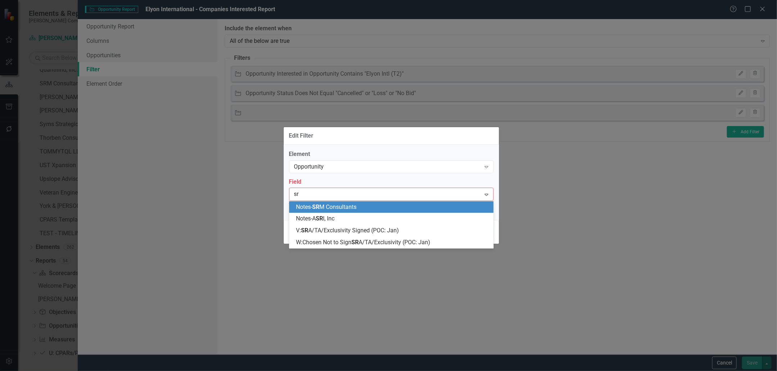
type input "sra"
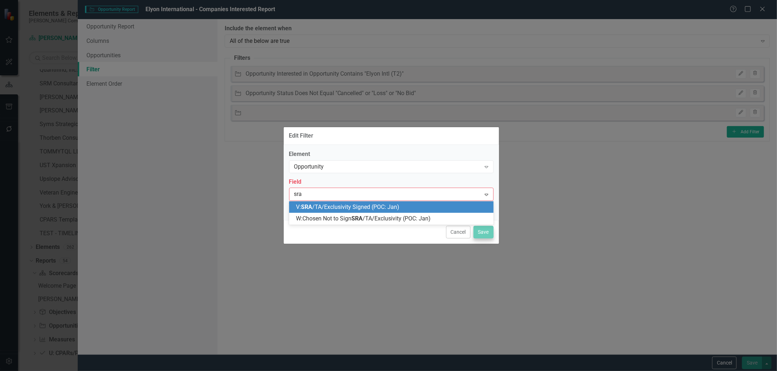
drag, startPoint x: 403, startPoint y: 209, endPoint x: 479, endPoint y: 237, distance: 81.8
click at [403, 209] on div "V: SRA /TA/Exclusivity Signed (POC: Jan)" at bounding box center [392, 207] width 193 height 8
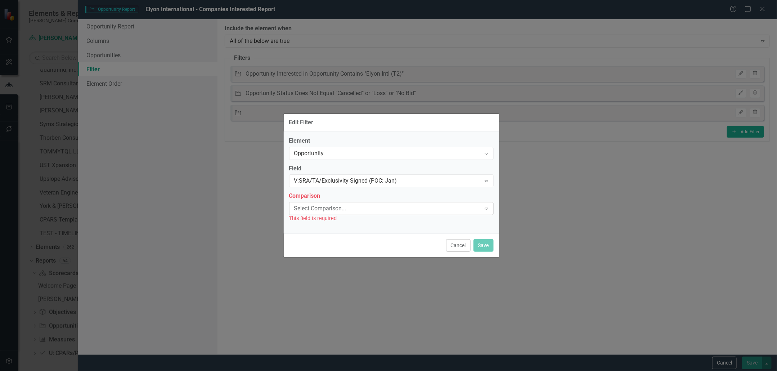
click at [467, 211] on div "Select Comparison..." at bounding box center [387, 209] width 187 height 8
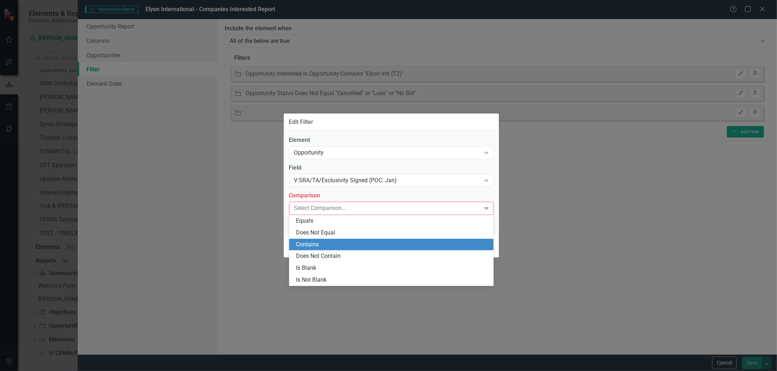
click at [419, 246] on div "Contains" at bounding box center [392, 245] width 193 height 8
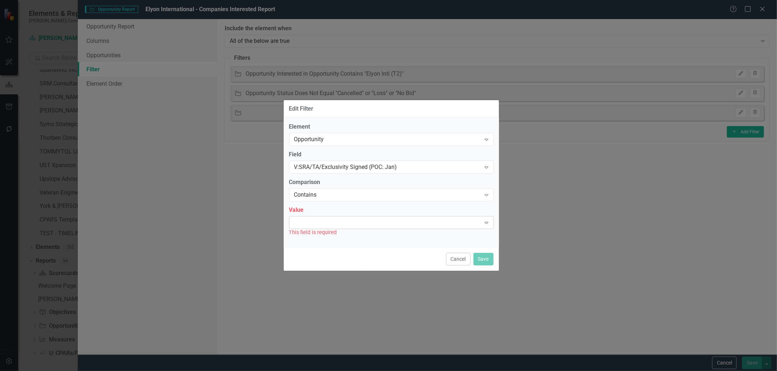
click at [420, 227] on div "Expand" at bounding box center [391, 222] width 205 height 13
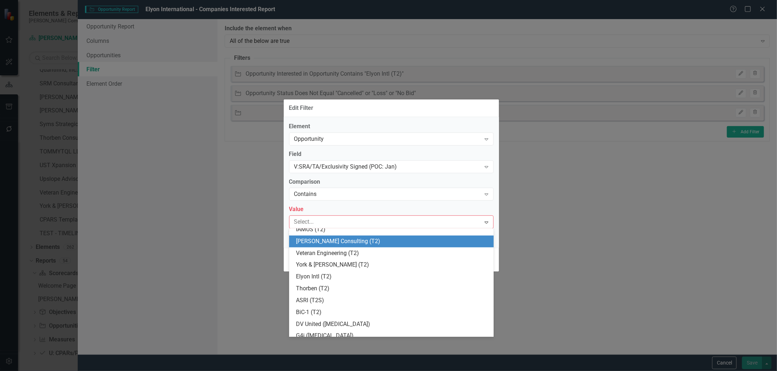
scroll to position [356, 0]
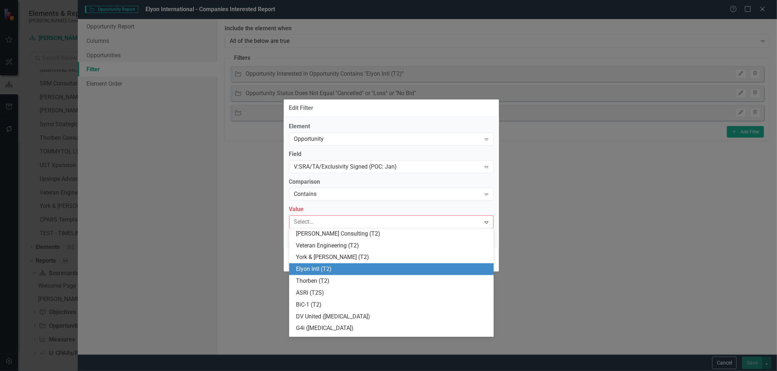
click at [335, 265] on div "Elyon Intl (T2)" at bounding box center [392, 269] width 193 height 8
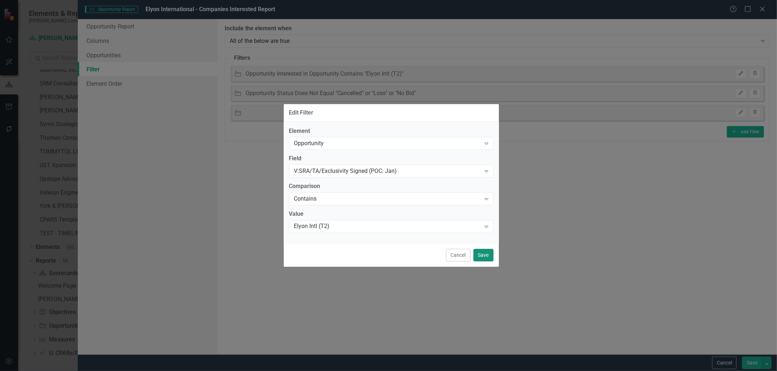
click at [477, 253] on button "Save" at bounding box center [484, 255] width 20 height 13
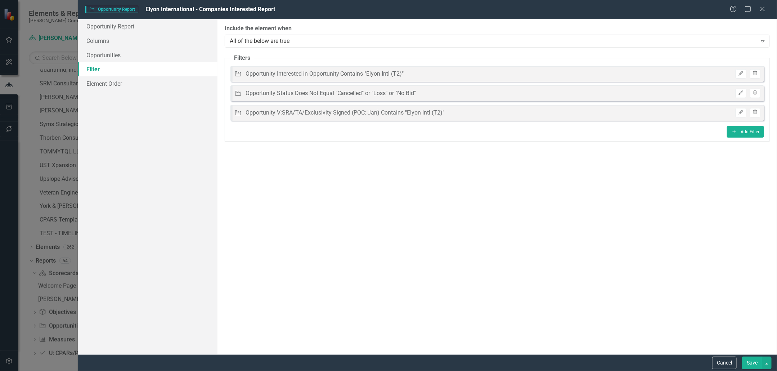
drag, startPoint x: 756, startPoint y: 361, endPoint x: 695, endPoint y: 321, distance: 73.0
click at [756, 361] on button "Save" at bounding box center [752, 363] width 20 height 13
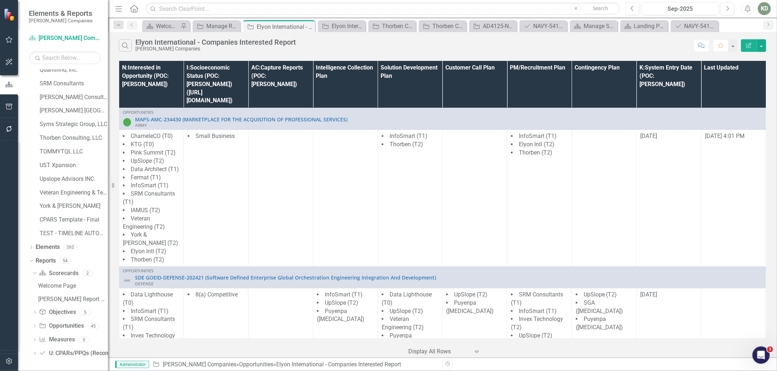
click at [744, 45] on button "Edit Report" at bounding box center [749, 45] width 16 height 13
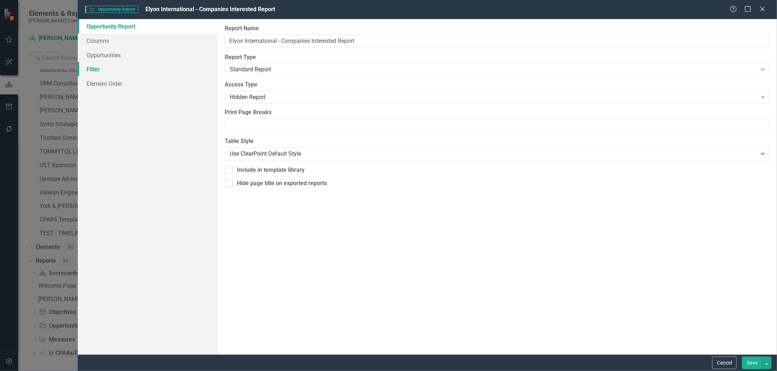
click at [122, 66] on link "Filter" at bounding box center [148, 69] width 140 height 14
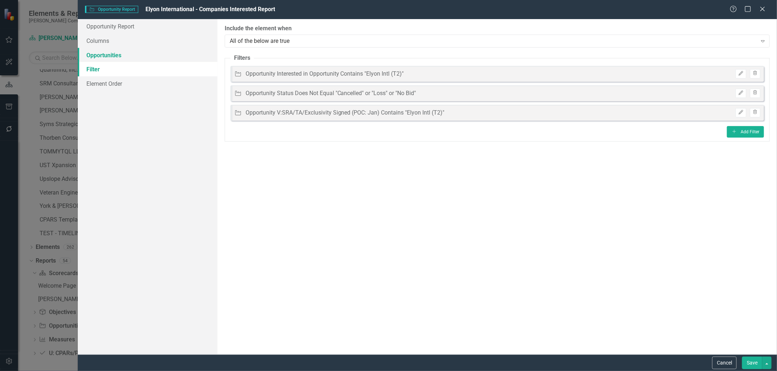
click at [147, 49] on link "Opportunities" at bounding box center [148, 55] width 140 height 14
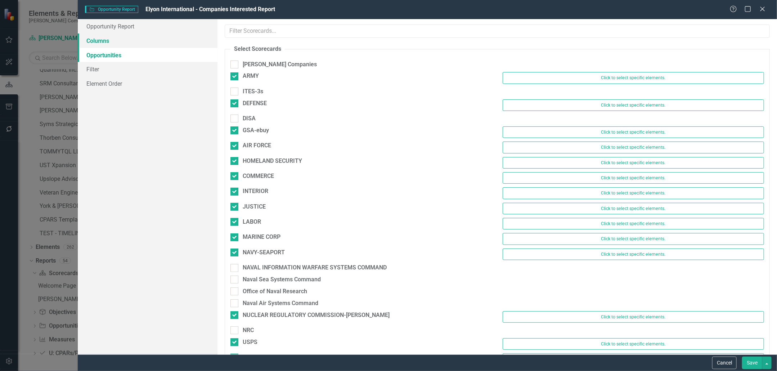
click at [147, 43] on link "Columns" at bounding box center [148, 40] width 140 height 14
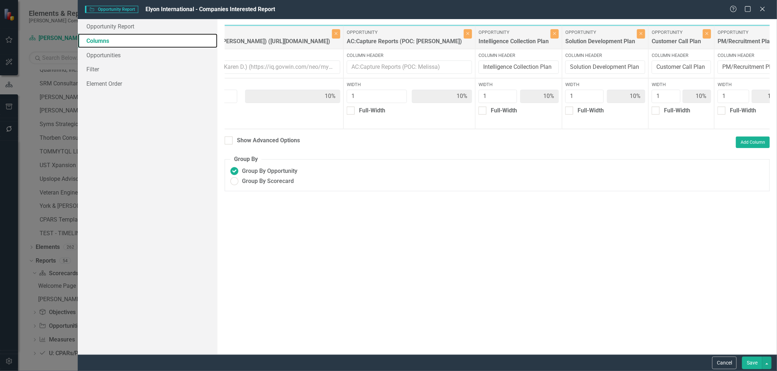
scroll to position [0, 558]
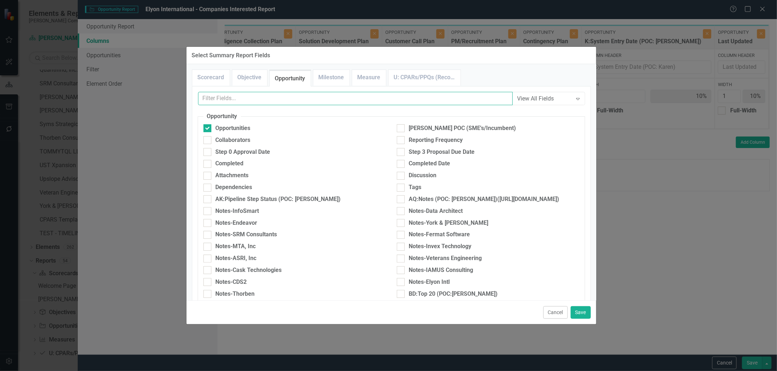
click at [299, 102] on input "text" at bounding box center [355, 98] width 315 height 13
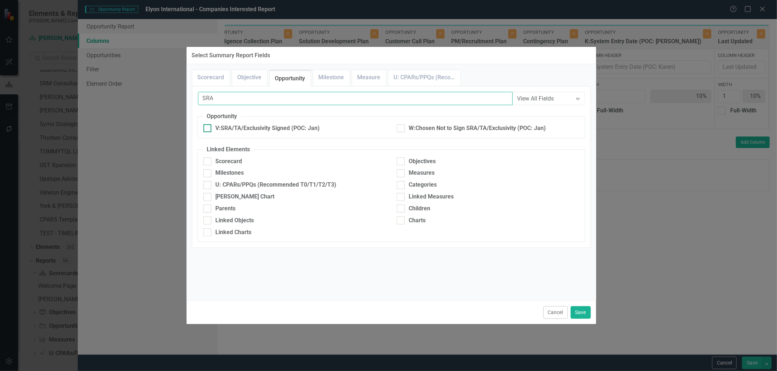
type input "SRA"
click at [276, 128] on div "V:SRA/TA/Exclusivity Signed (POC: Jan)" at bounding box center [268, 128] width 104 height 8
click at [208, 128] on input "V:SRA/TA/Exclusivity Signed (POC: Jan)" at bounding box center [205, 126] width 5 height 5
checkbox input "true"
click at [587, 317] on button "Save" at bounding box center [581, 312] width 20 height 13
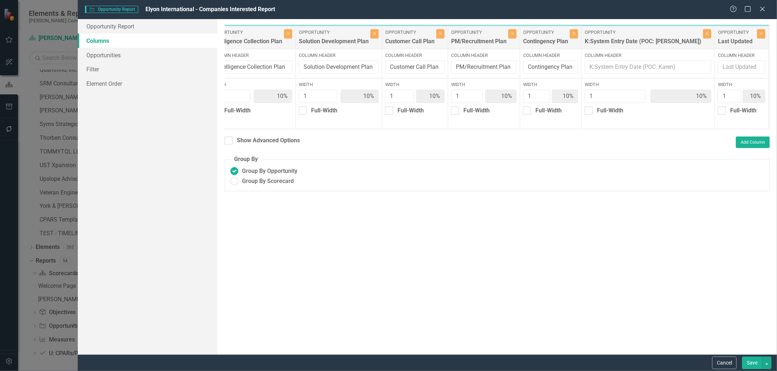
type input "9%"
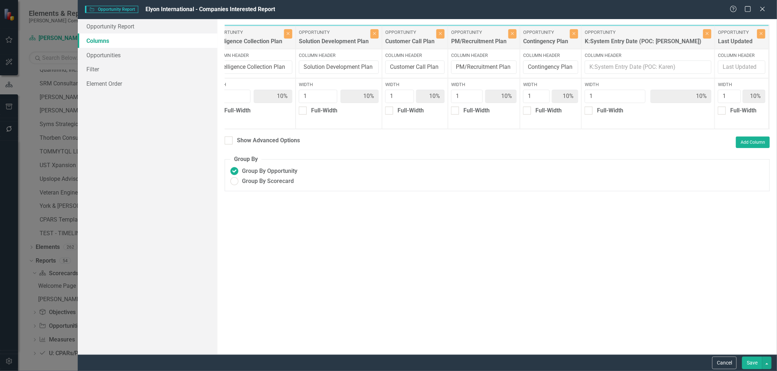
type input "9%"
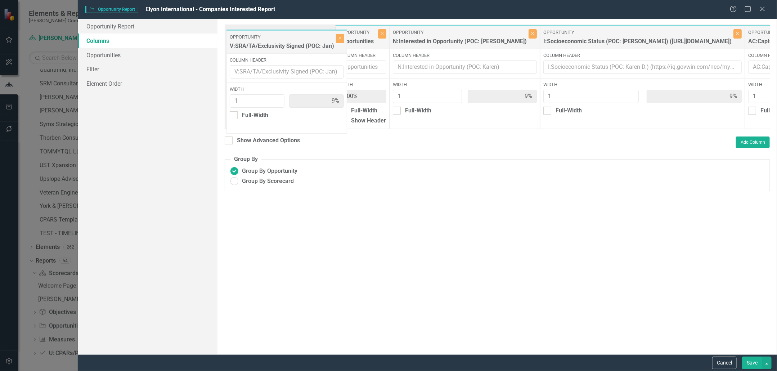
scroll to position [0, 0]
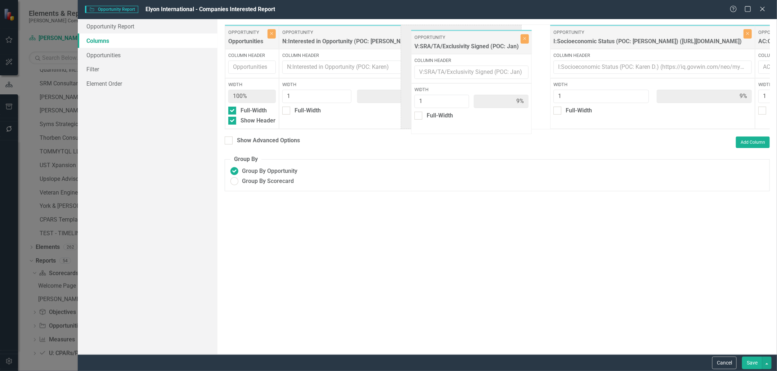
drag, startPoint x: 657, startPoint y: 35, endPoint x: 435, endPoint y: 39, distance: 222.3
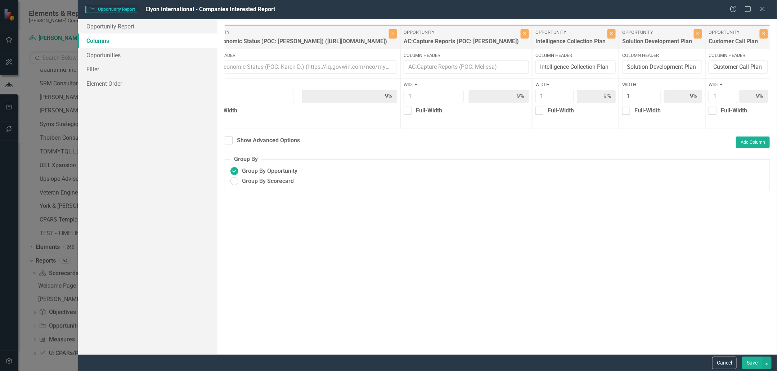
scroll to position [0, 353]
click at [612, 35] on icon "Close" at bounding box center [613, 33] width 3 height 4
type input "10%"
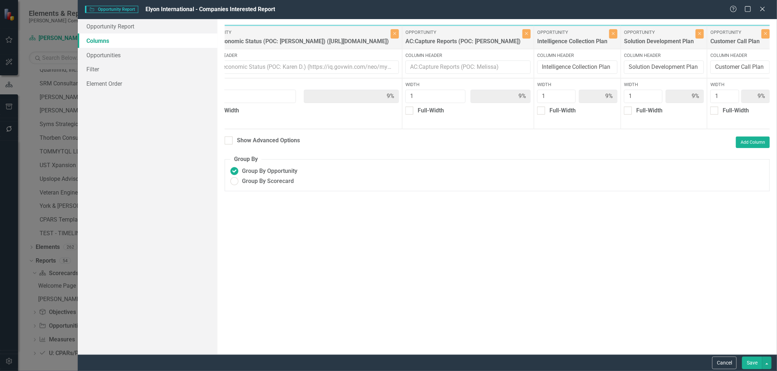
type input "10%"
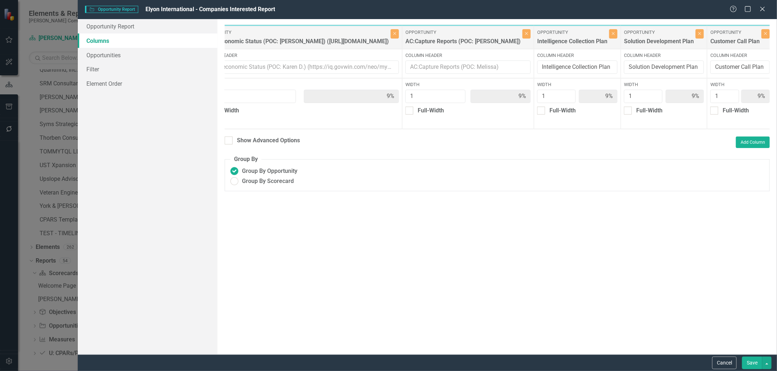
type input "10%"
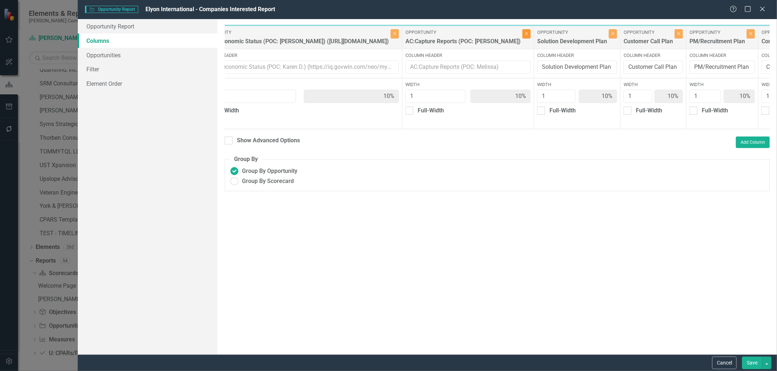
click at [523, 37] on button "Close" at bounding box center [527, 33] width 8 height 9
type input "11%"
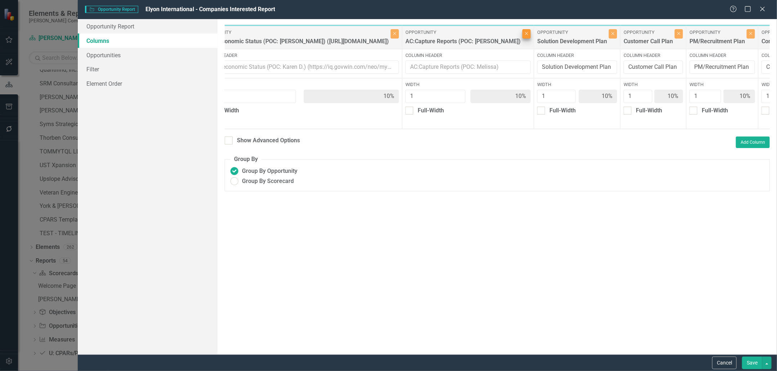
type input "11%"
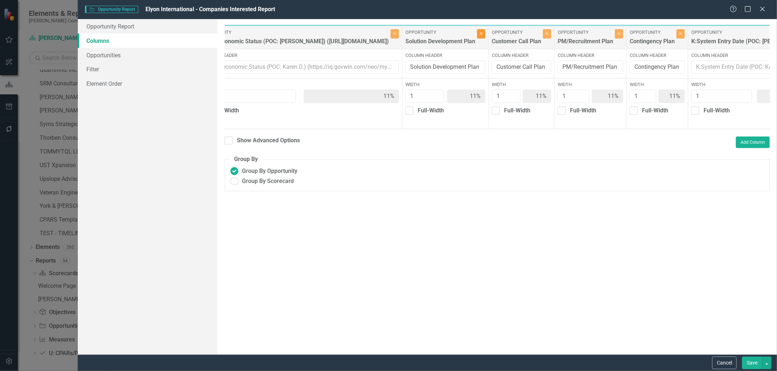
click at [486, 36] on button "Close" at bounding box center [481, 33] width 8 height 9
type input "13%"
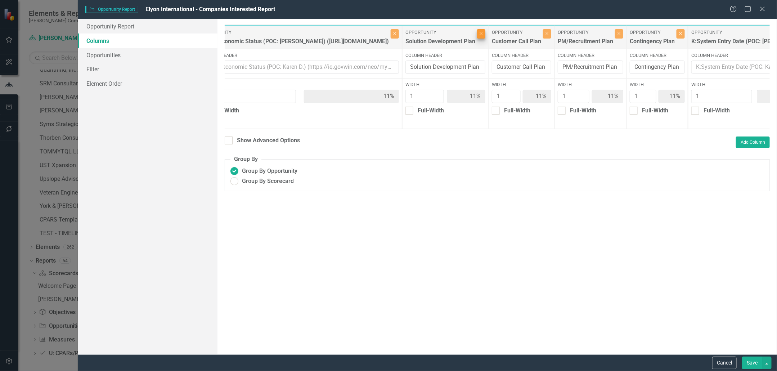
type input "13%"
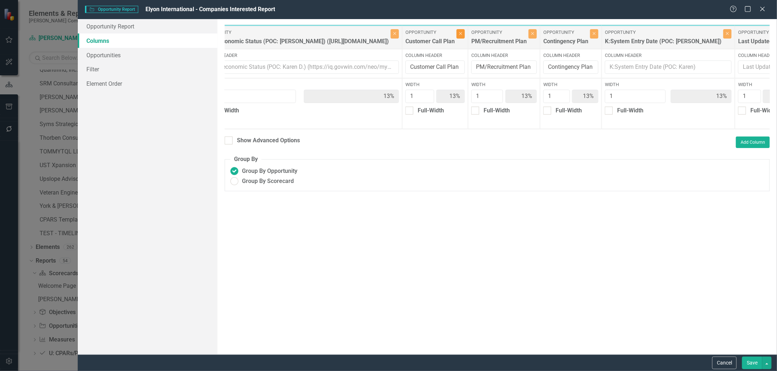
click at [462, 35] on icon "Close" at bounding box center [460, 33] width 3 height 4
type input "14%"
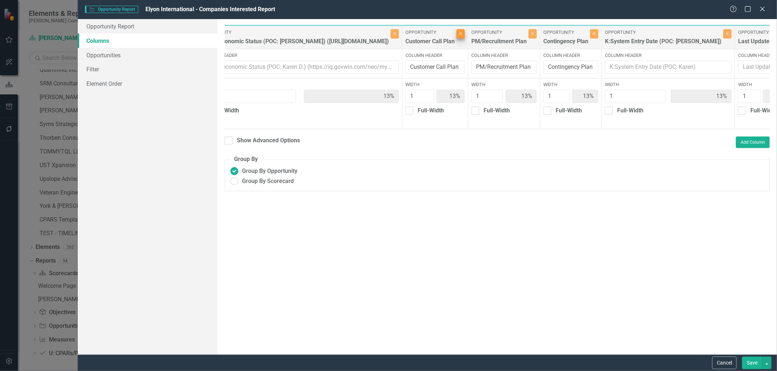
type input "14%"
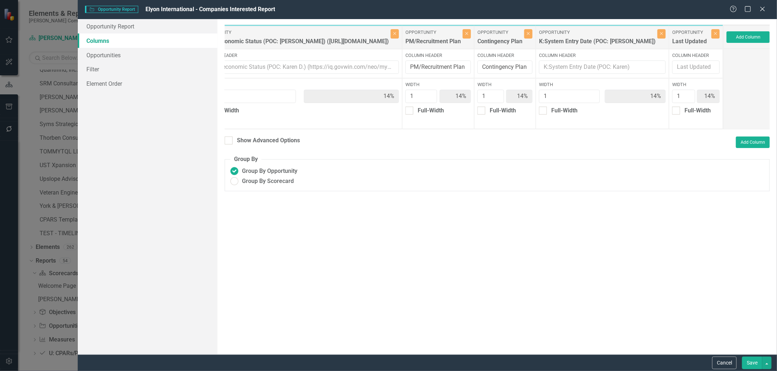
scroll to position [0, 331]
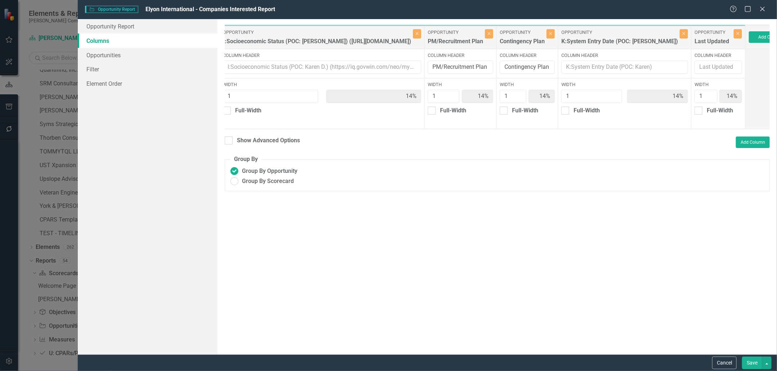
click at [747, 359] on button "Save" at bounding box center [752, 363] width 20 height 13
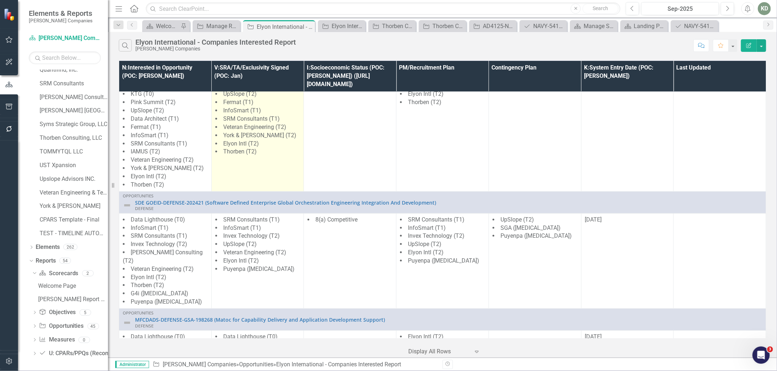
scroll to position [0, 0]
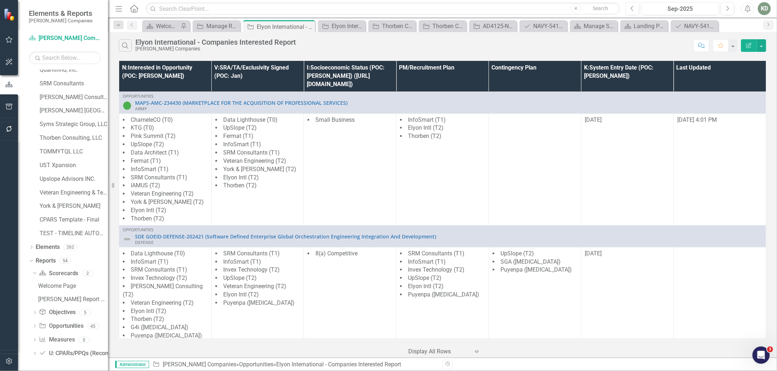
click at [750, 43] on icon "Edit Report" at bounding box center [749, 45] width 6 height 5
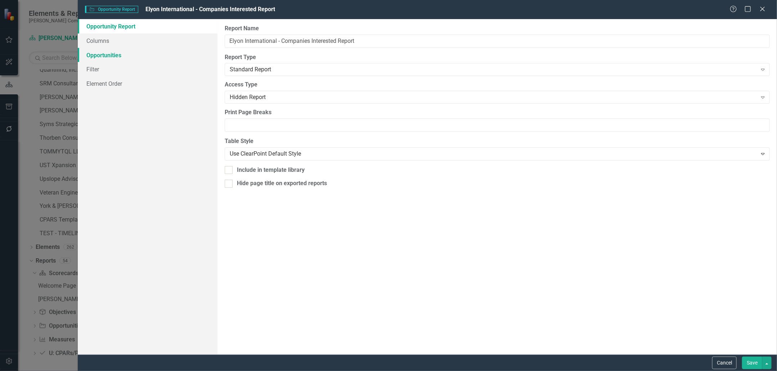
click at [124, 54] on link "Opportunities" at bounding box center [148, 55] width 140 height 14
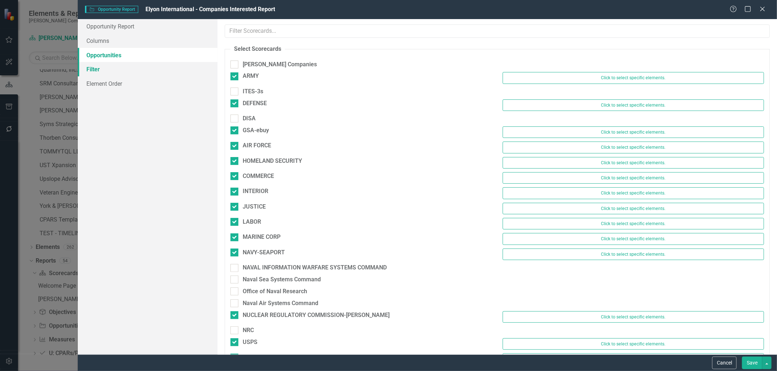
click at [124, 67] on link "Filter" at bounding box center [148, 69] width 140 height 14
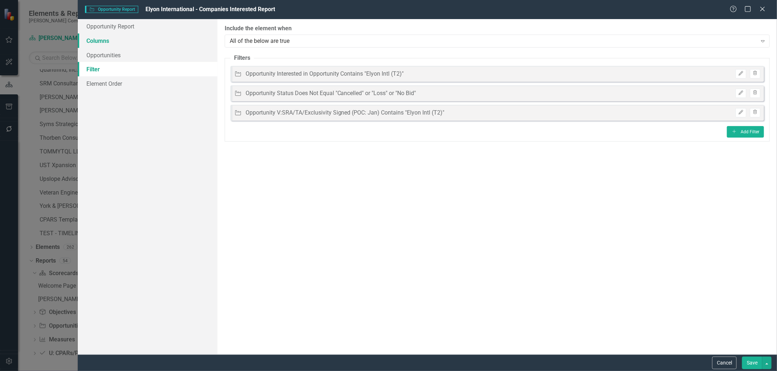
click at [138, 42] on link "Columns" at bounding box center [148, 40] width 140 height 14
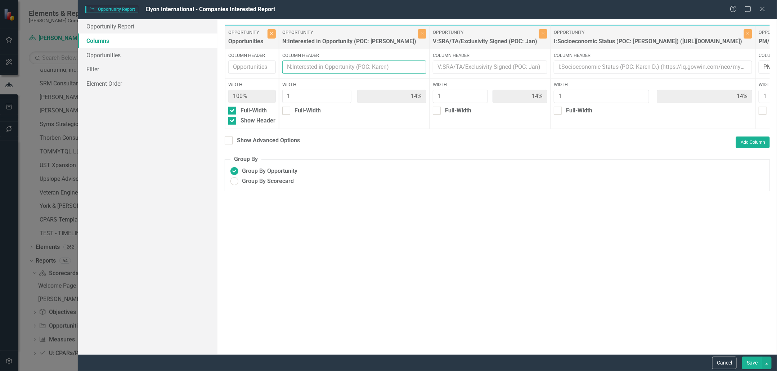
click at [321, 70] on input "Column Header" at bounding box center [354, 67] width 144 height 13
click at [110, 55] on link "Opportunities" at bounding box center [148, 55] width 140 height 14
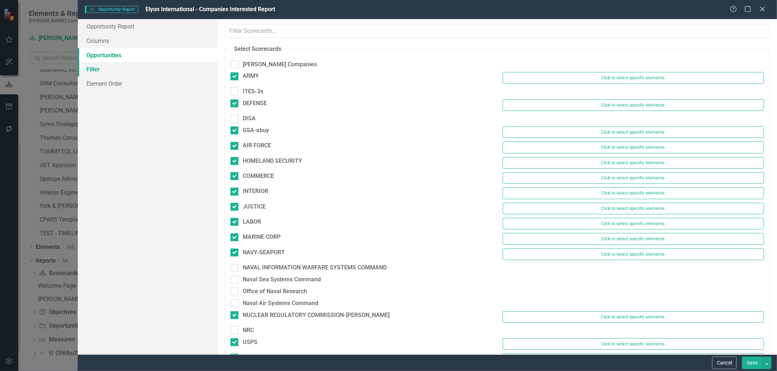
click at [106, 64] on link "Filter" at bounding box center [148, 69] width 140 height 14
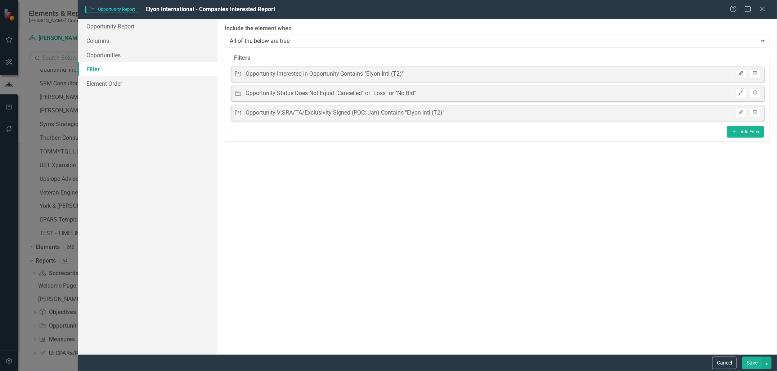
click at [745, 70] on button "Edit" at bounding box center [741, 73] width 10 height 9
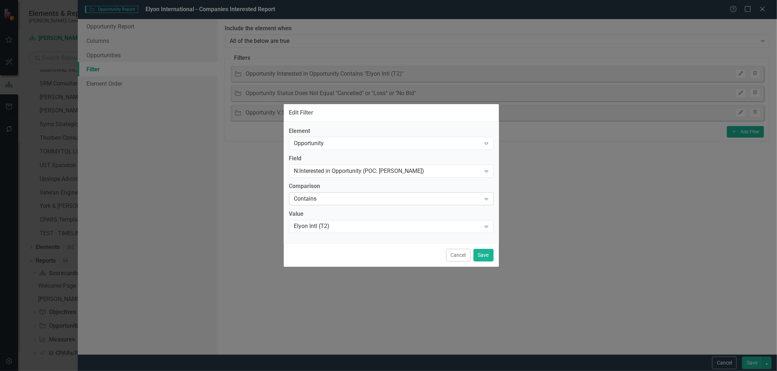
click at [415, 202] on div "Contains" at bounding box center [387, 199] width 187 height 8
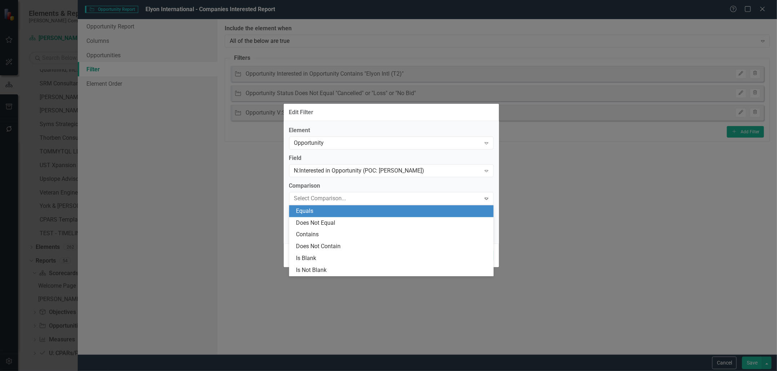
click at [363, 213] on div "Equals" at bounding box center [392, 211] width 193 height 8
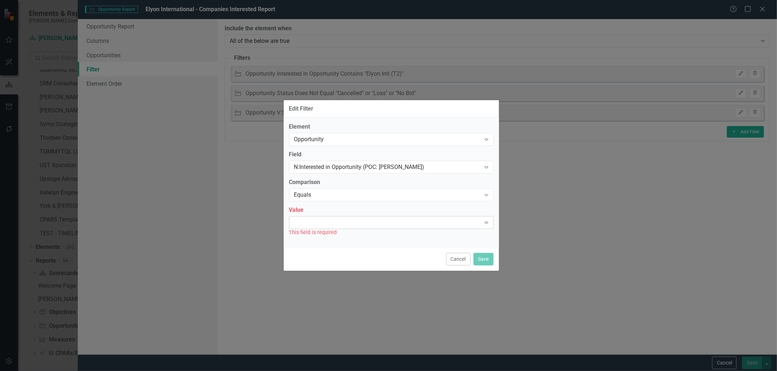
click at [440, 221] on div "Expand" at bounding box center [391, 222] width 205 height 13
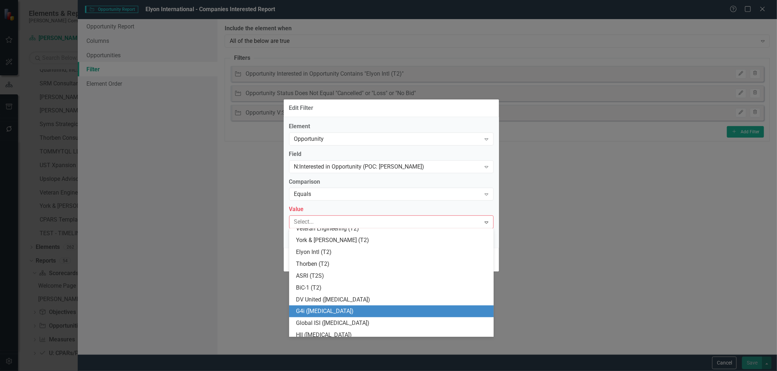
scroll to position [327, 0]
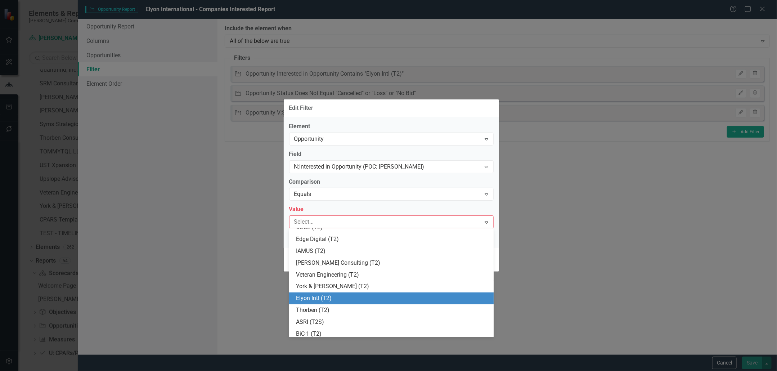
click at [376, 296] on div "Elyon Intl (T2)" at bounding box center [392, 298] width 193 height 8
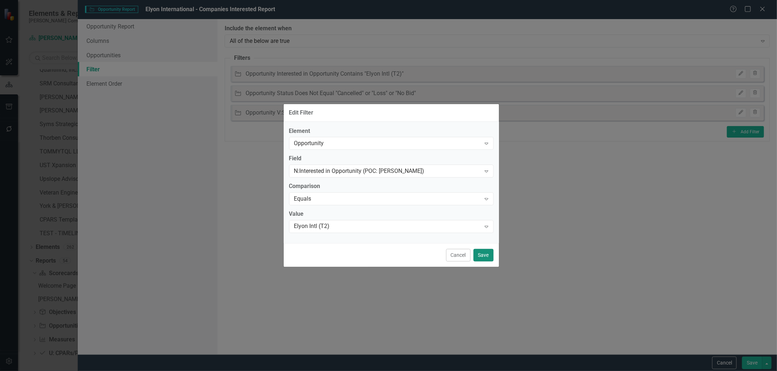
click at [487, 254] on button "Save" at bounding box center [484, 255] width 20 height 13
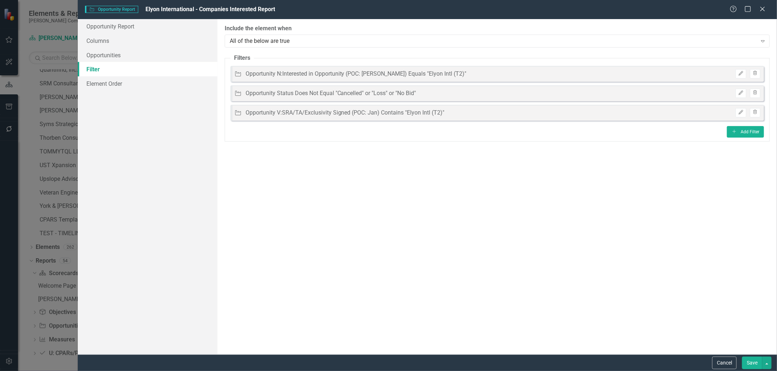
click at [754, 366] on button "Save" at bounding box center [752, 363] width 20 height 13
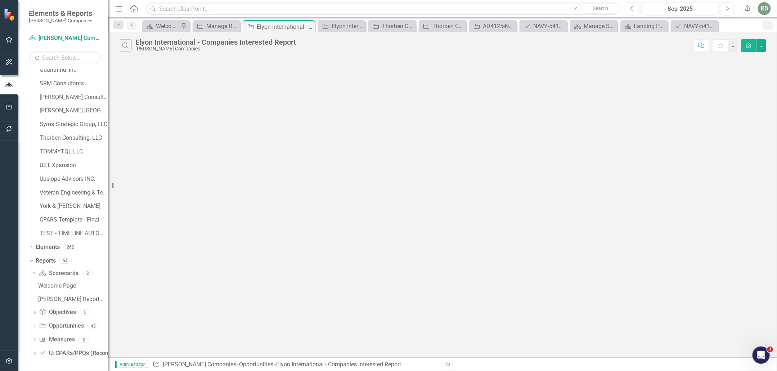
click at [750, 46] on icon "Edit Report" at bounding box center [749, 45] width 6 height 5
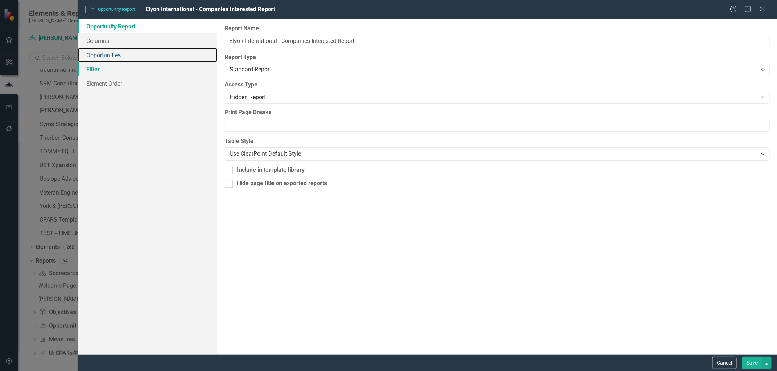
drag, startPoint x: 139, startPoint y: 56, endPoint x: 129, endPoint y: 70, distance: 17.4
click at [139, 56] on link "Opportunities" at bounding box center [148, 55] width 140 height 14
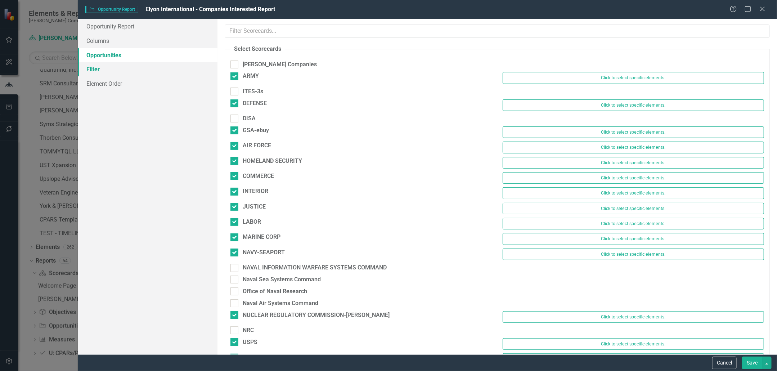
click at [129, 70] on link "Filter" at bounding box center [148, 69] width 140 height 14
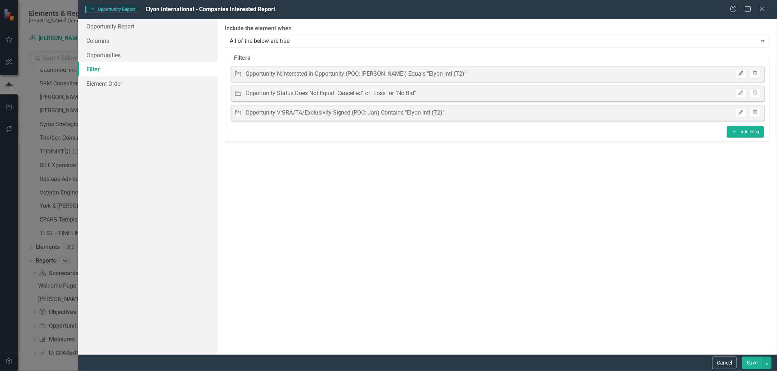
click at [744, 75] on icon "Edit" at bounding box center [740, 73] width 5 height 4
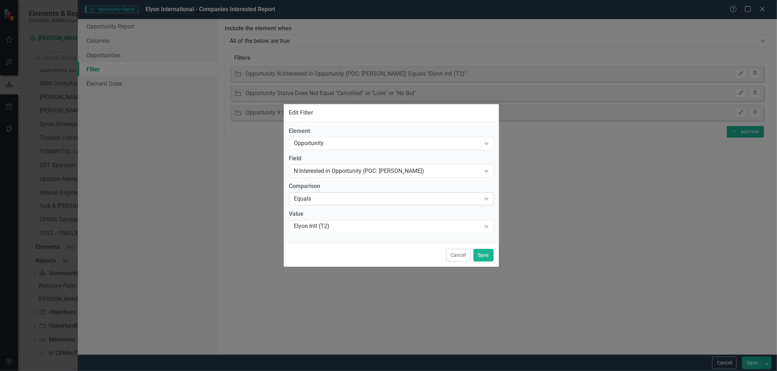
click at [331, 201] on div "Equals" at bounding box center [387, 199] width 187 height 8
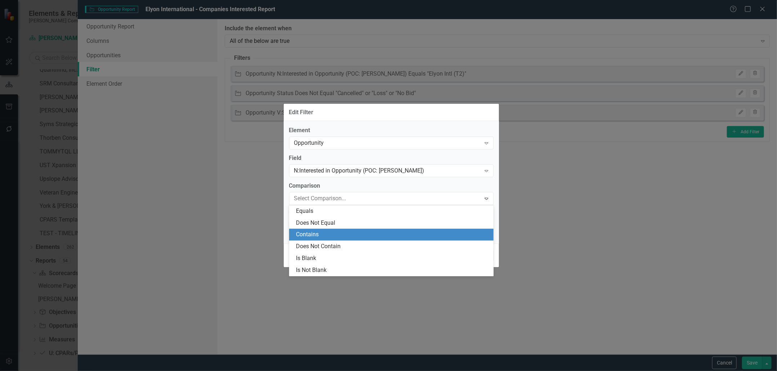
click at [329, 232] on div "Contains" at bounding box center [392, 235] width 193 height 8
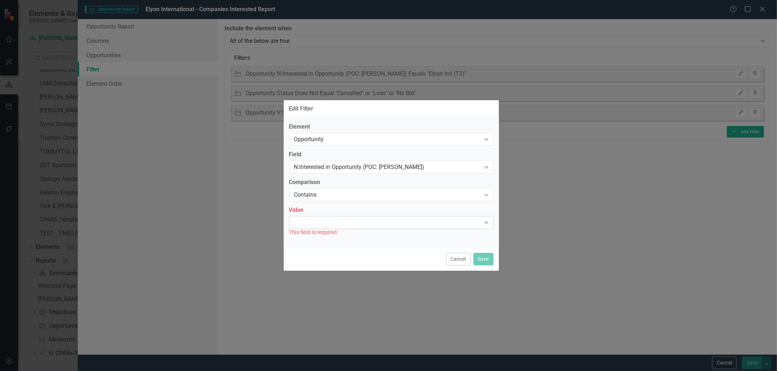
click at [417, 224] on div "Expand" at bounding box center [391, 222] width 205 height 13
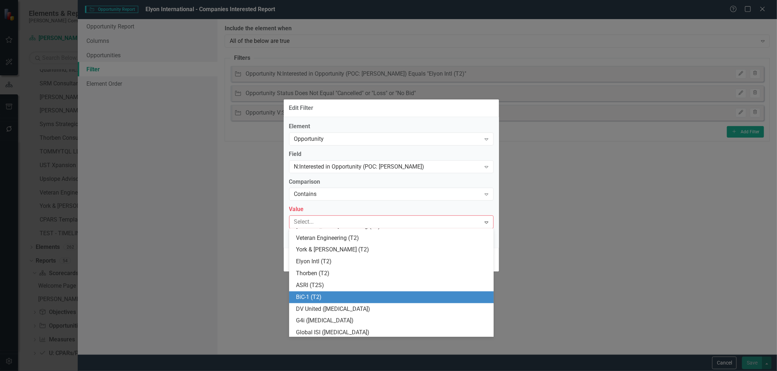
scroll to position [355, 0]
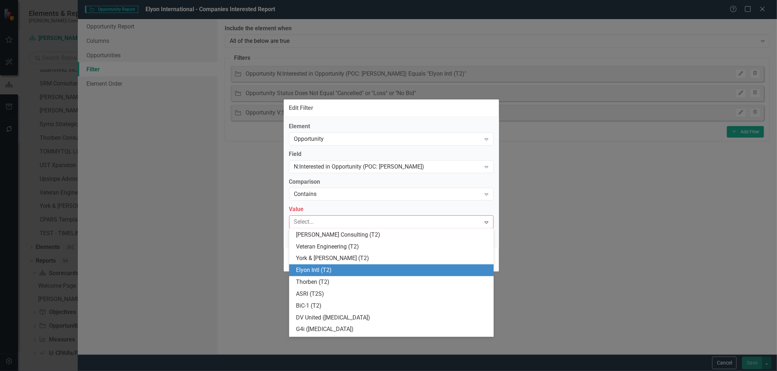
click at [343, 270] on div "Elyon Intl (T2)" at bounding box center [392, 270] width 193 height 8
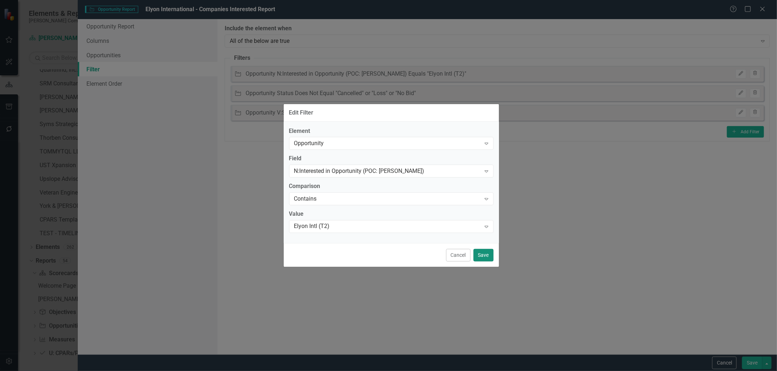
click at [487, 254] on button "Save" at bounding box center [484, 255] width 20 height 13
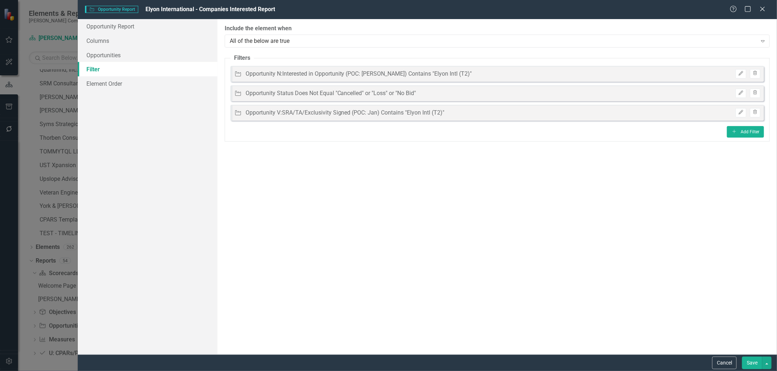
click at [753, 366] on button "Save" at bounding box center [752, 363] width 20 height 13
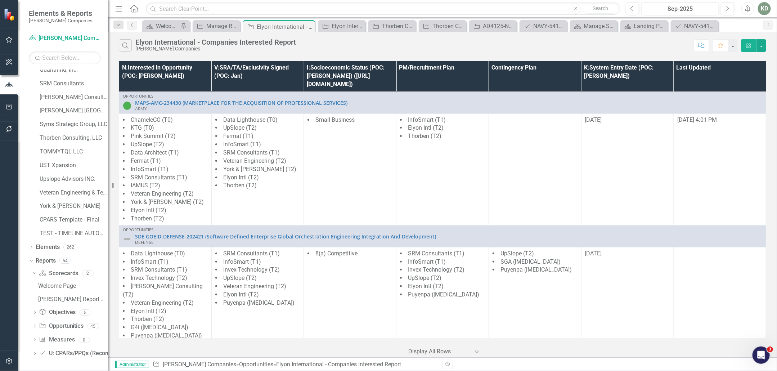
click at [750, 43] on icon "Edit Report" at bounding box center [749, 45] width 6 height 5
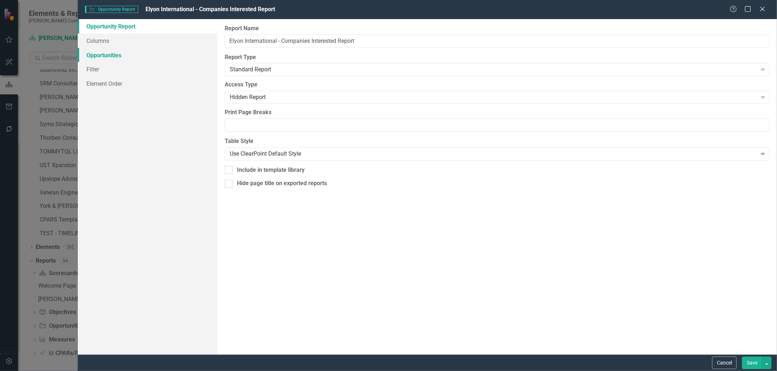
click at [105, 54] on link "Opportunities" at bounding box center [148, 55] width 140 height 14
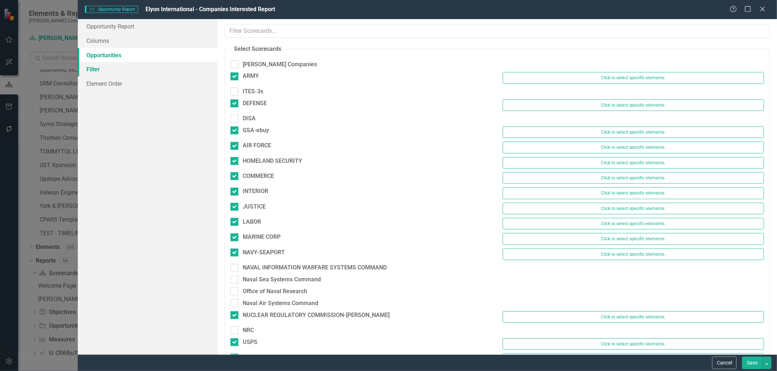
click at [107, 70] on link "Filter" at bounding box center [148, 69] width 140 height 14
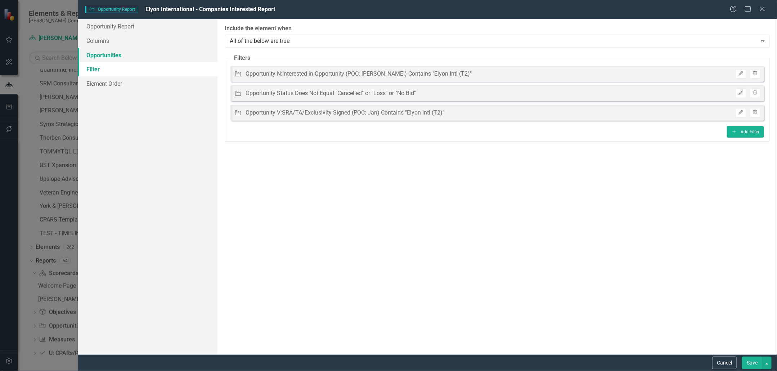
click at [115, 59] on link "Opportunities" at bounding box center [148, 55] width 140 height 14
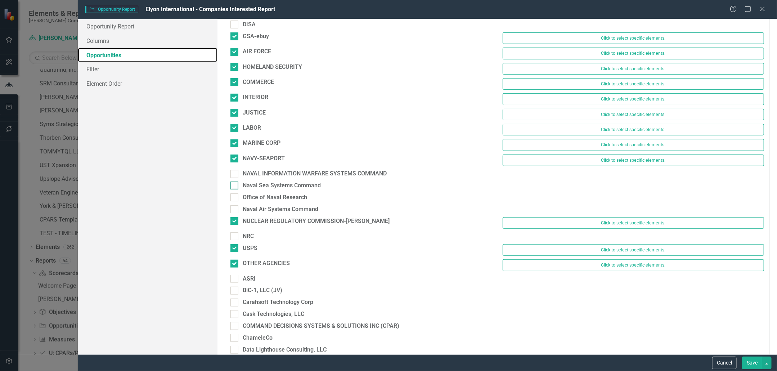
scroll to position [96, 0]
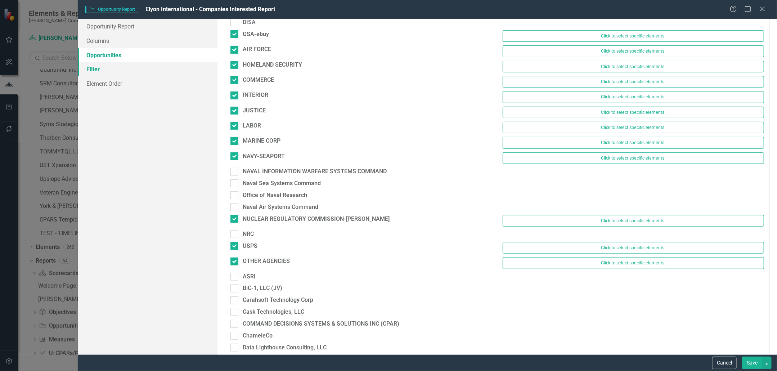
click at [97, 72] on link "Filter" at bounding box center [148, 69] width 140 height 14
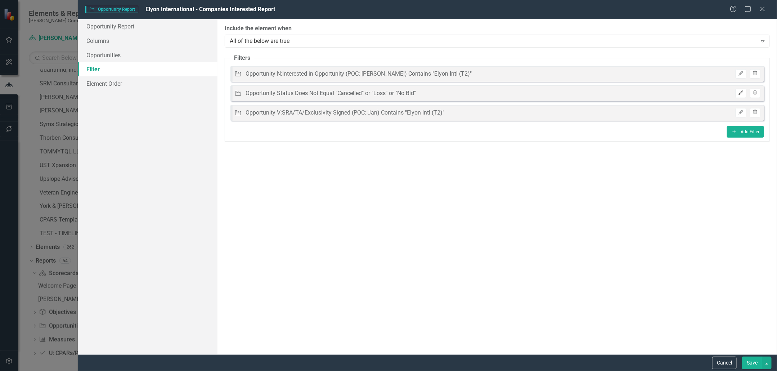
click at [742, 94] on icon "Edit" at bounding box center [740, 93] width 5 height 4
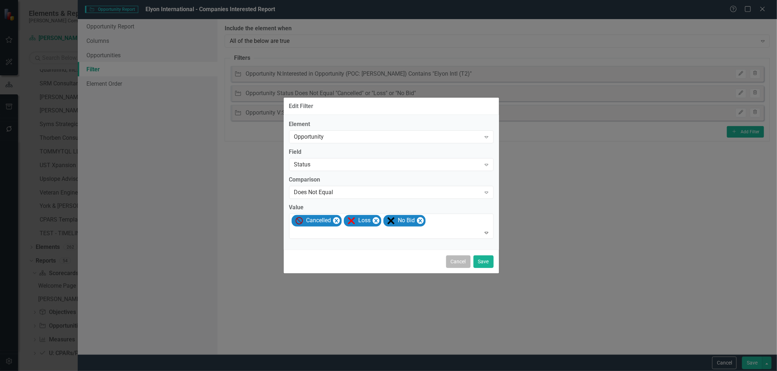
click at [456, 264] on button "Cancel" at bounding box center [458, 261] width 24 height 13
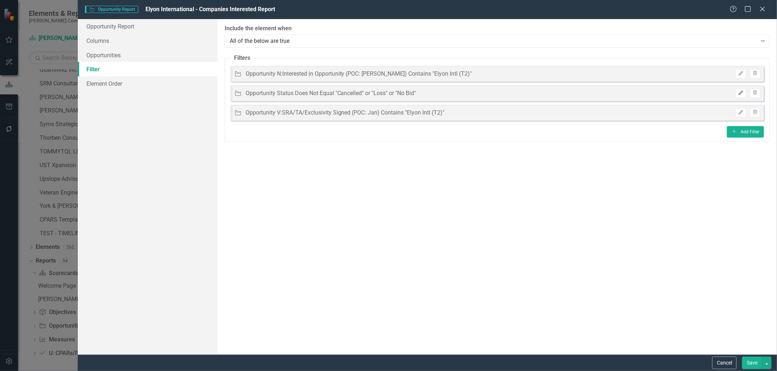
click at [743, 95] on button "Edit" at bounding box center [741, 93] width 10 height 9
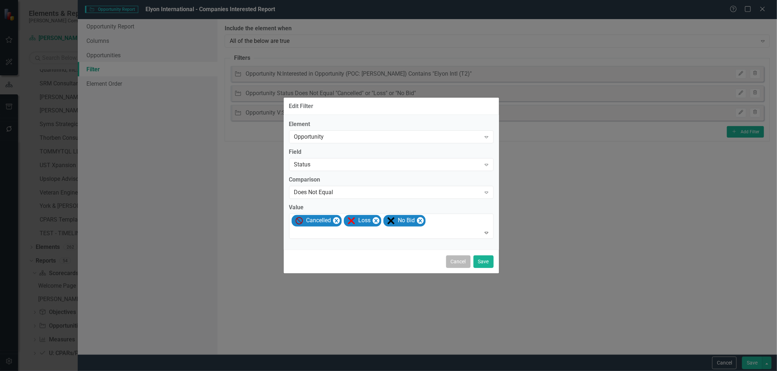
click at [464, 255] on button "Cancel" at bounding box center [458, 261] width 24 height 13
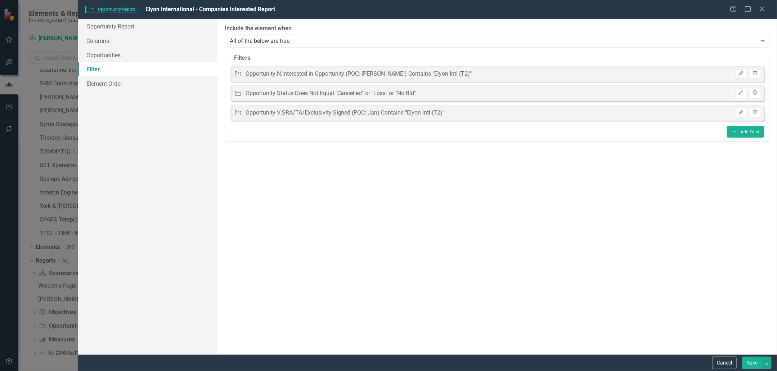
click at [755, 92] on icon "button" at bounding box center [755, 92] width 4 height 4
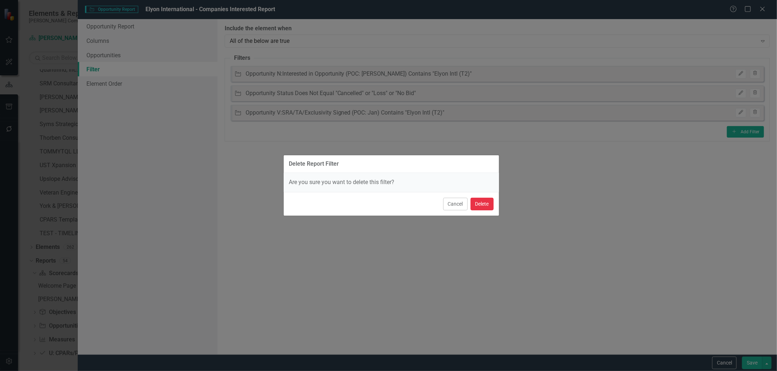
click at [482, 202] on button "Delete" at bounding box center [482, 204] width 23 height 13
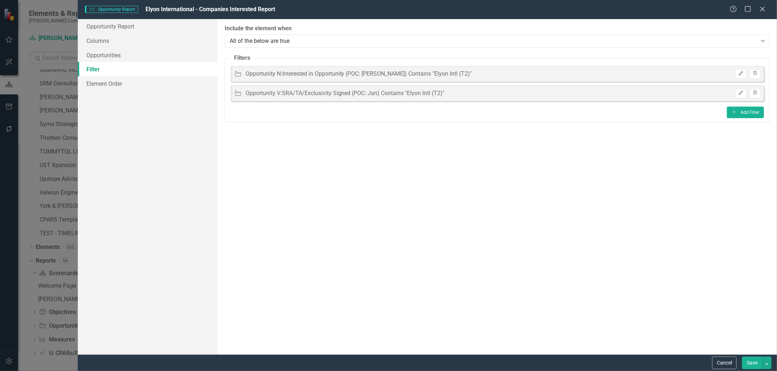
drag, startPoint x: 752, startPoint y: 363, endPoint x: 526, endPoint y: 280, distance: 241.0
click at [752, 363] on button "Save" at bounding box center [752, 363] width 20 height 13
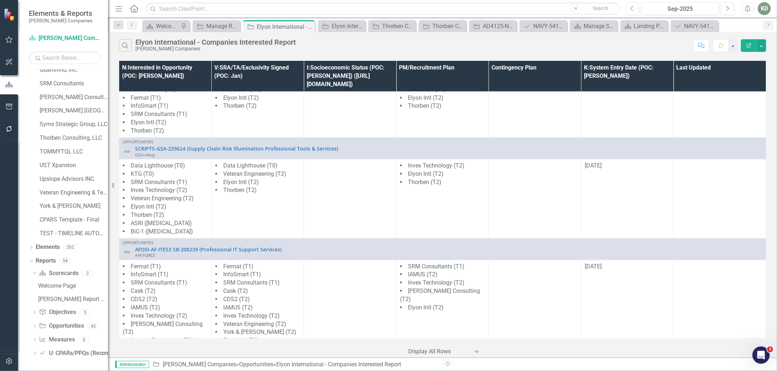
scroll to position [464, 0]
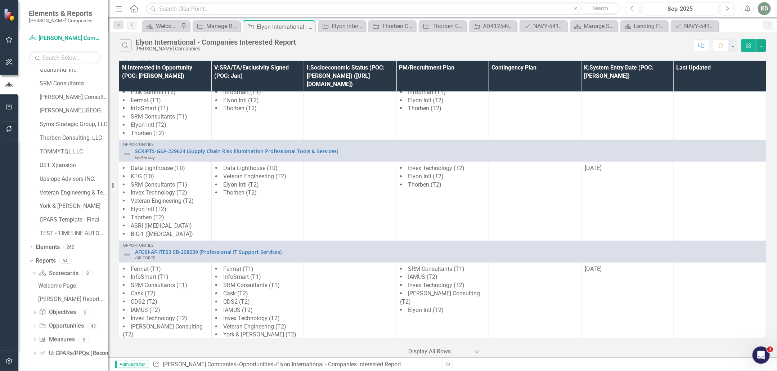
click at [748, 48] on button "Edit Report" at bounding box center [749, 45] width 16 height 13
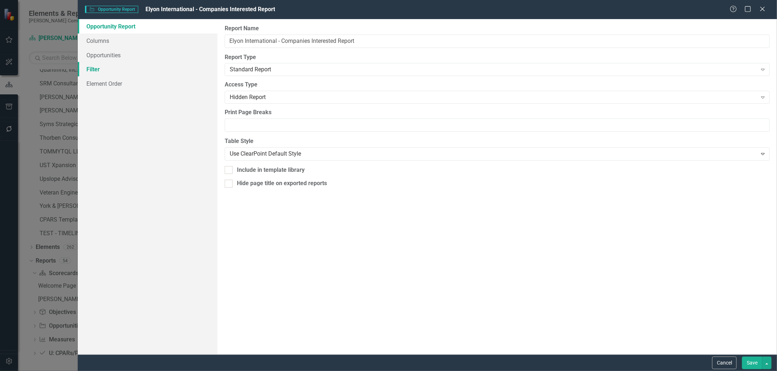
click at [129, 74] on link "Filter" at bounding box center [148, 69] width 140 height 14
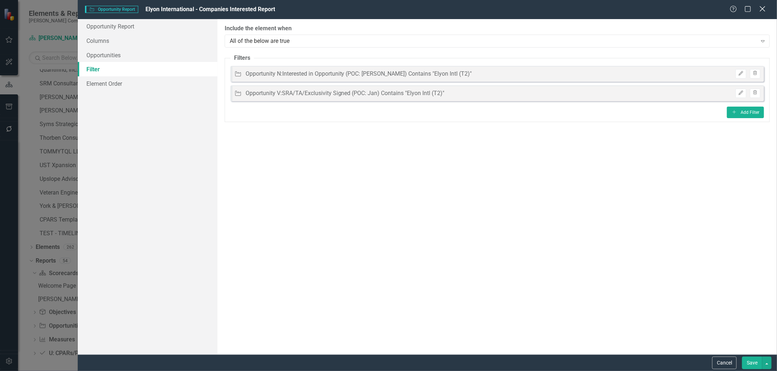
click at [766, 9] on icon "Close" at bounding box center [762, 8] width 9 height 7
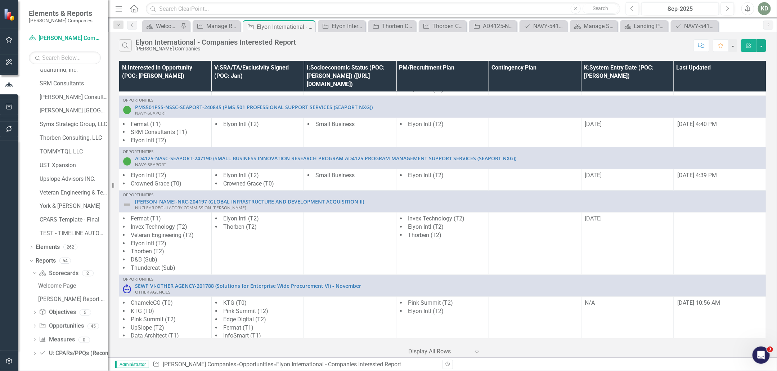
scroll to position [1895, 0]
